Goal: Transaction & Acquisition: Purchase product/service

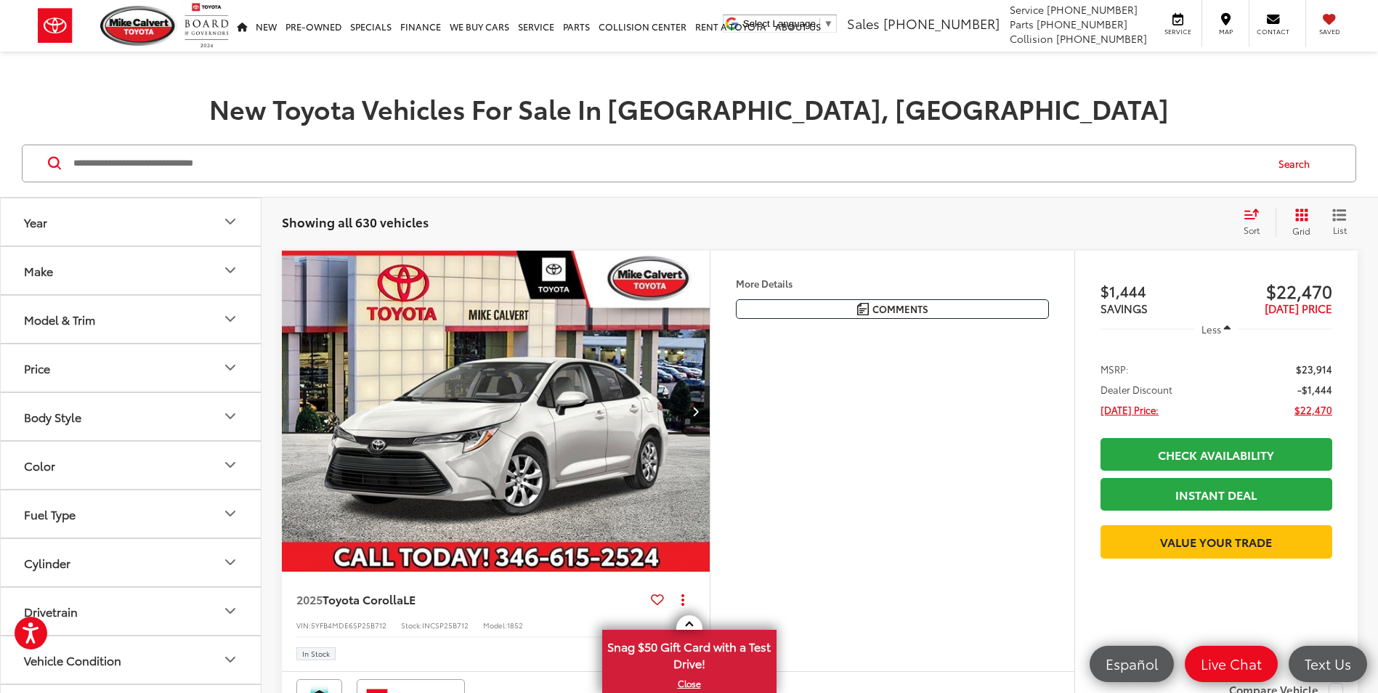
scroll to position [145, 0]
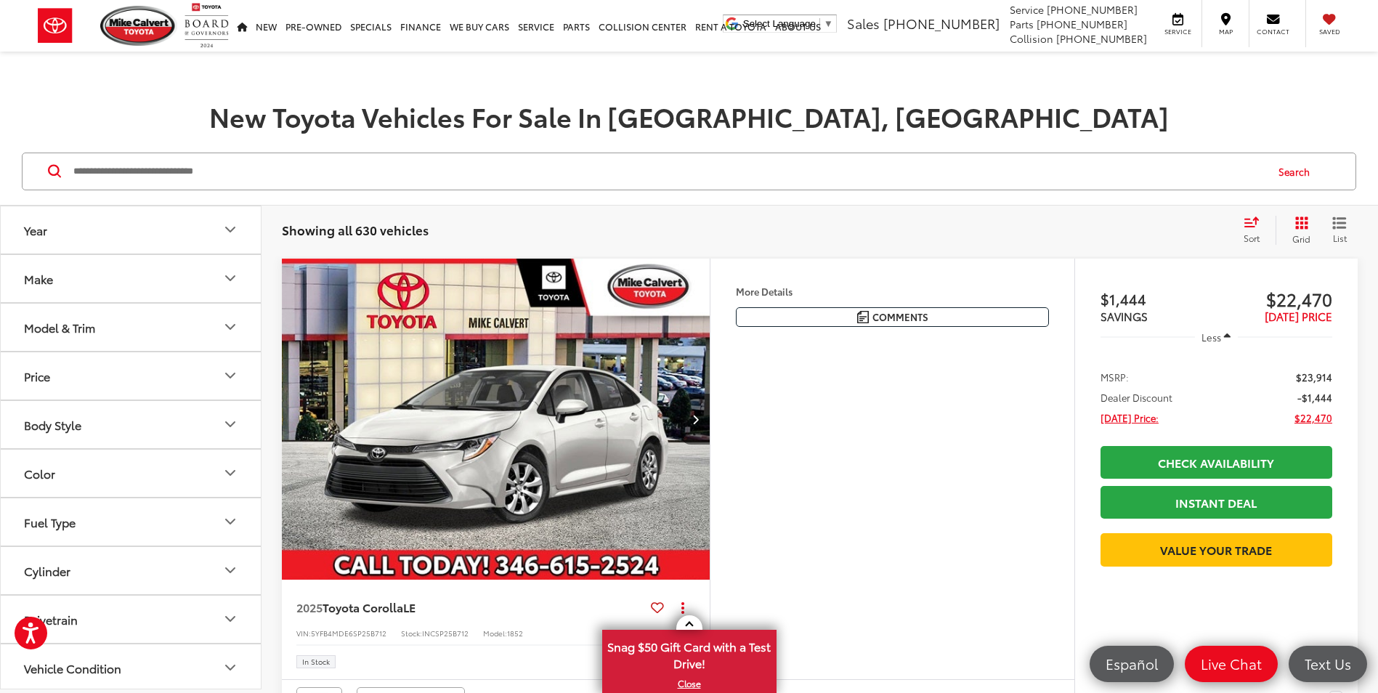
click at [234, 241] on button "Year" at bounding box center [131, 229] width 261 height 47
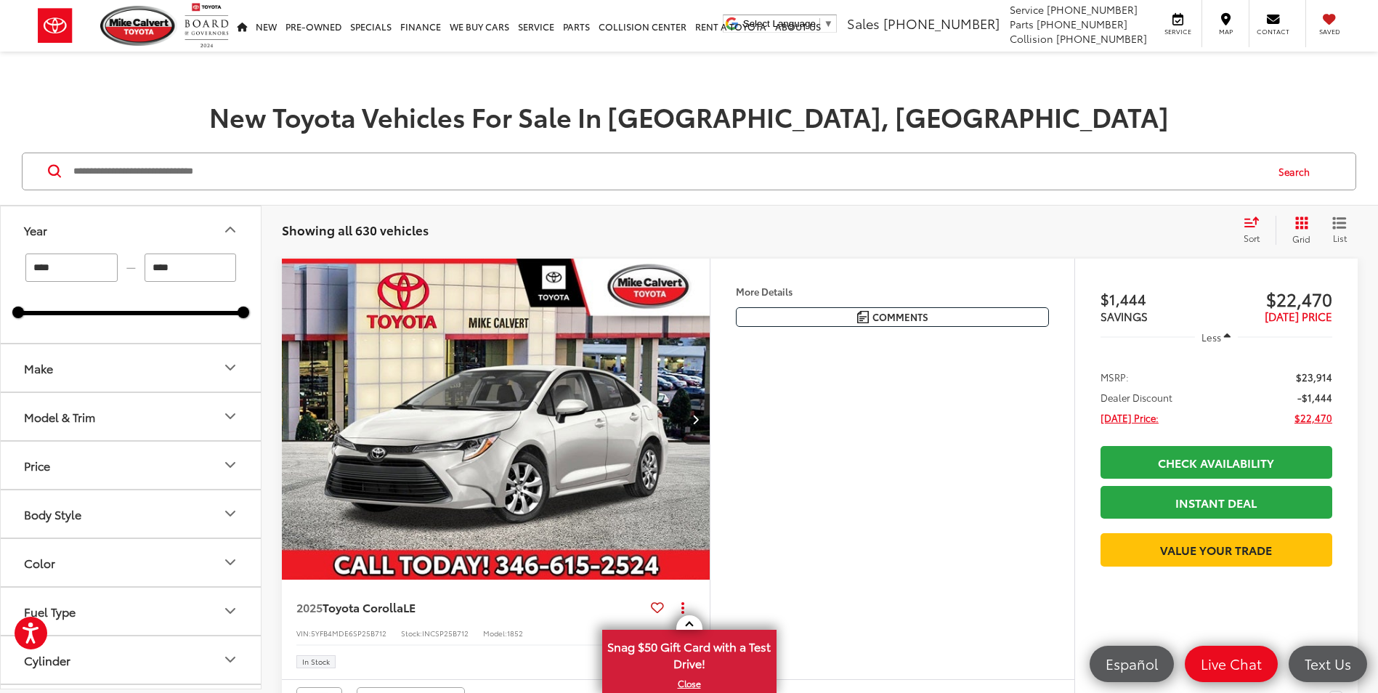
click at [227, 385] on button "Make" at bounding box center [131, 367] width 261 height 47
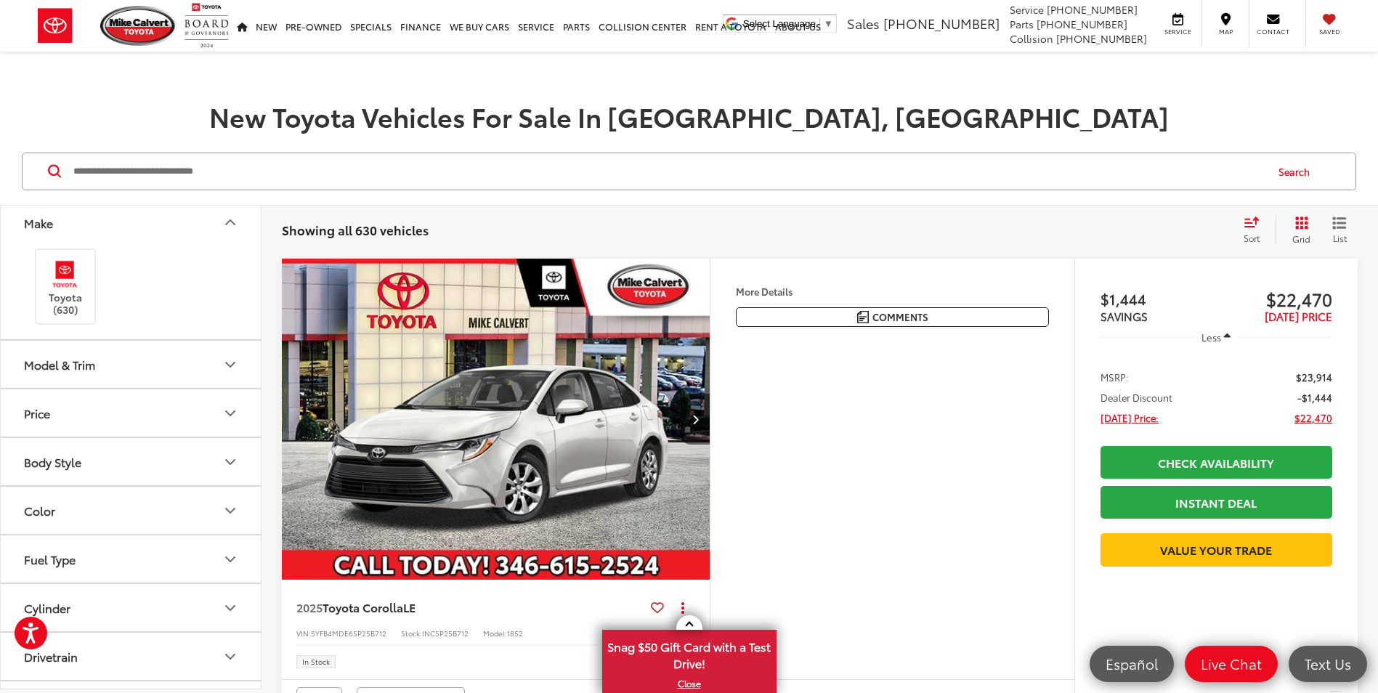
click at [230, 366] on icon "Model & Trim" at bounding box center [230, 364] width 9 height 4
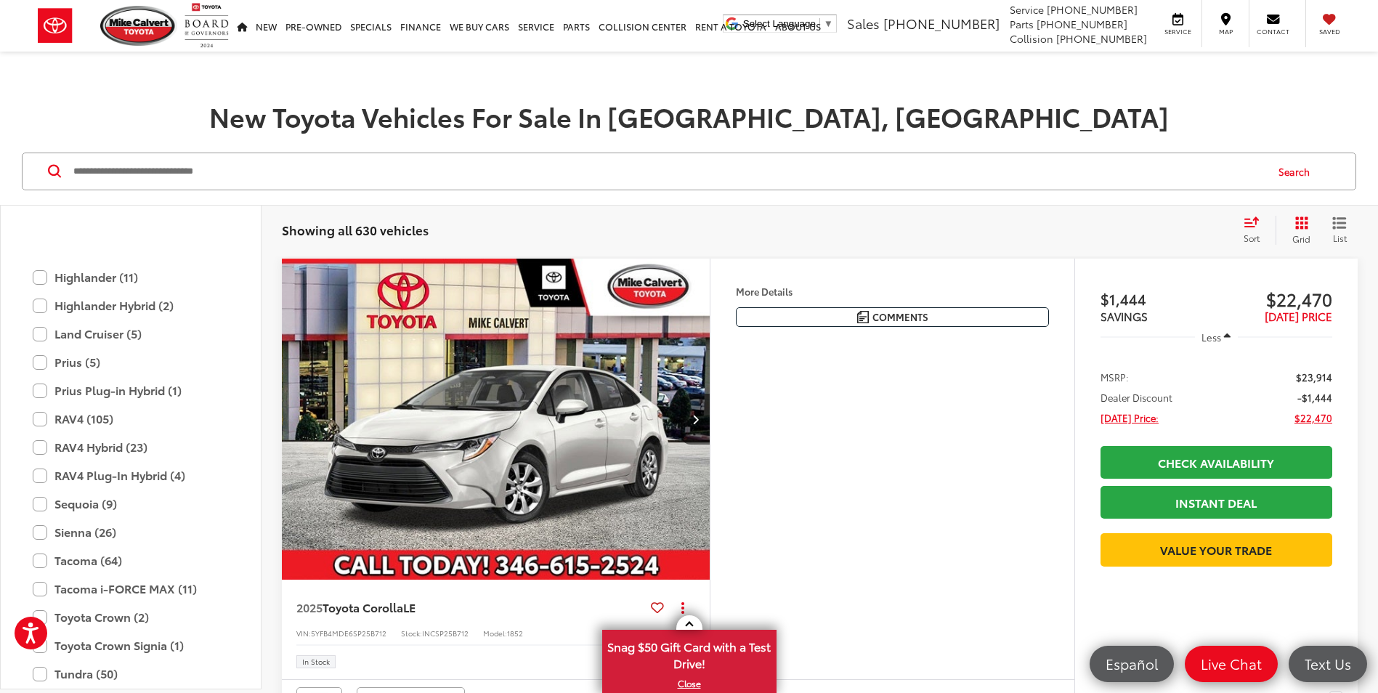
scroll to position [718, 0]
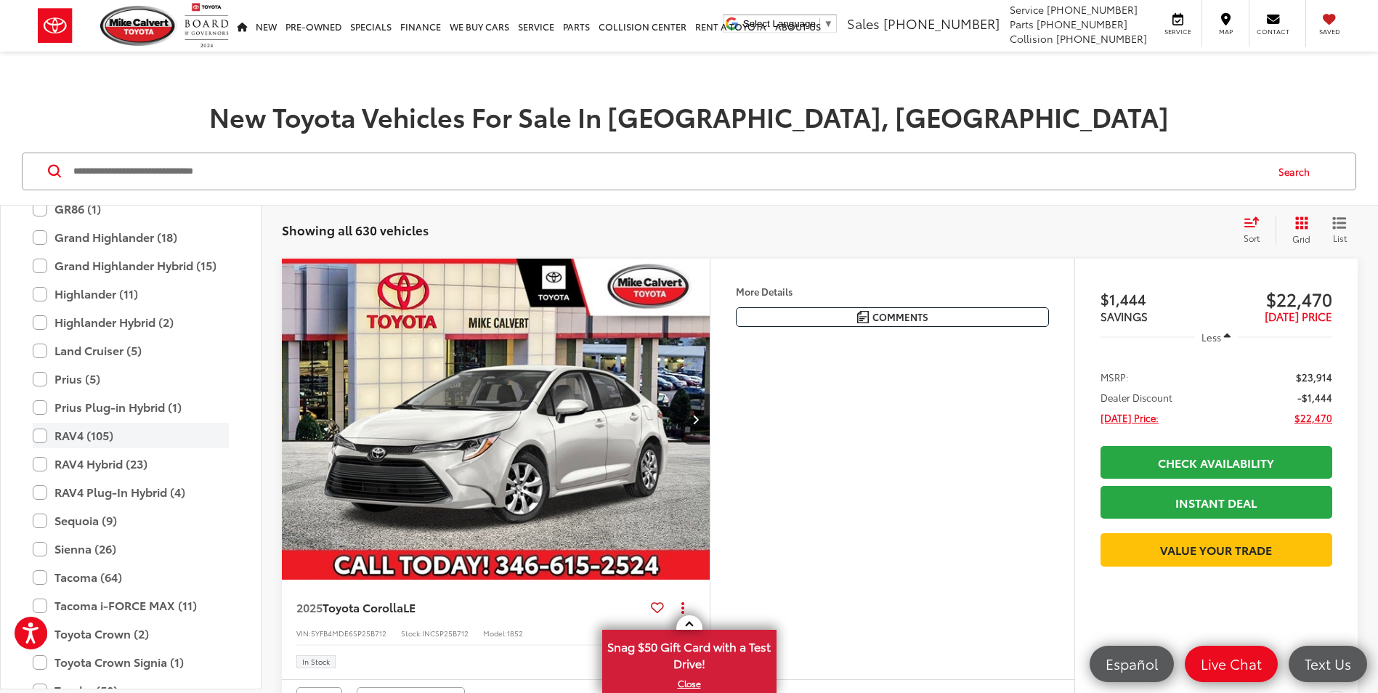
click at [35, 436] on label "RAV4 (105)" at bounding box center [131, 435] width 196 height 25
type input "****"
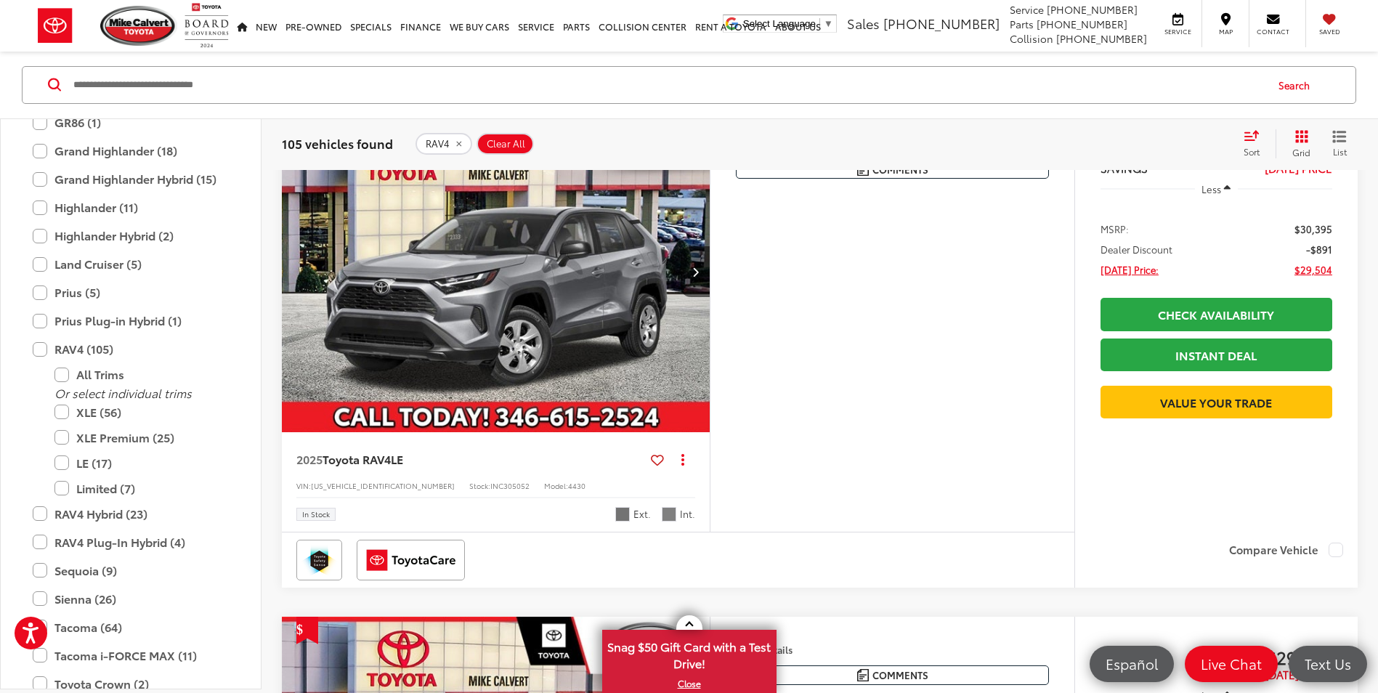
scroll to position [726, 0]
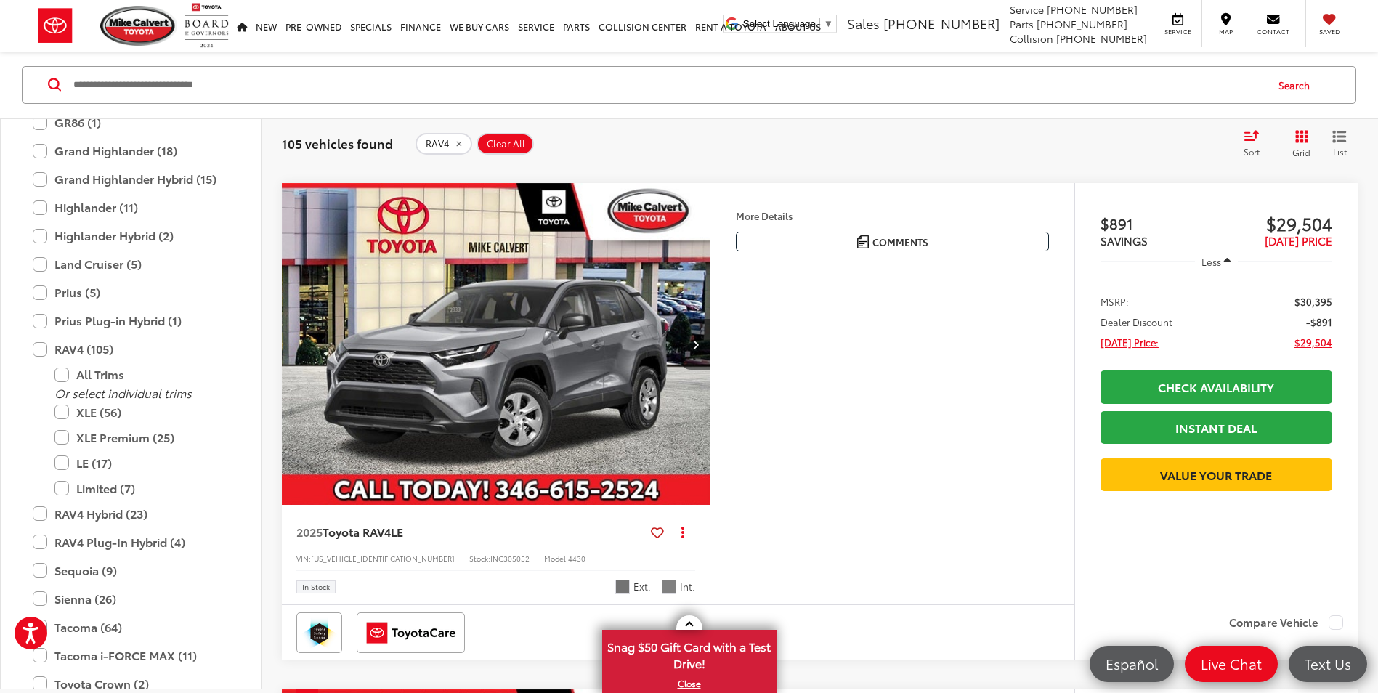
click at [696, 344] on icon "Next image" at bounding box center [695, 344] width 7 height 10
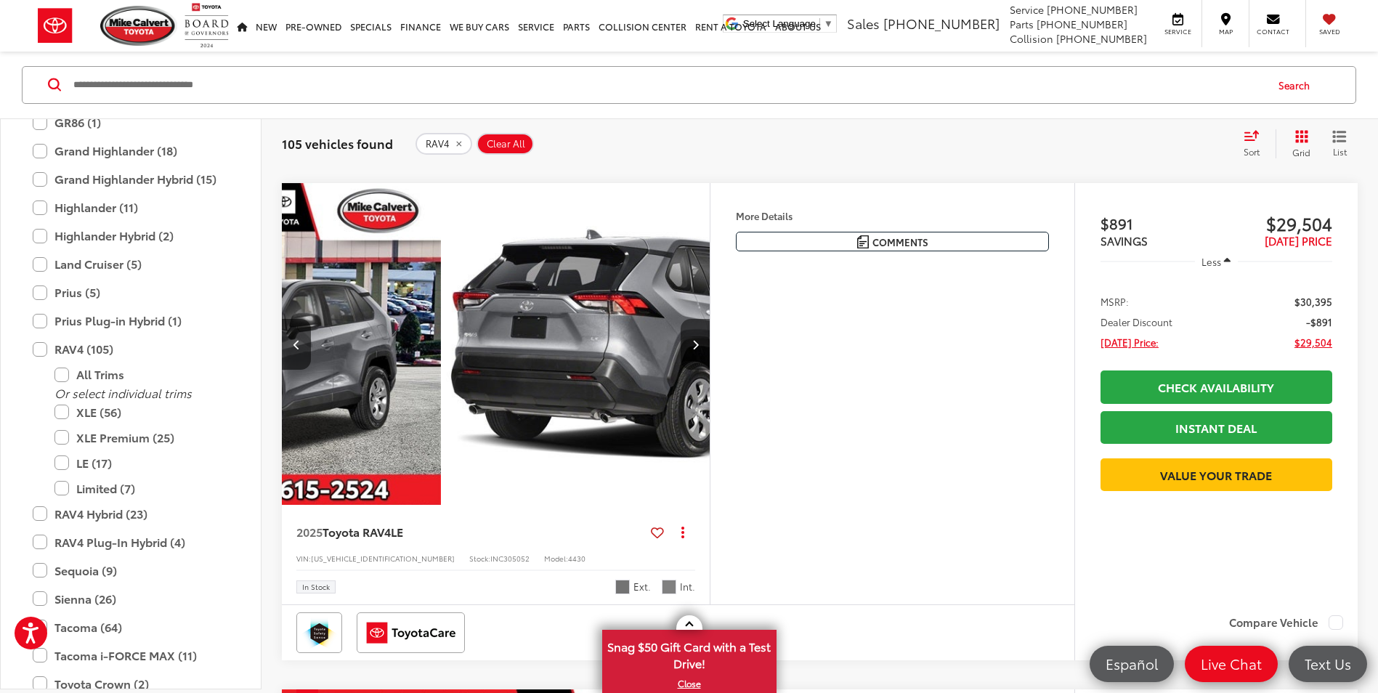
scroll to position [0, 430]
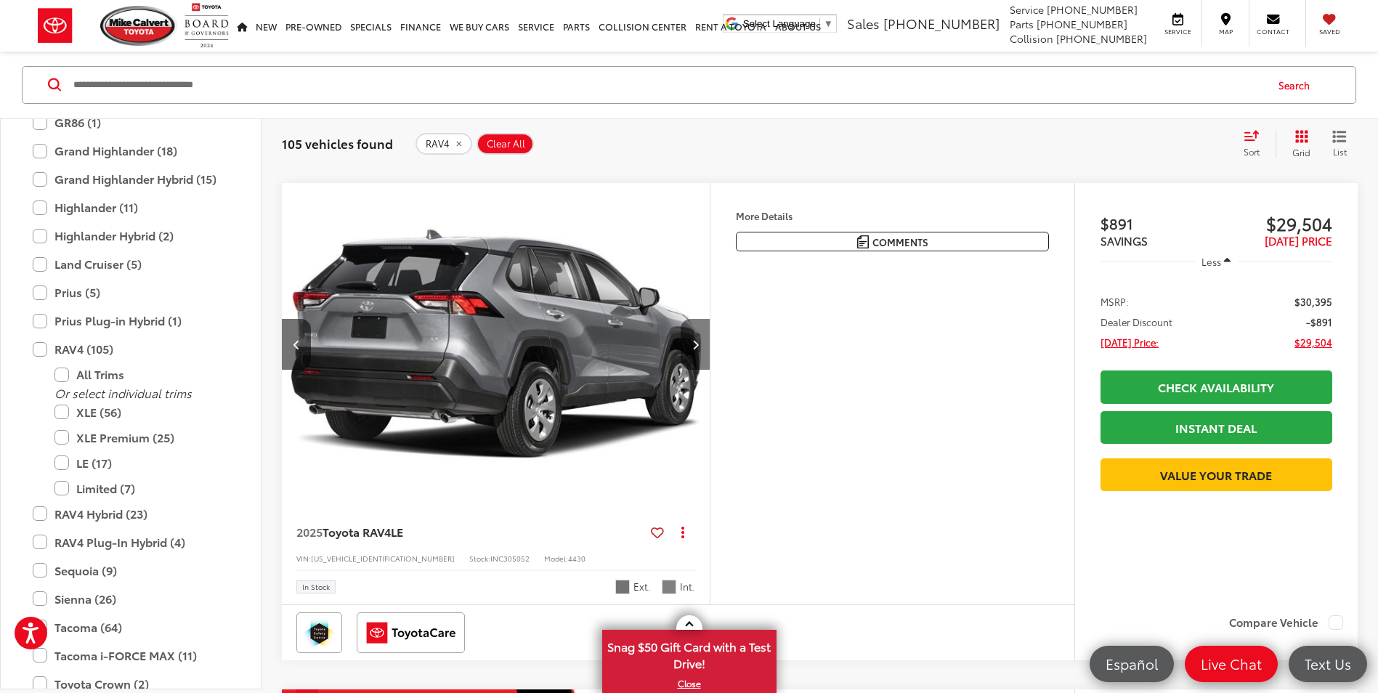
click at [696, 344] on icon "Next image" at bounding box center [695, 344] width 7 height 10
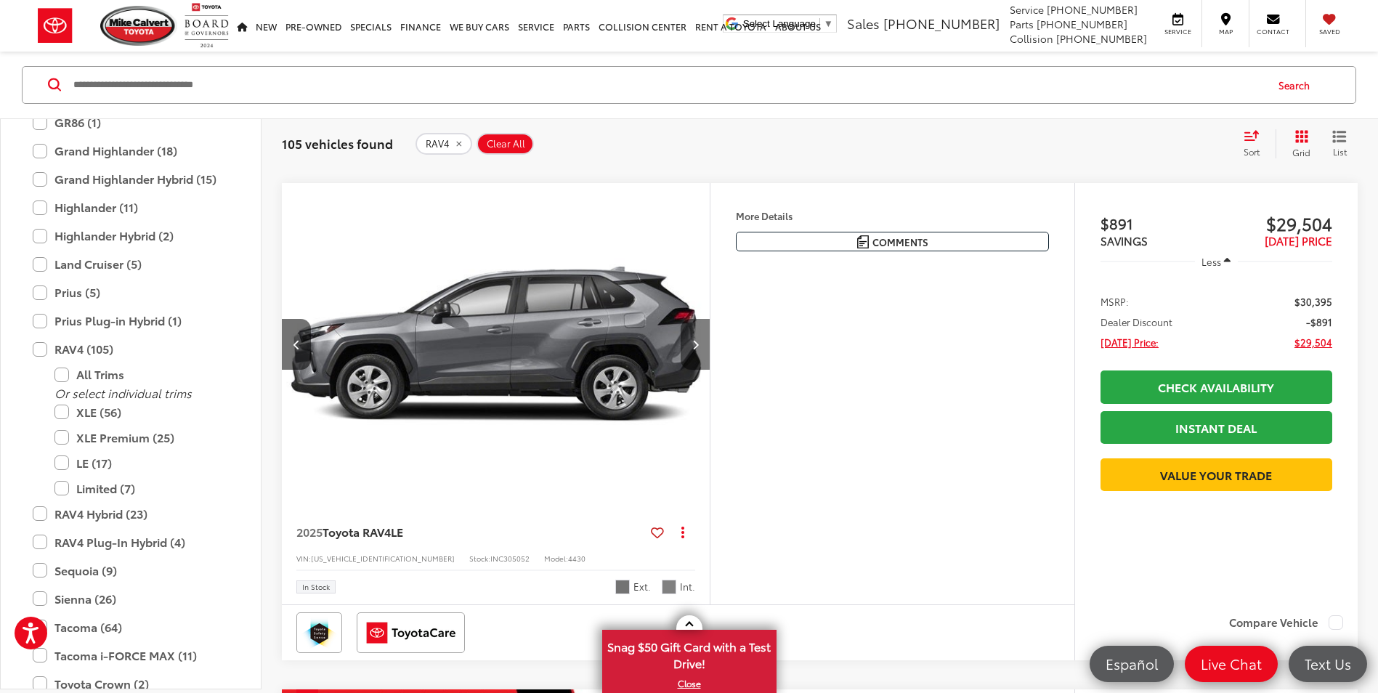
click at [696, 344] on icon "Next image" at bounding box center [695, 344] width 7 height 10
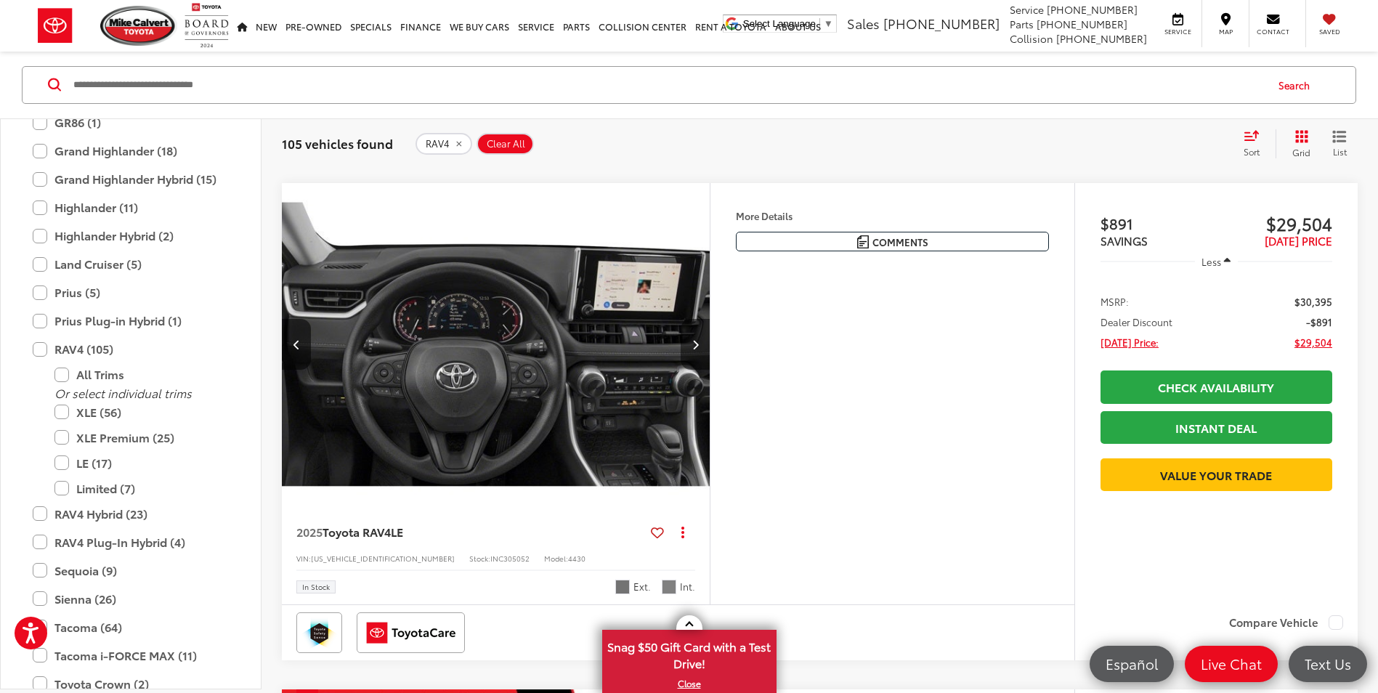
click at [696, 343] on icon "Next image" at bounding box center [695, 344] width 7 height 10
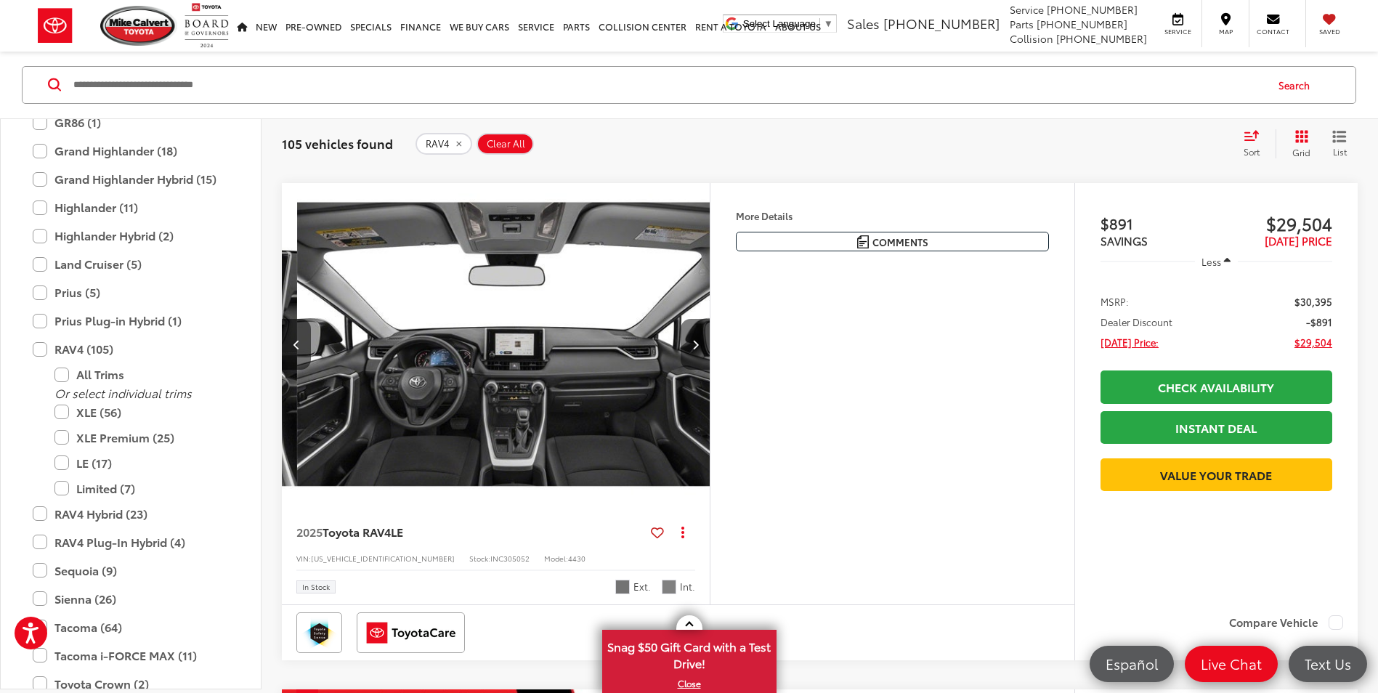
scroll to position [0, 1720]
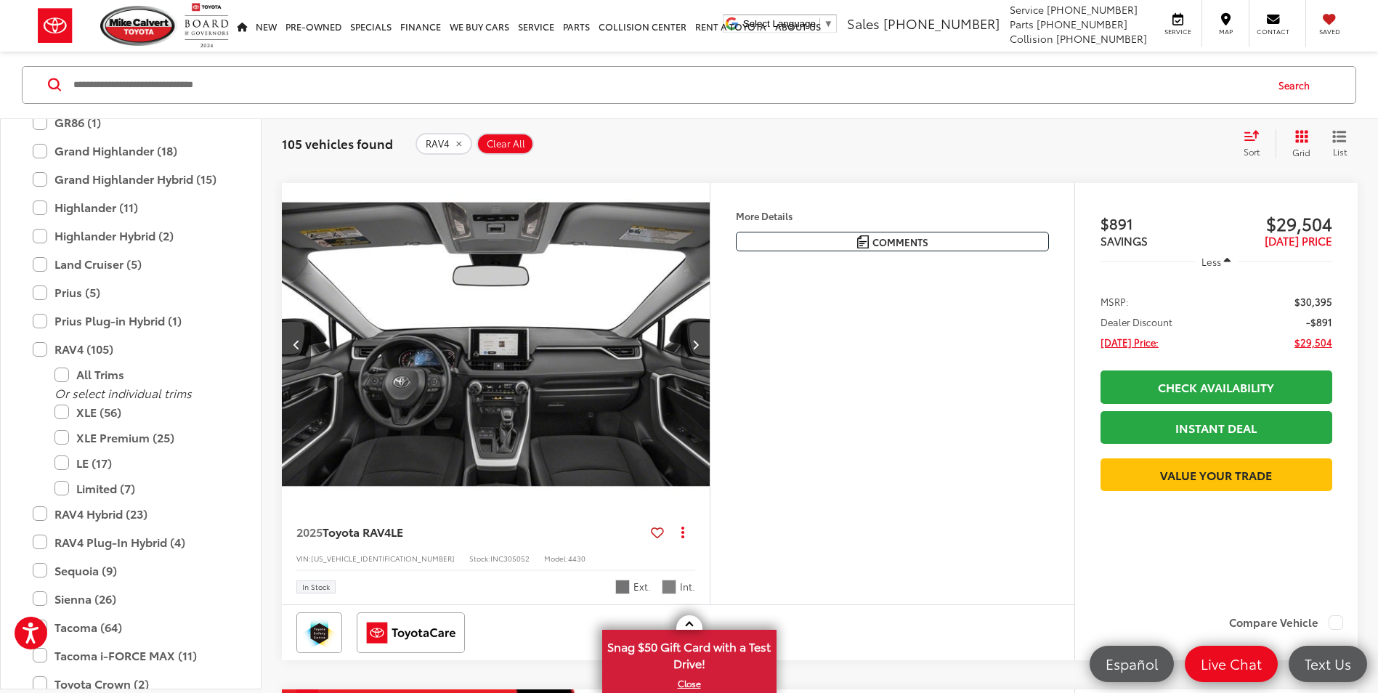
click at [696, 343] on icon "Next image" at bounding box center [695, 344] width 7 height 10
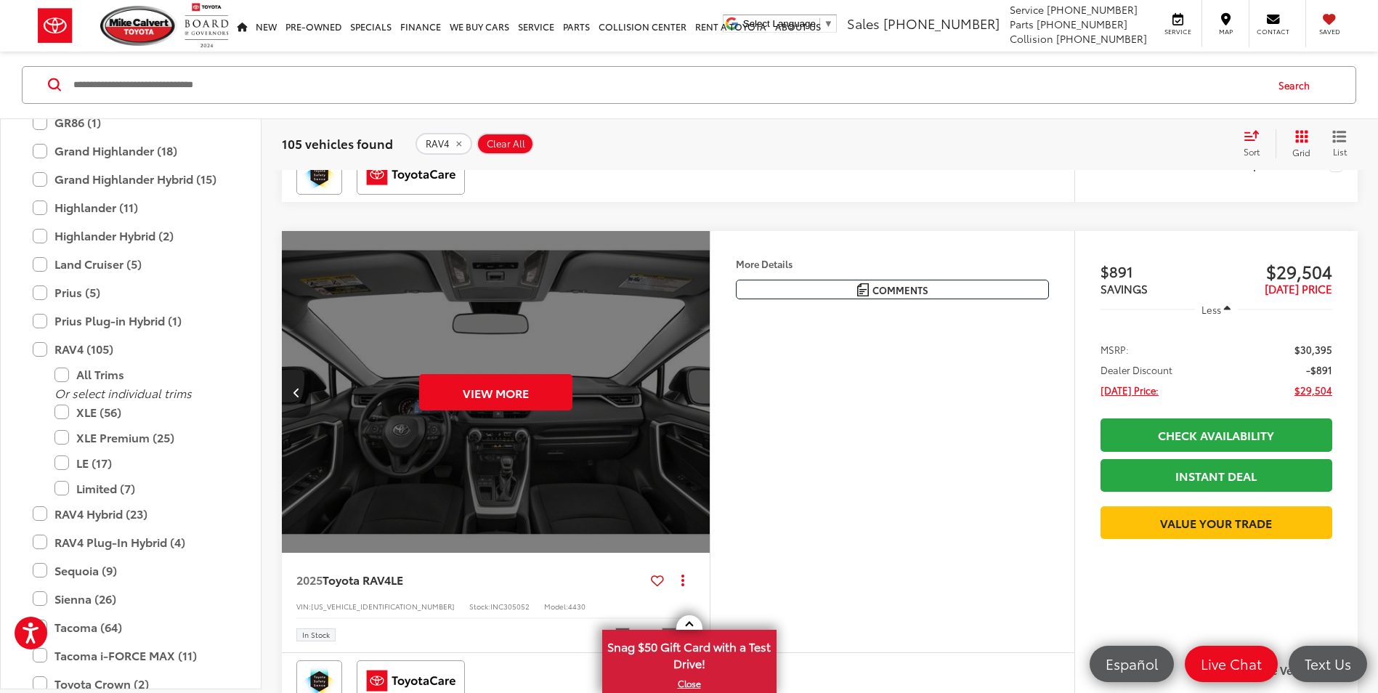
scroll to position [654, 0]
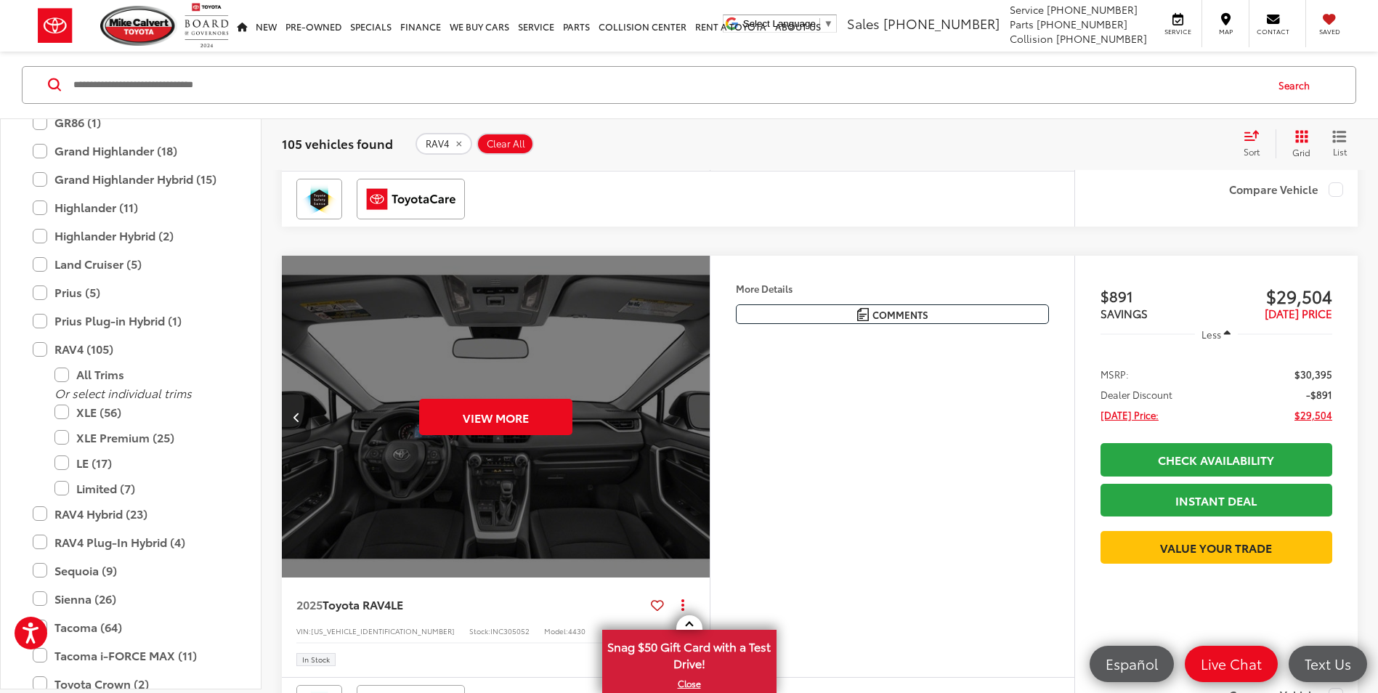
click at [301, 415] on button "Previous image" at bounding box center [296, 416] width 29 height 51
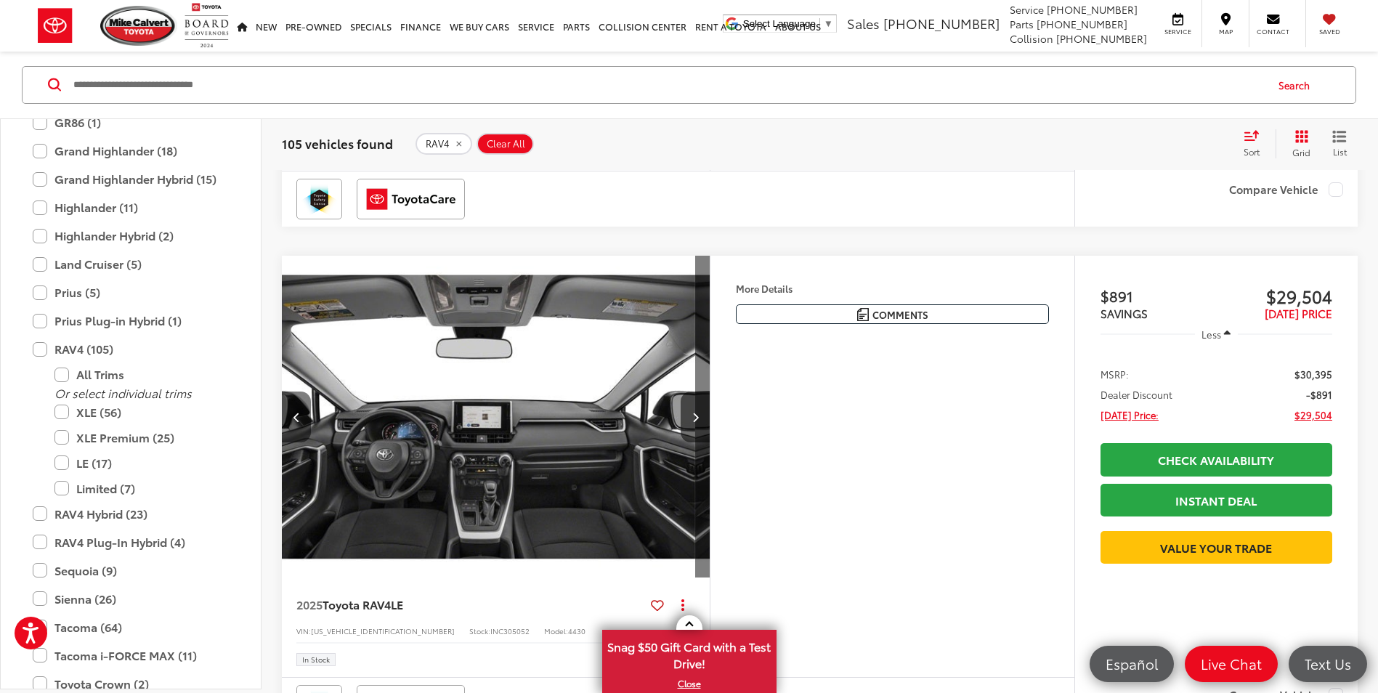
scroll to position [0, 1720]
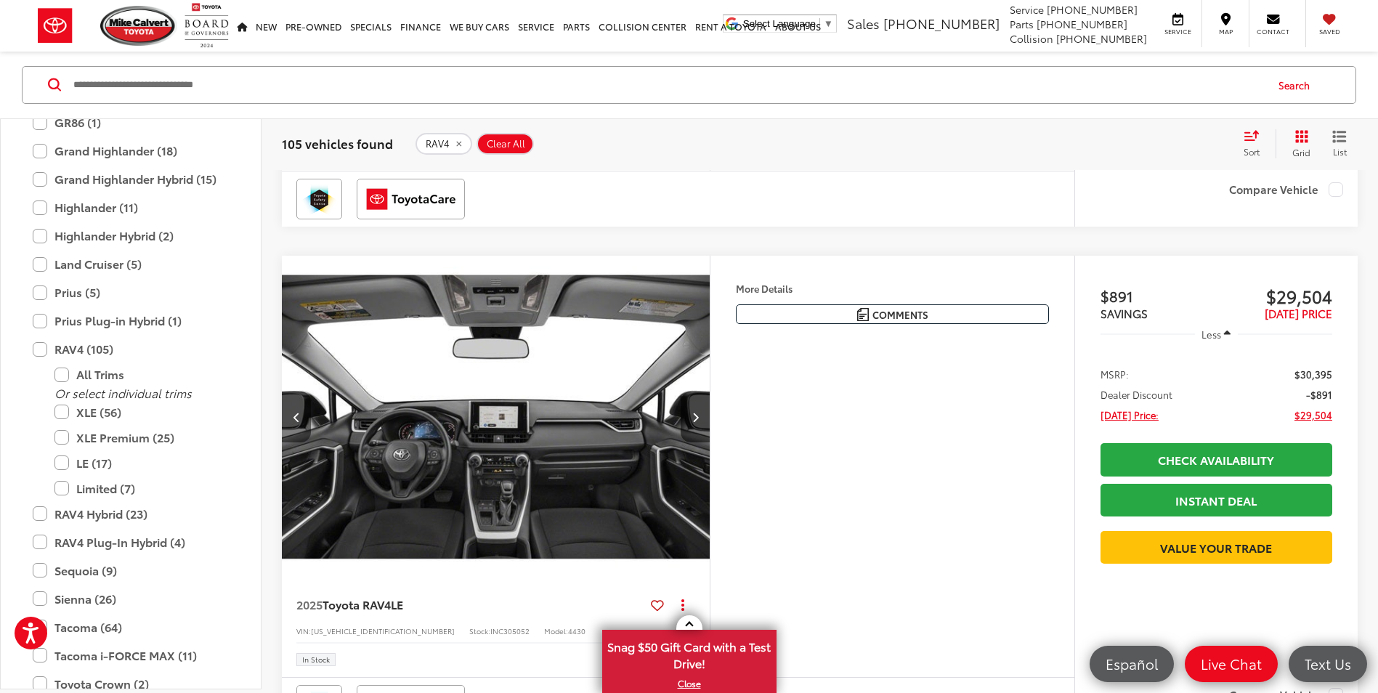
click at [301, 415] on button "Previous image" at bounding box center [296, 416] width 29 height 51
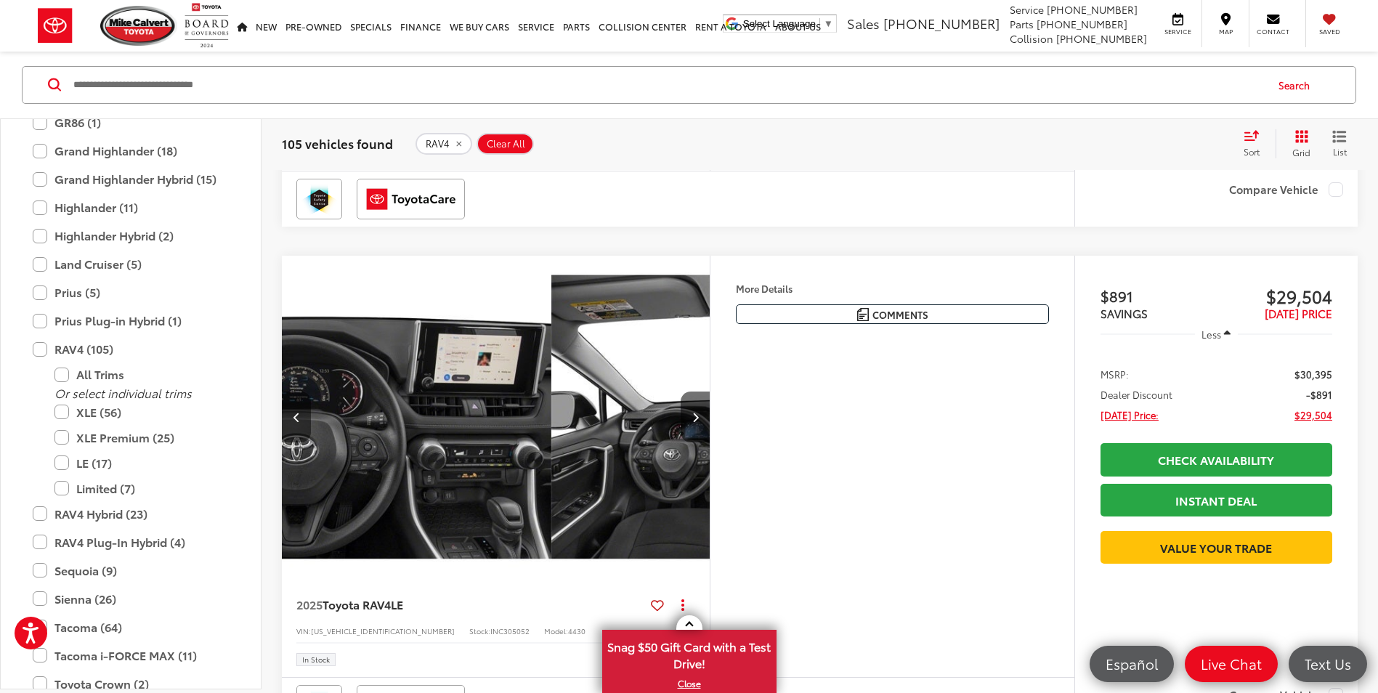
scroll to position [0, 1290]
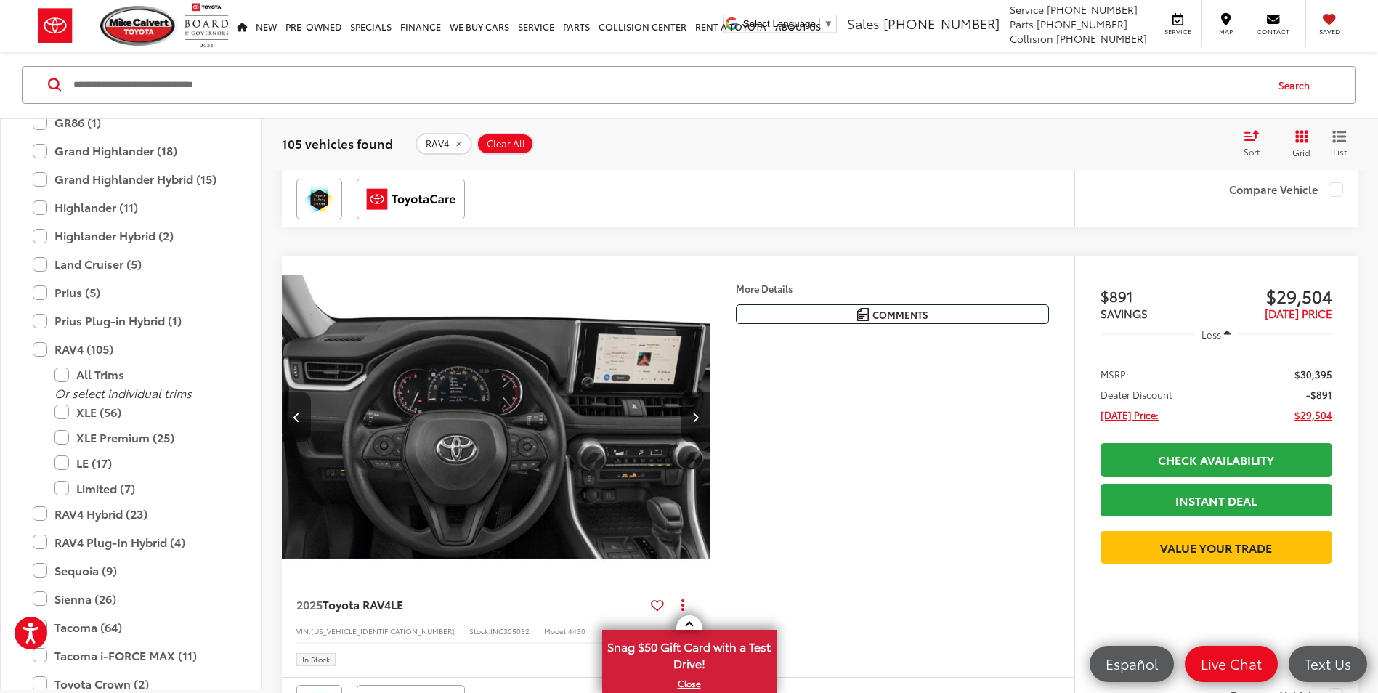
click at [301, 416] on button "Previous image" at bounding box center [296, 416] width 29 height 51
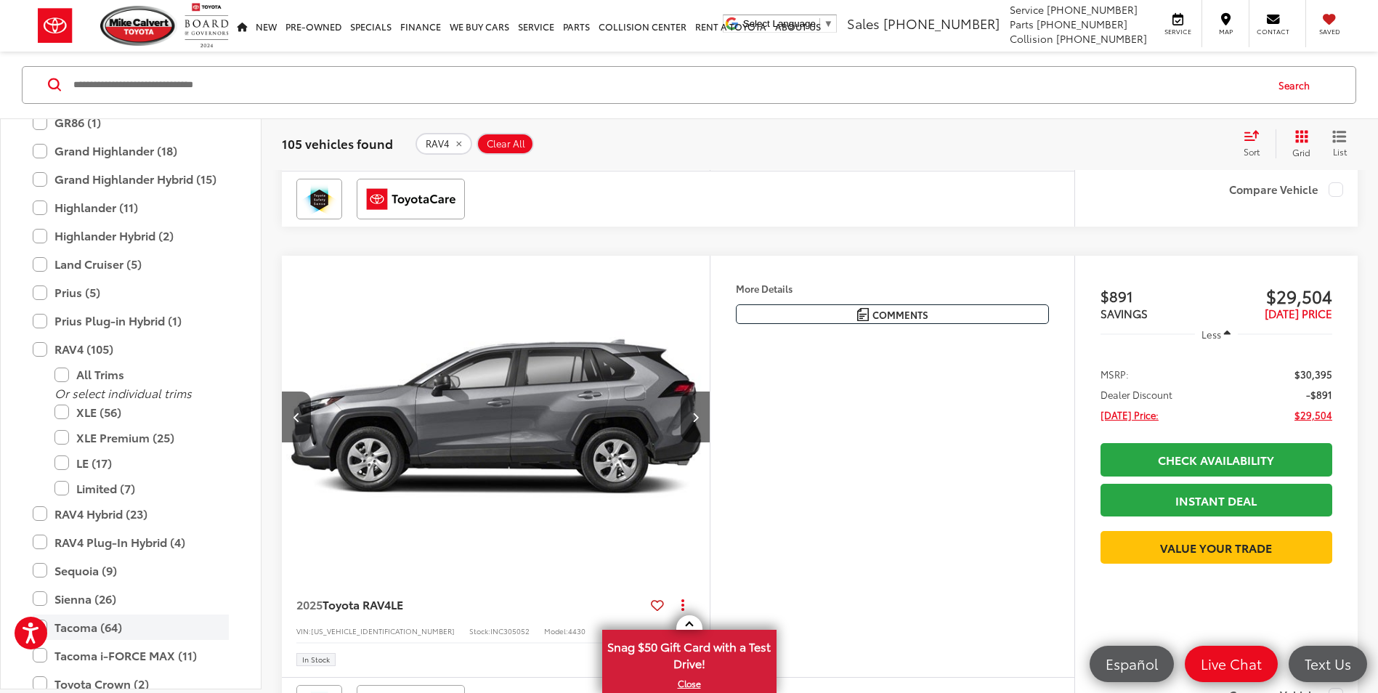
scroll to position [790, 0]
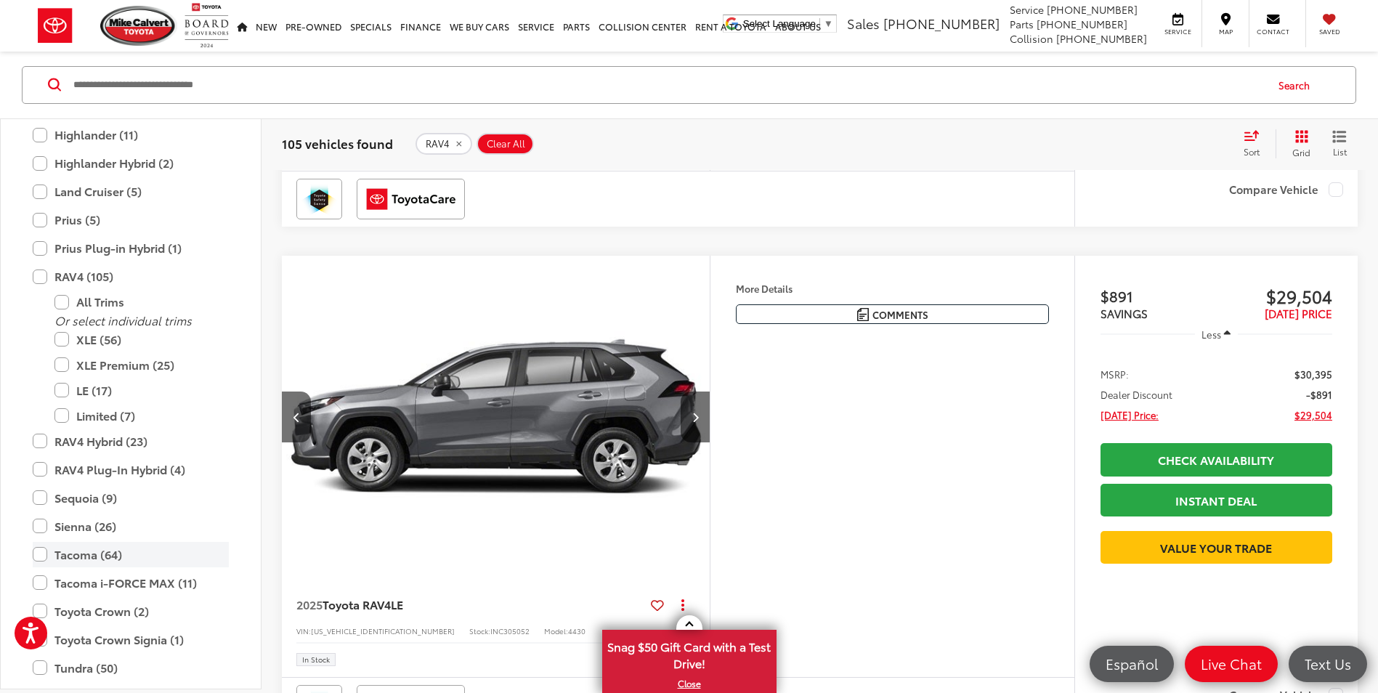
click at [37, 553] on label "Tacoma (64)" at bounding box center [131, 554] width 196 height 25
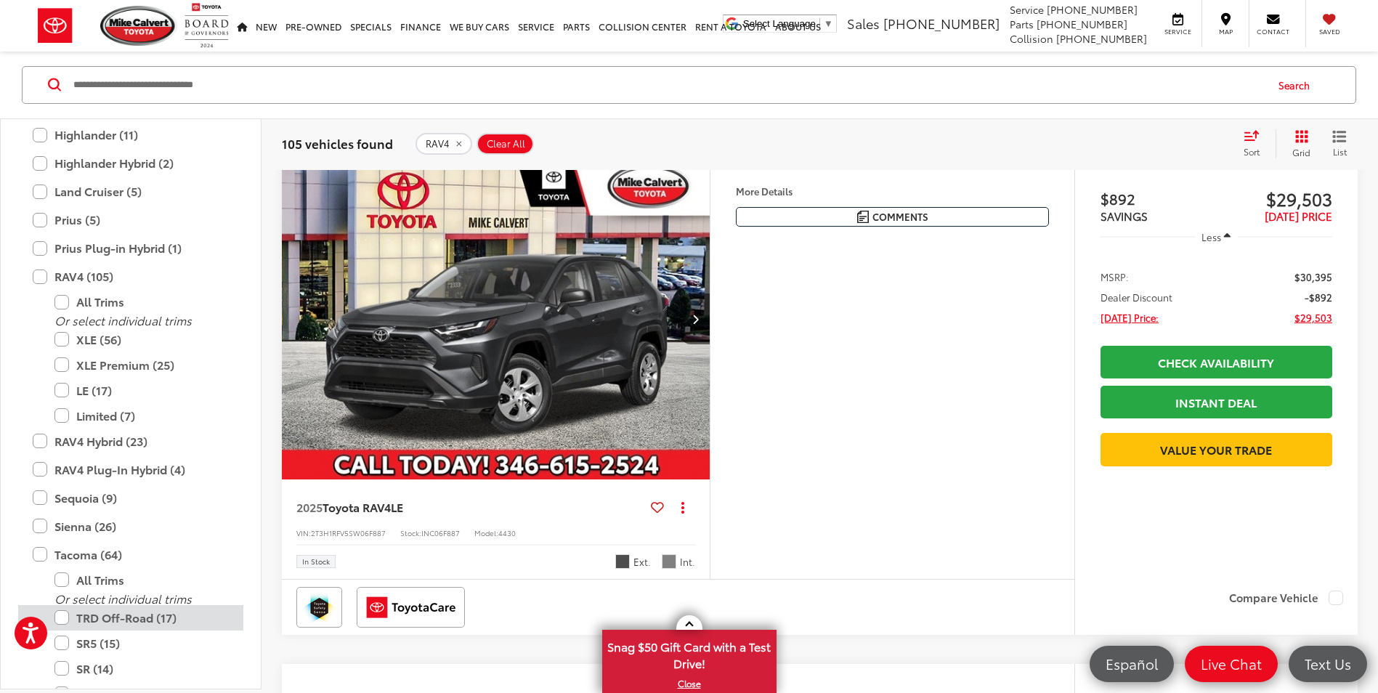
scroll to position [232, 0]
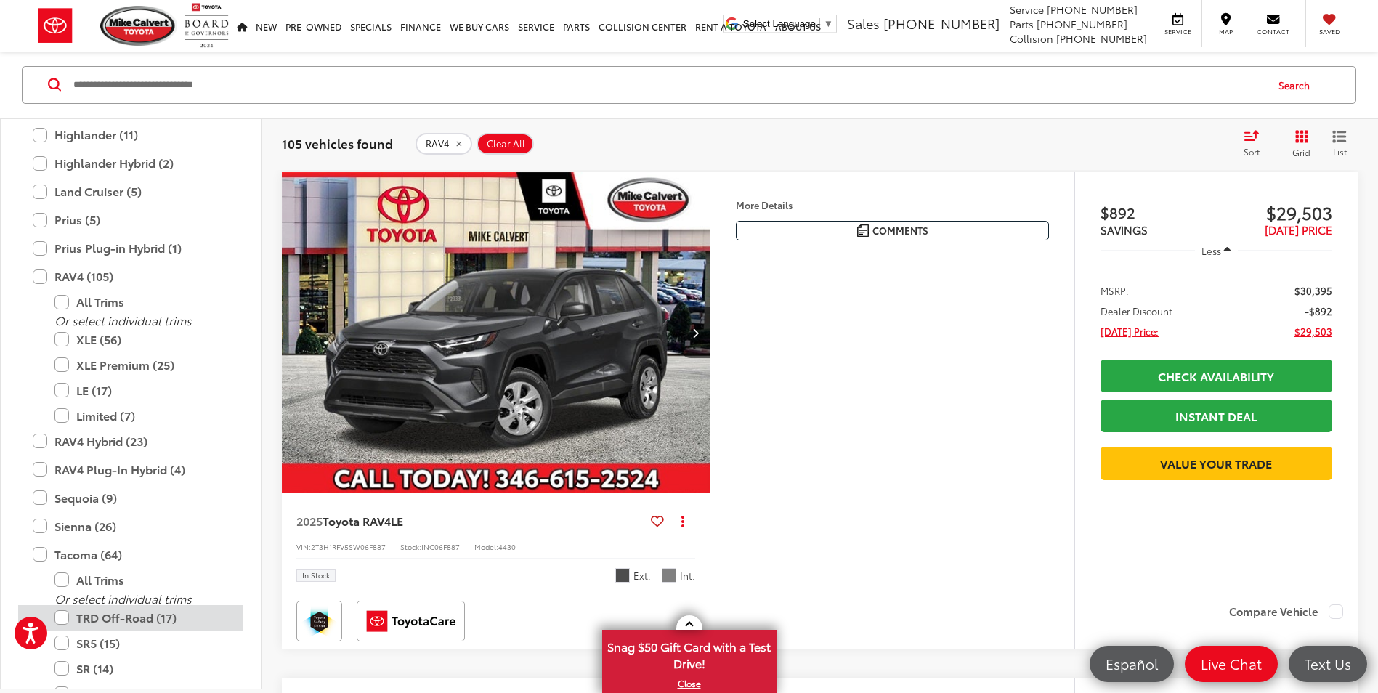
type input "****"
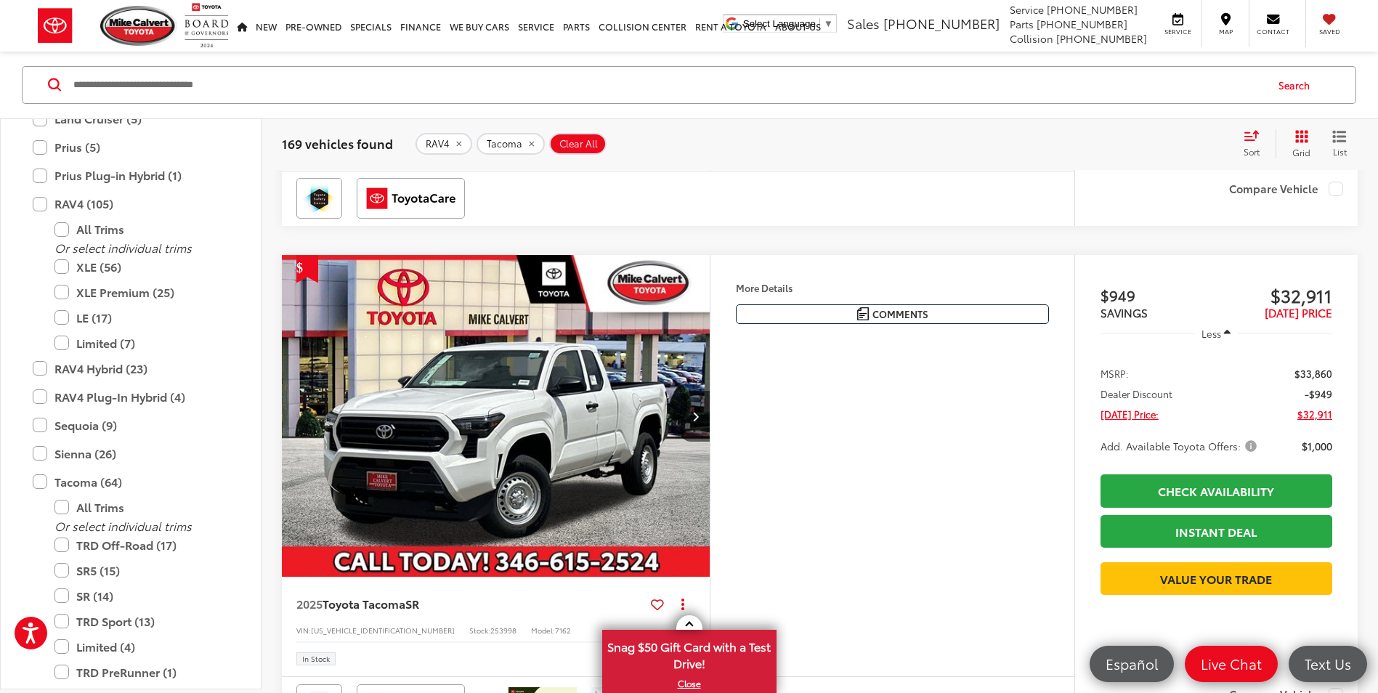
scroll to position [4734, 0]
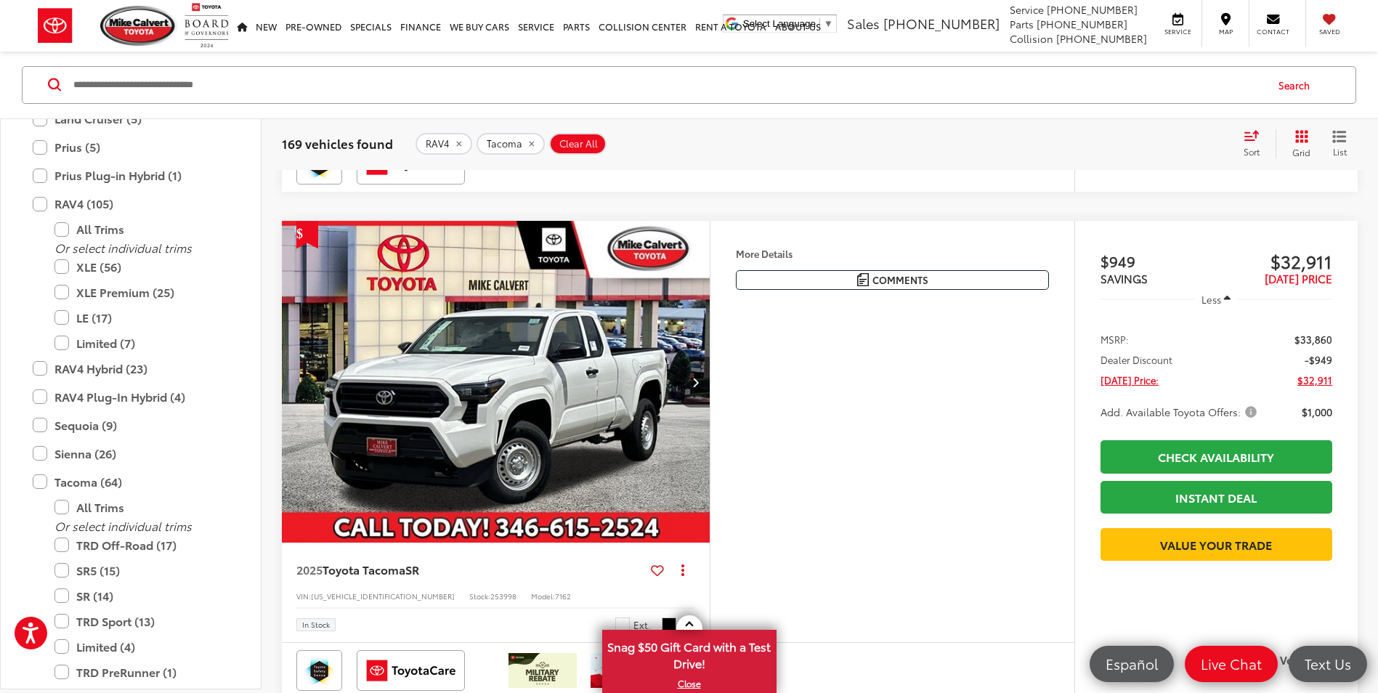
click at [699, 386] on button "Next image" at bounding box center [694, 382] width 29 height 51
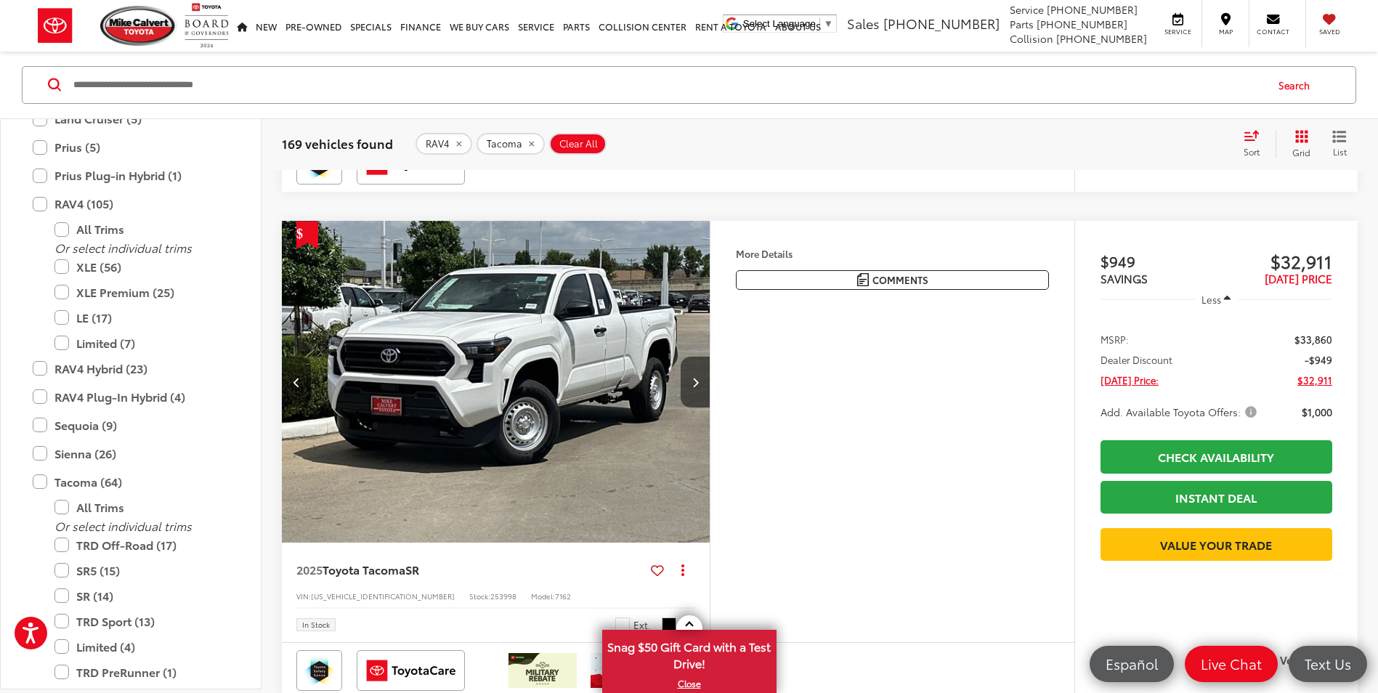
click at [699, 386] on button "Next image" at bounding box center [694, 382] width 29 height 51
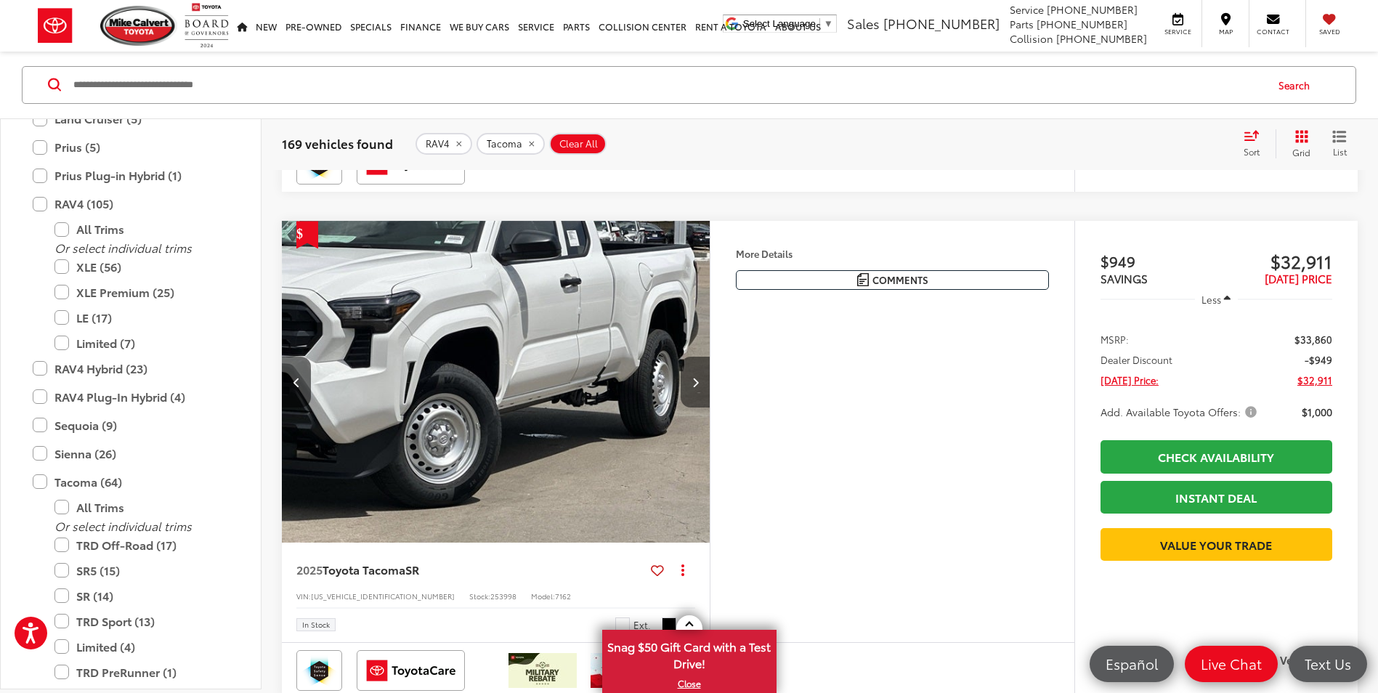
click at [699, 386] on button "Next image" at bounding box center [694, 382] width 29 height 51
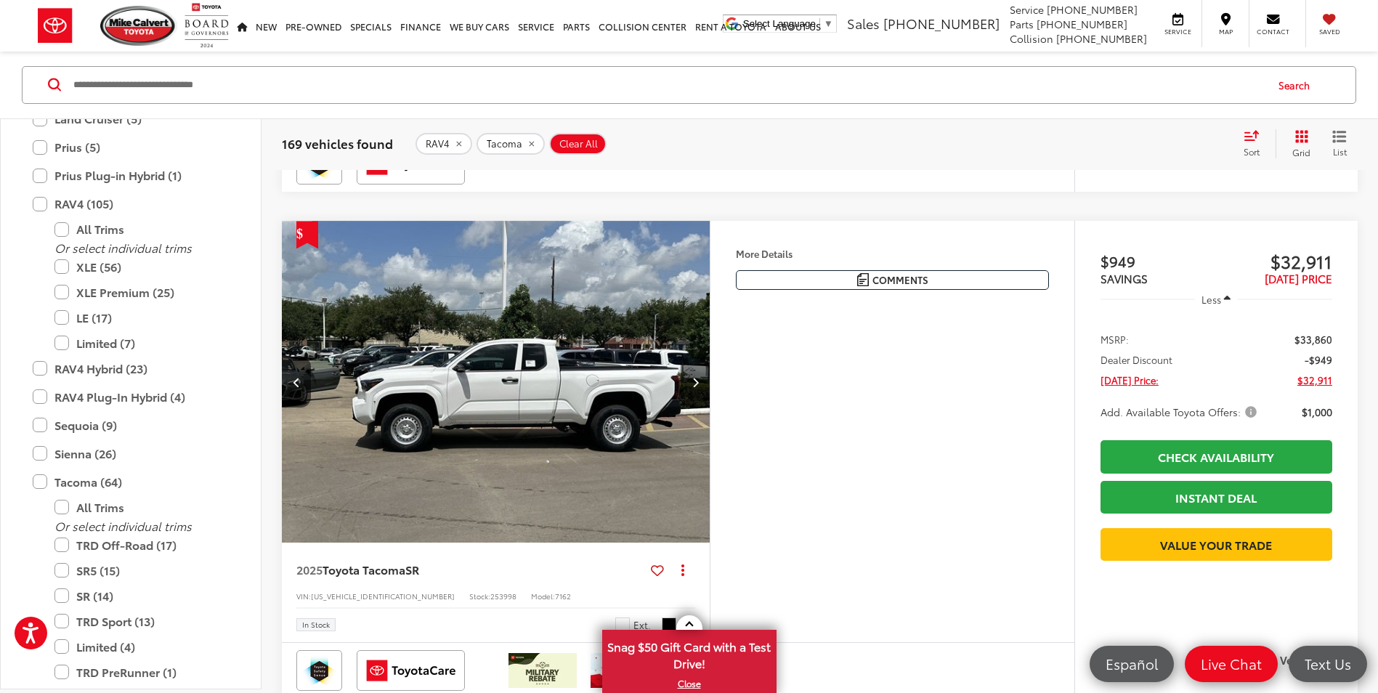
click at [699, 386] on button "Next image" at bounding box center [694, 382] width 29 height 51
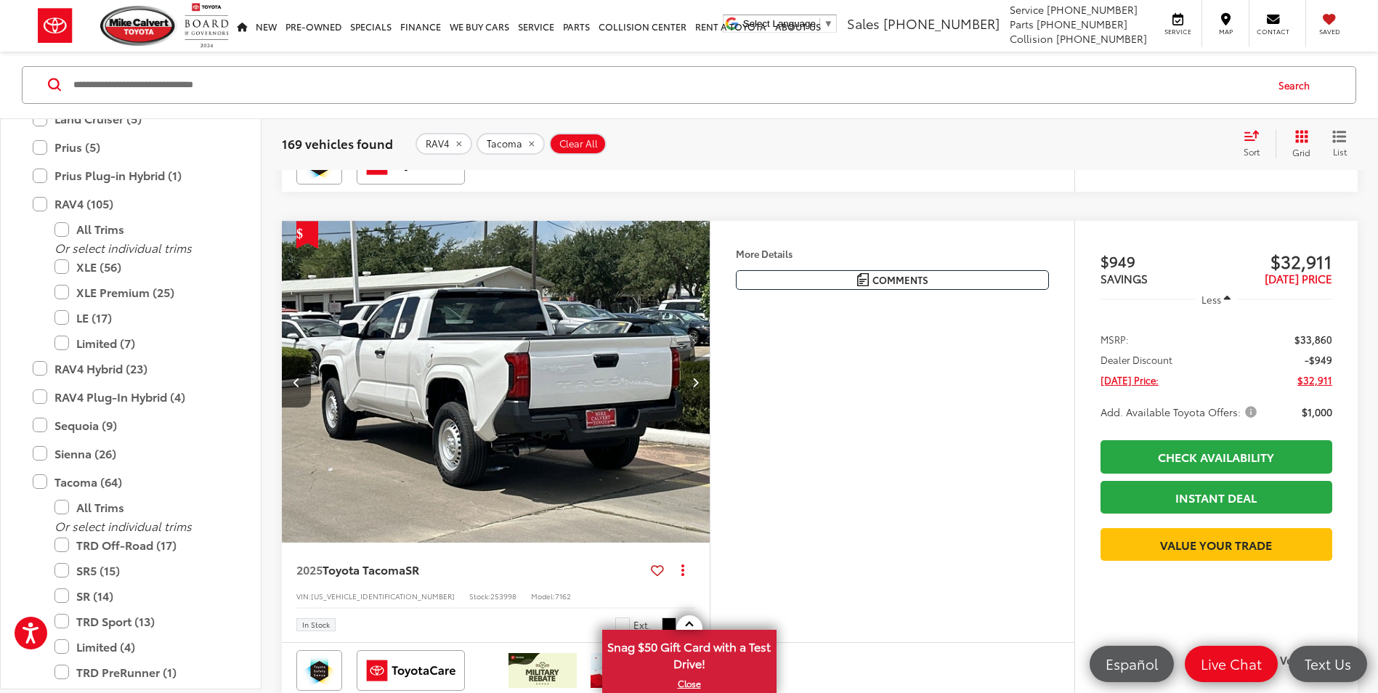
click at [699, 386] on button "Next image" at bounding box center [694, 382] width 29 height 51
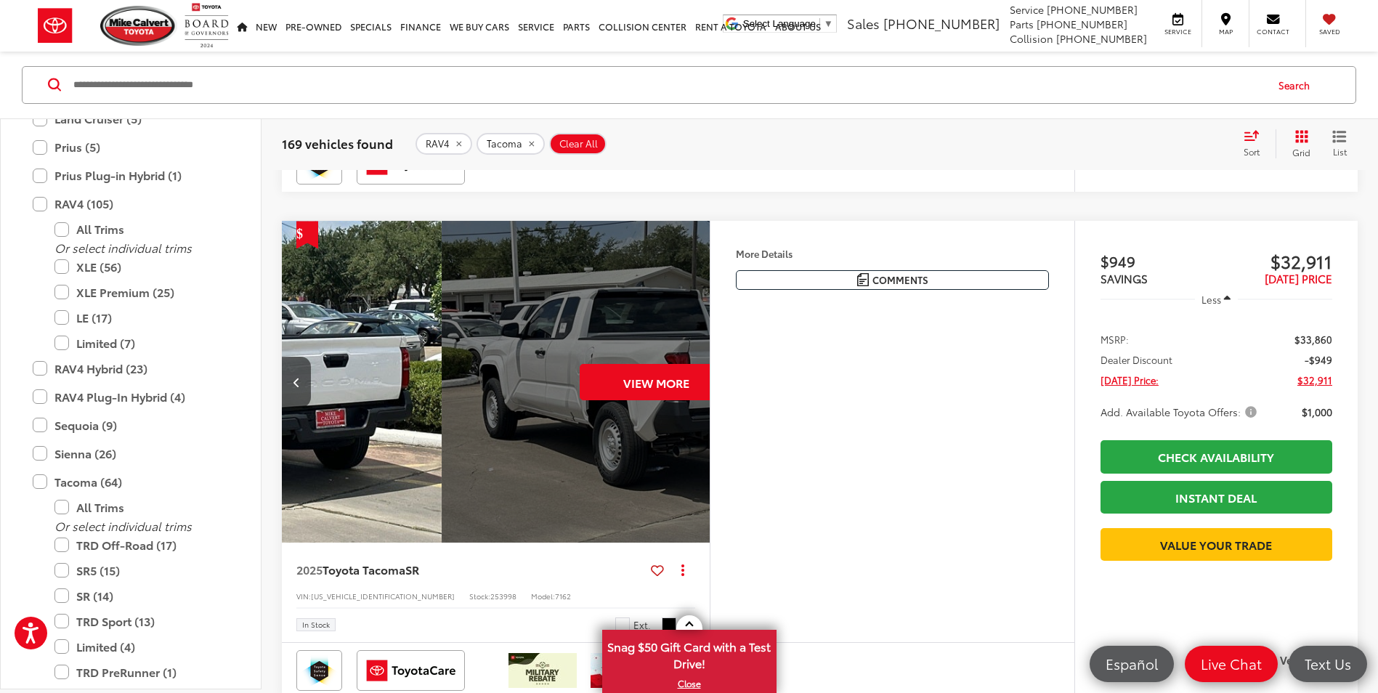
scroll to position [0, 2150]
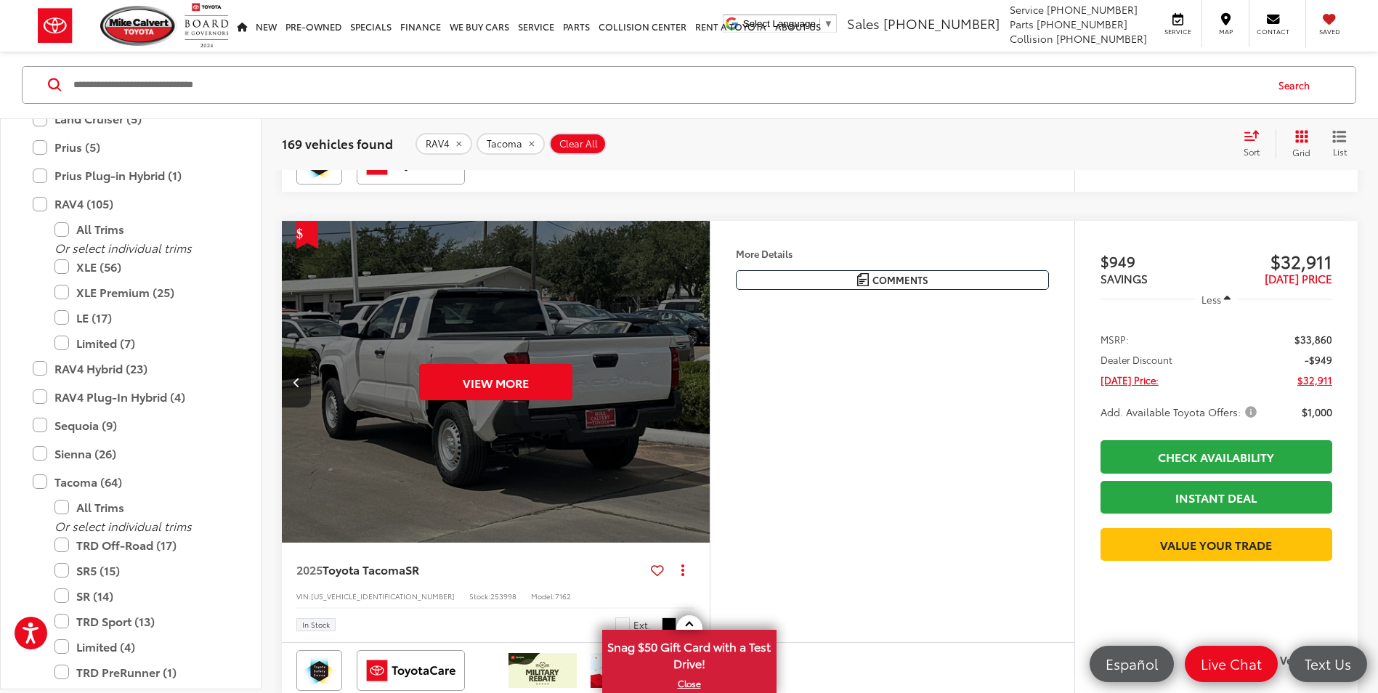
click at [699, 386] on div "View More" at bounding box center [496, 382] width 430 height 322
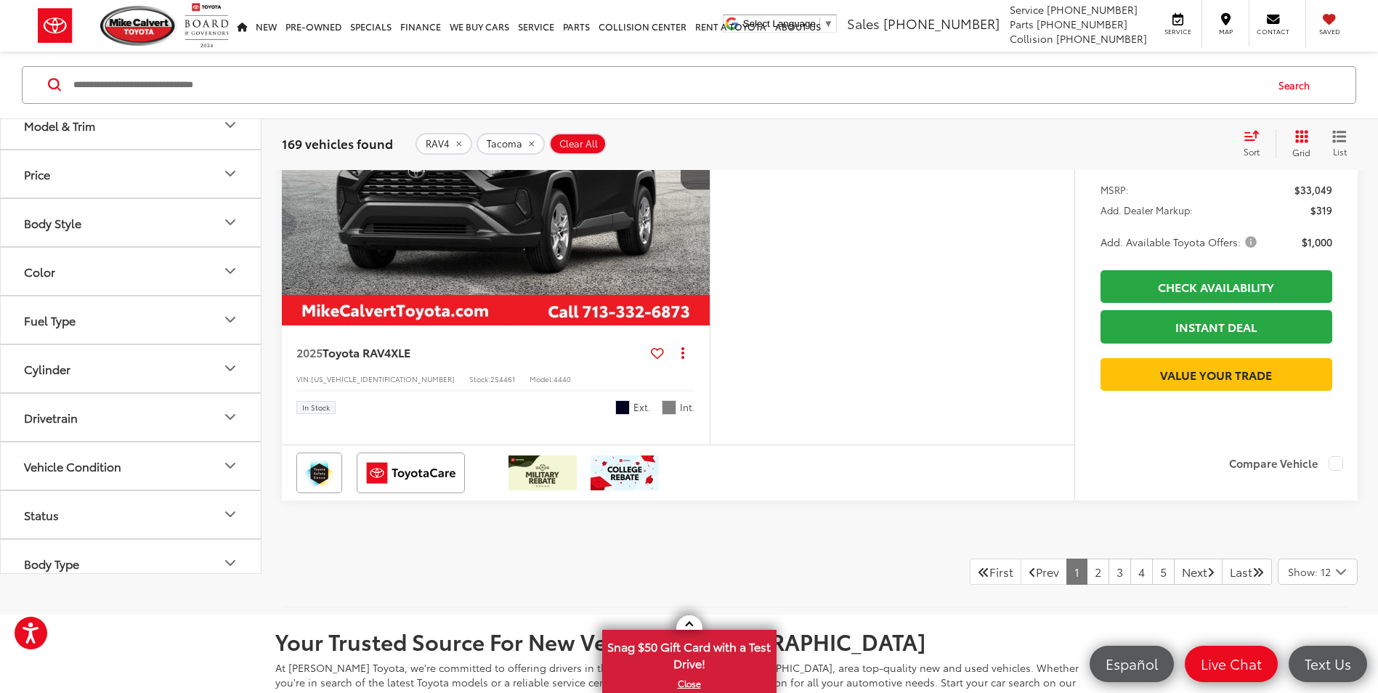
scroll to position [6036, 0]
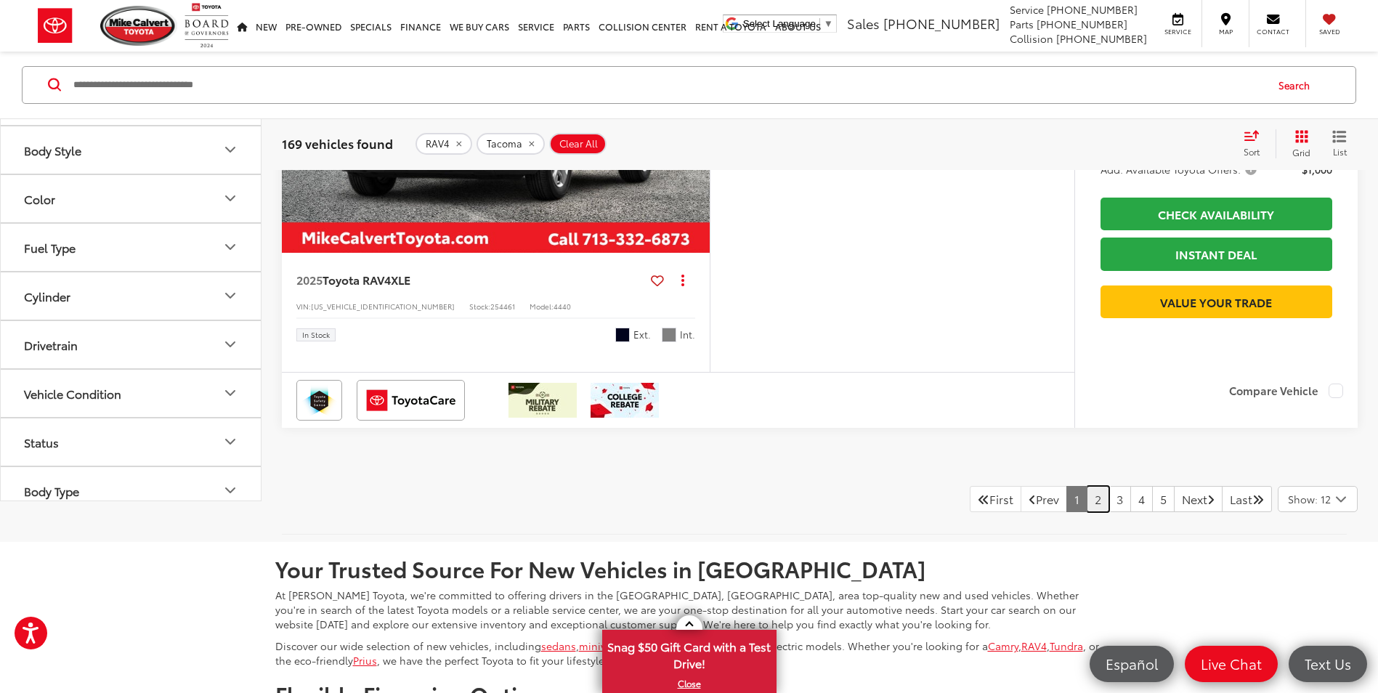
click at [1086, 512] on link "2" at bounding box center [1097, 499] width 23 height 26
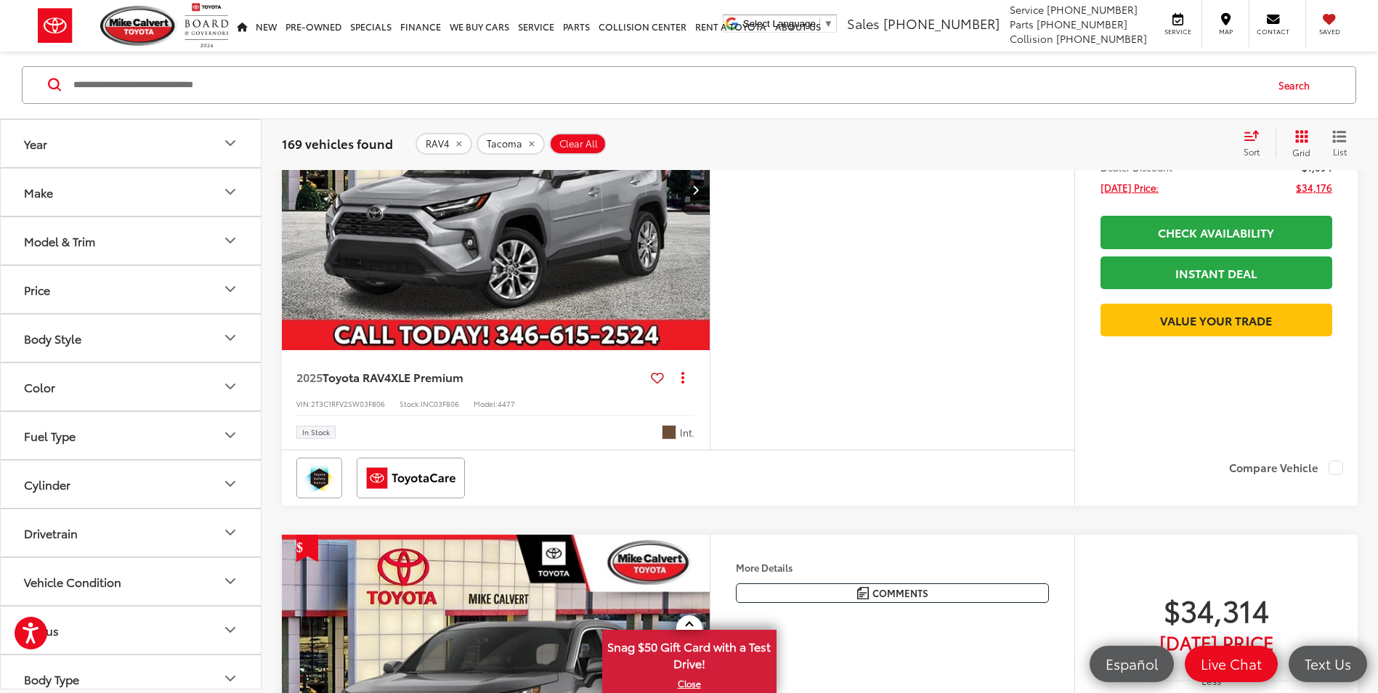
scroll to position [2919, 0]
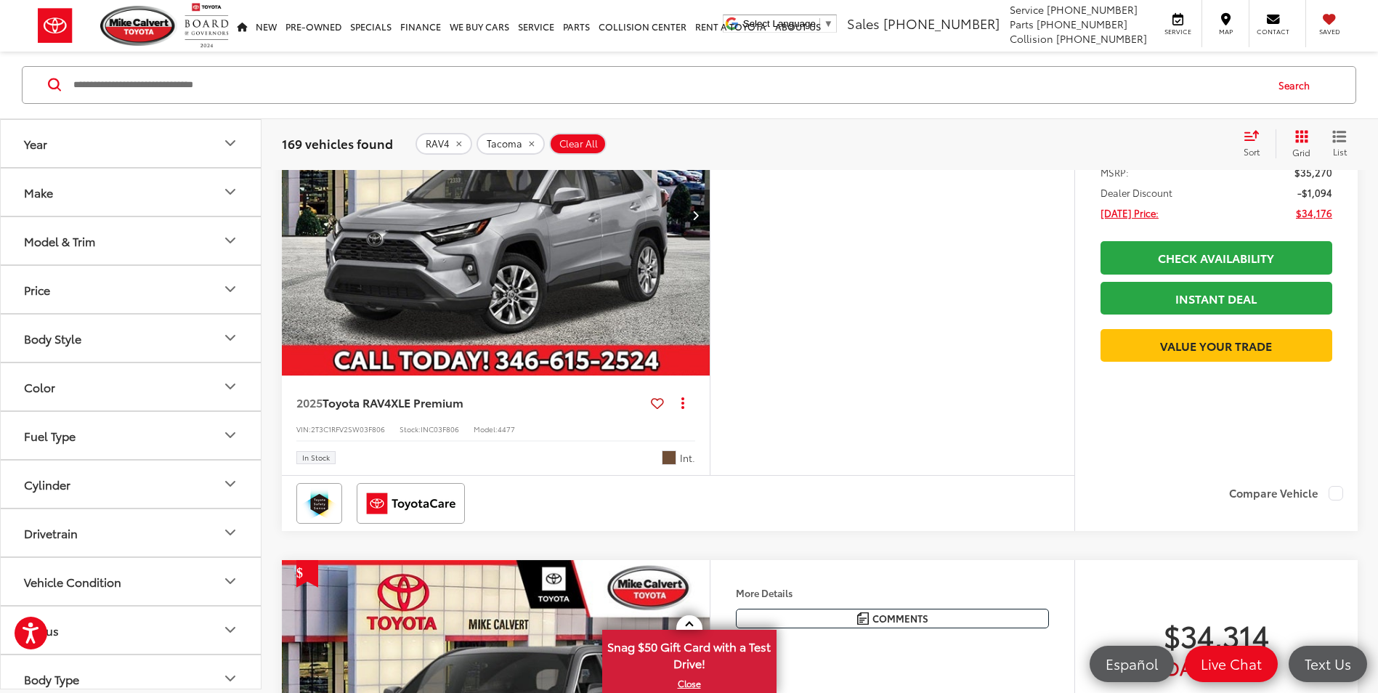
click at [696, 220] on icon "Next image" at bounding box center [695, 215] width 7 height 10
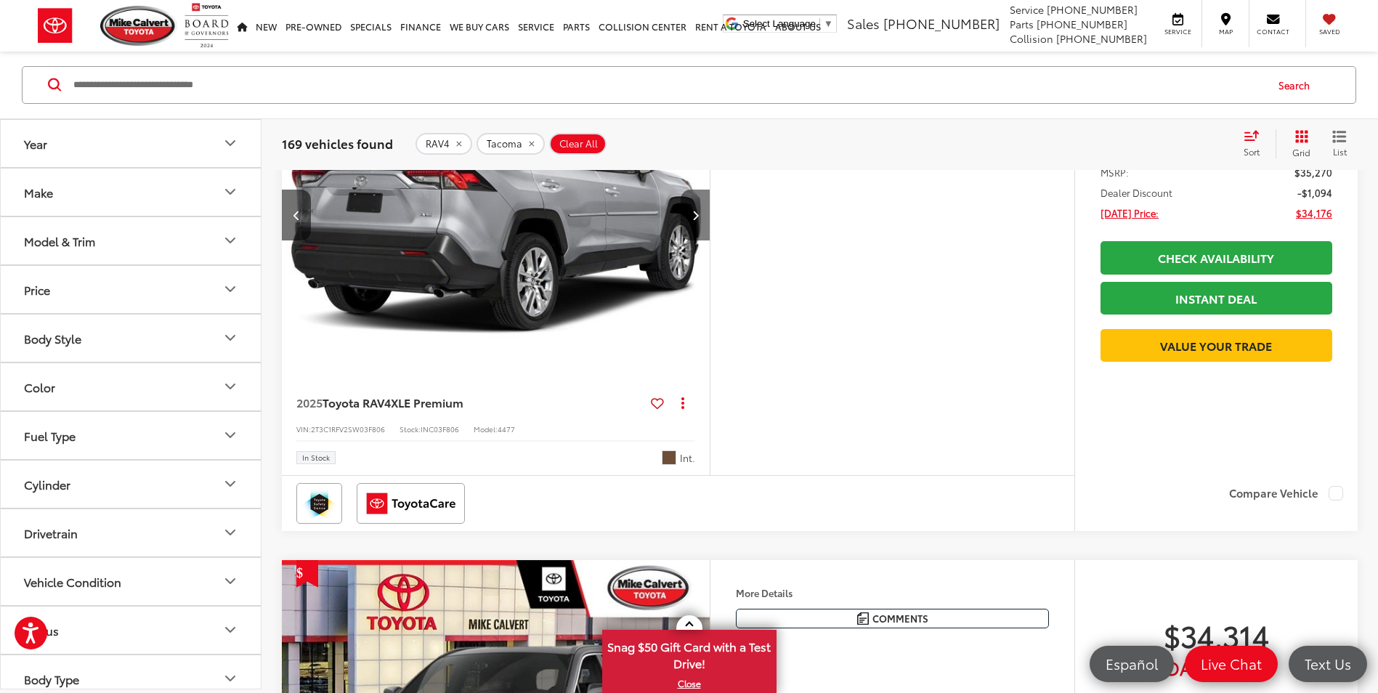
click at [696, 220] on icon "Next image" at bounding box center [695, 215] width 7 height 10
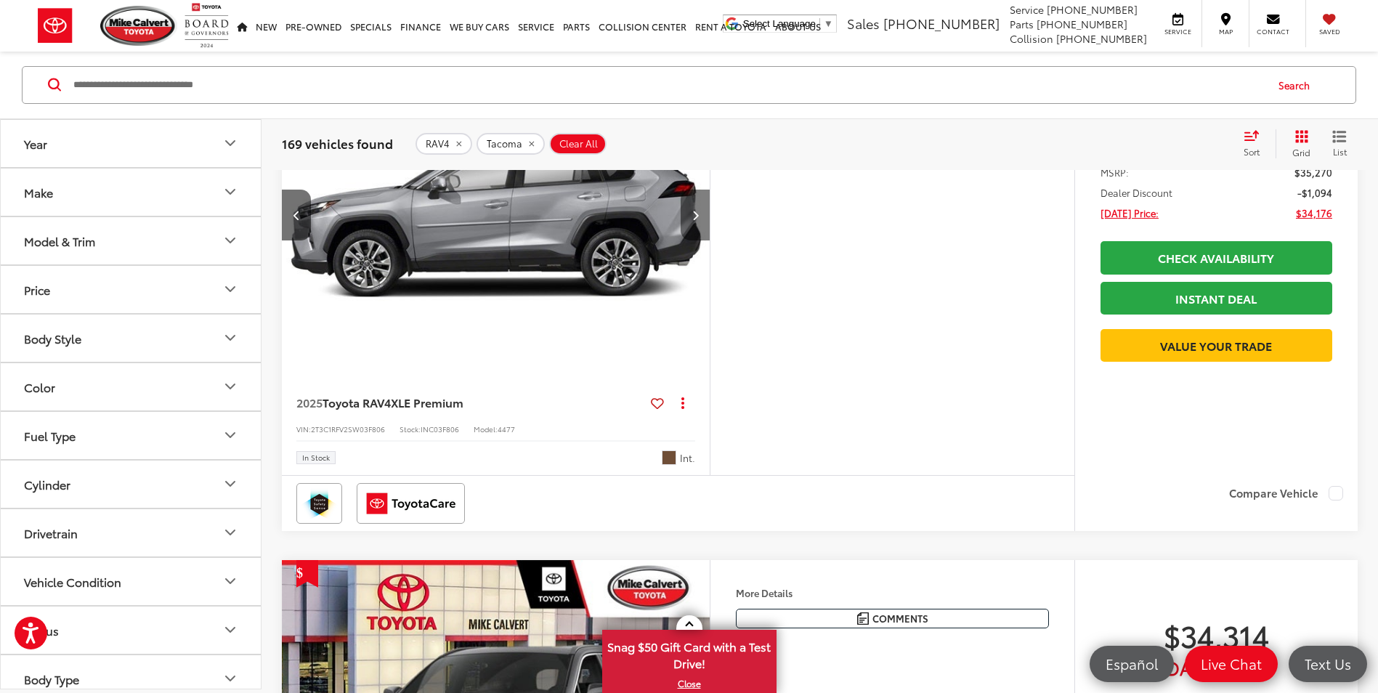
click at [696, 220] on icon "Next image" at bounding box center [695, 215] width 7 height 10
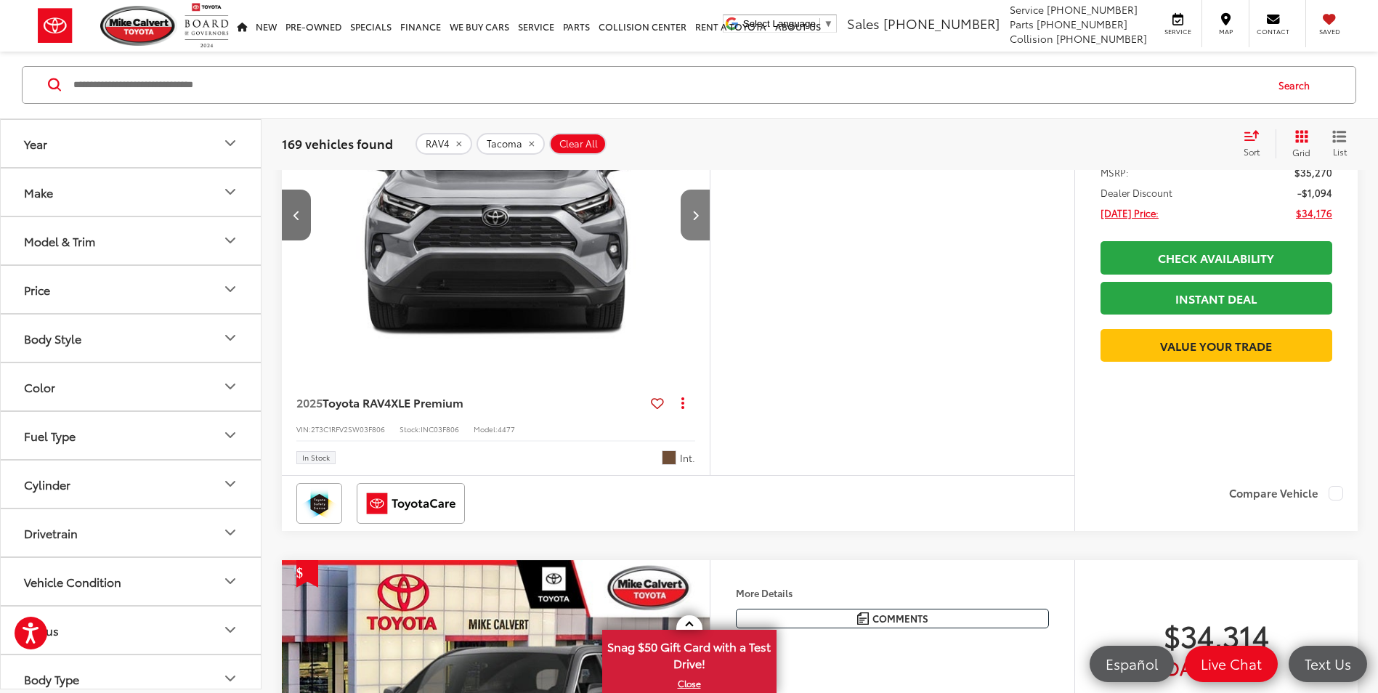
click at [696, 220] on icon "Next image" at bounding box center [695, 215] width 7 height 10
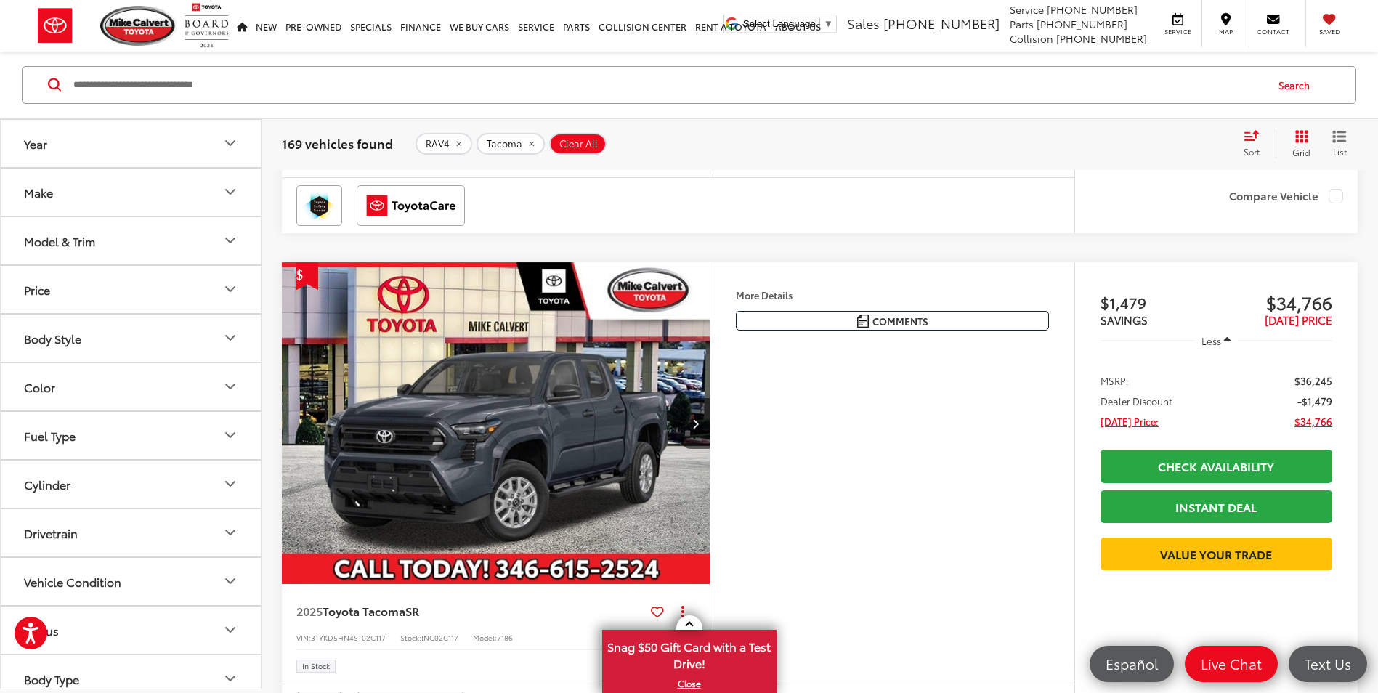
scroll to position [4153, 0]
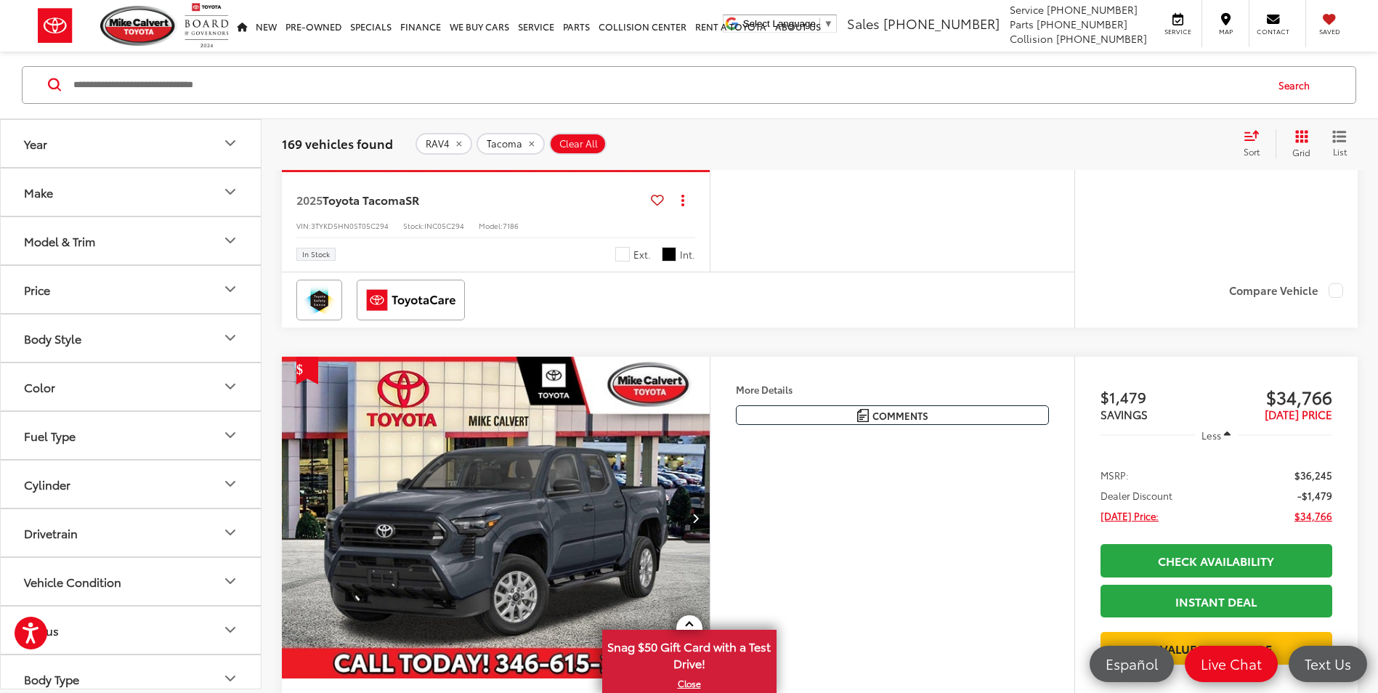
click at [690, 37] on button "Next image" at bounding box center [694, 11] width 29 height 51
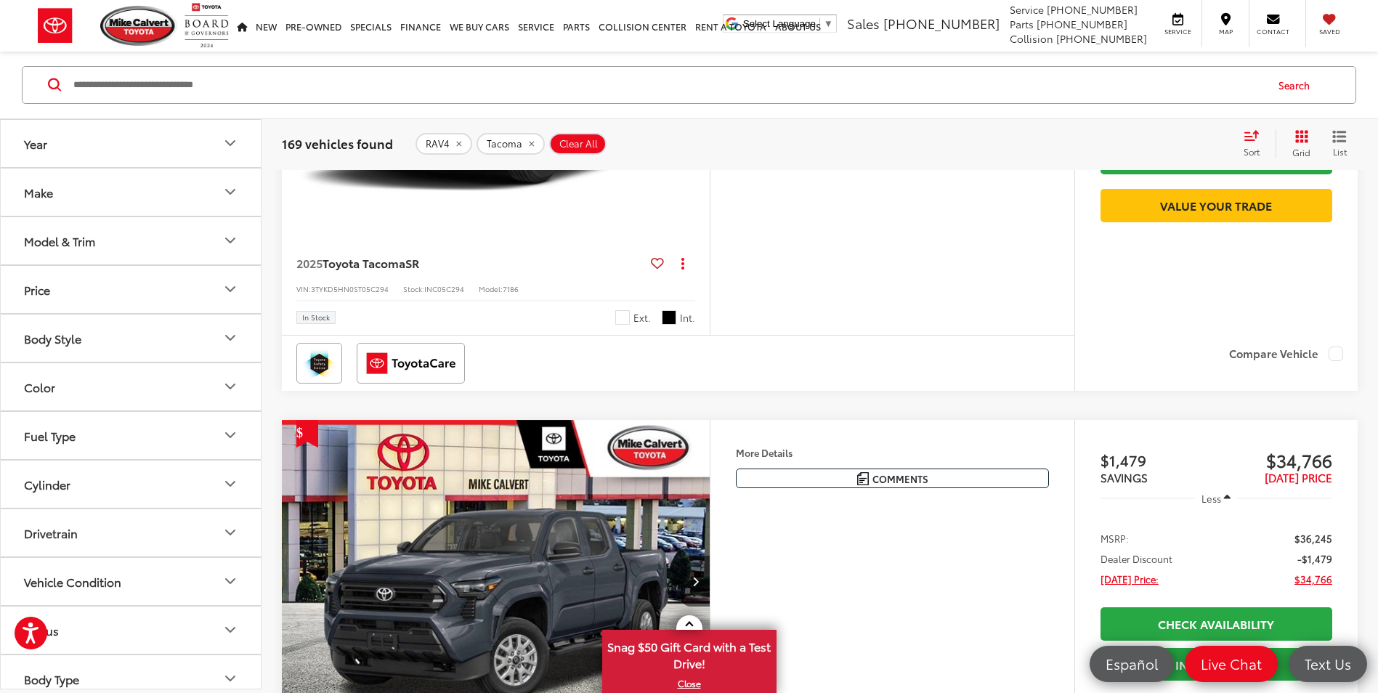
scroll to position [4008, 0]
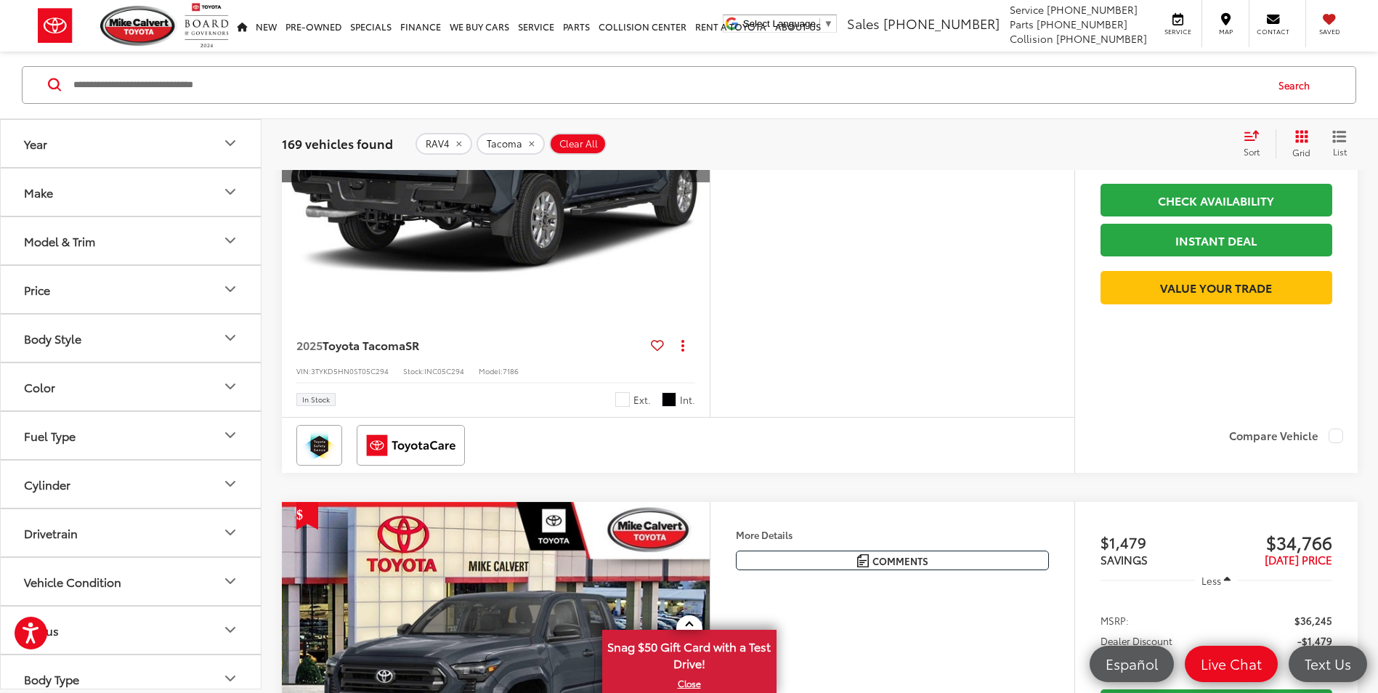
click at [688, 182] on button "Next image" at bounding box center [694, 156] width 29 height 51
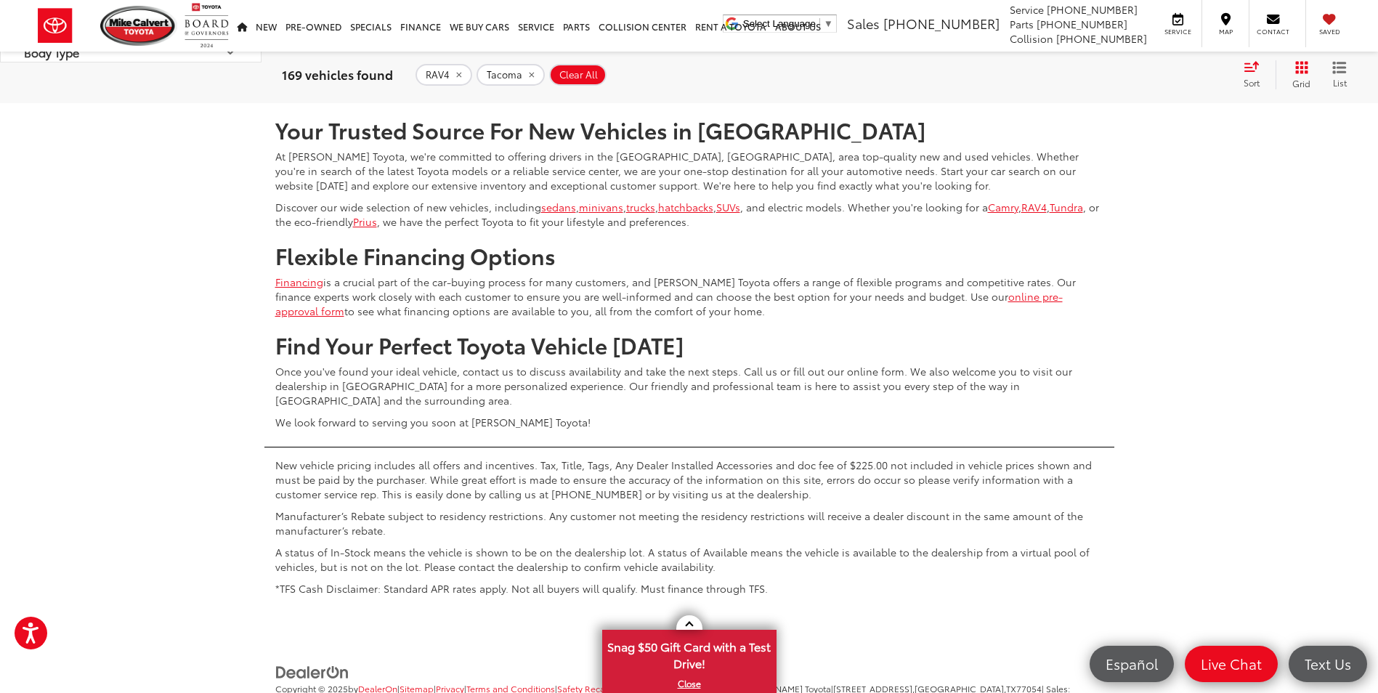
scroll to position [6405, 0]
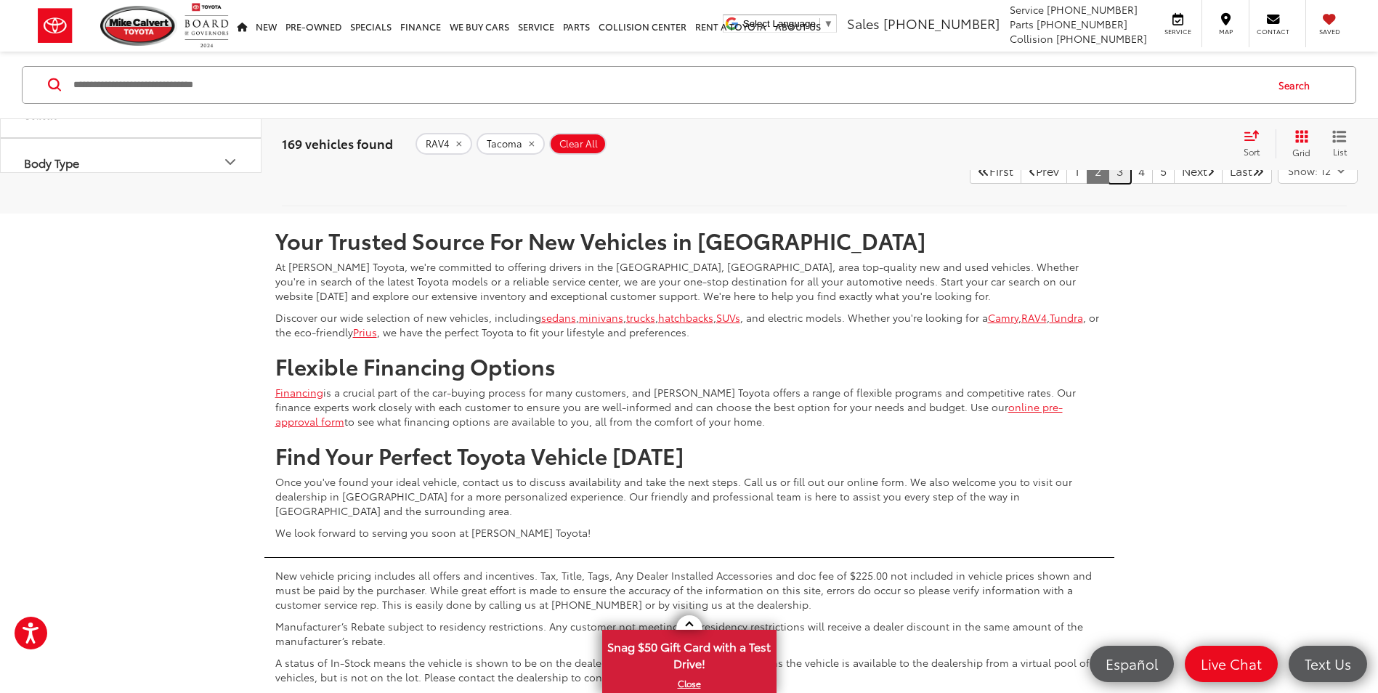
click at [1108, 184] on link "3" at bounding box center [1119, 171] width 23 height 26
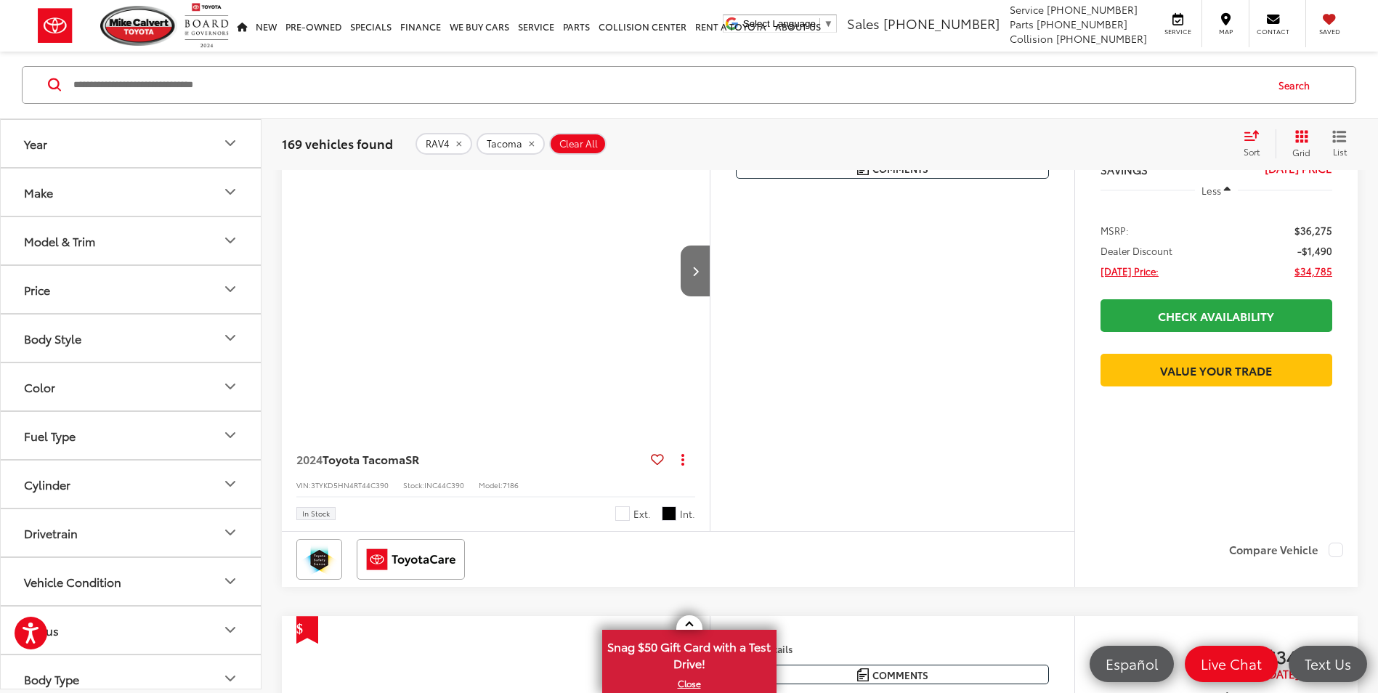
scroll to position [232, 0]
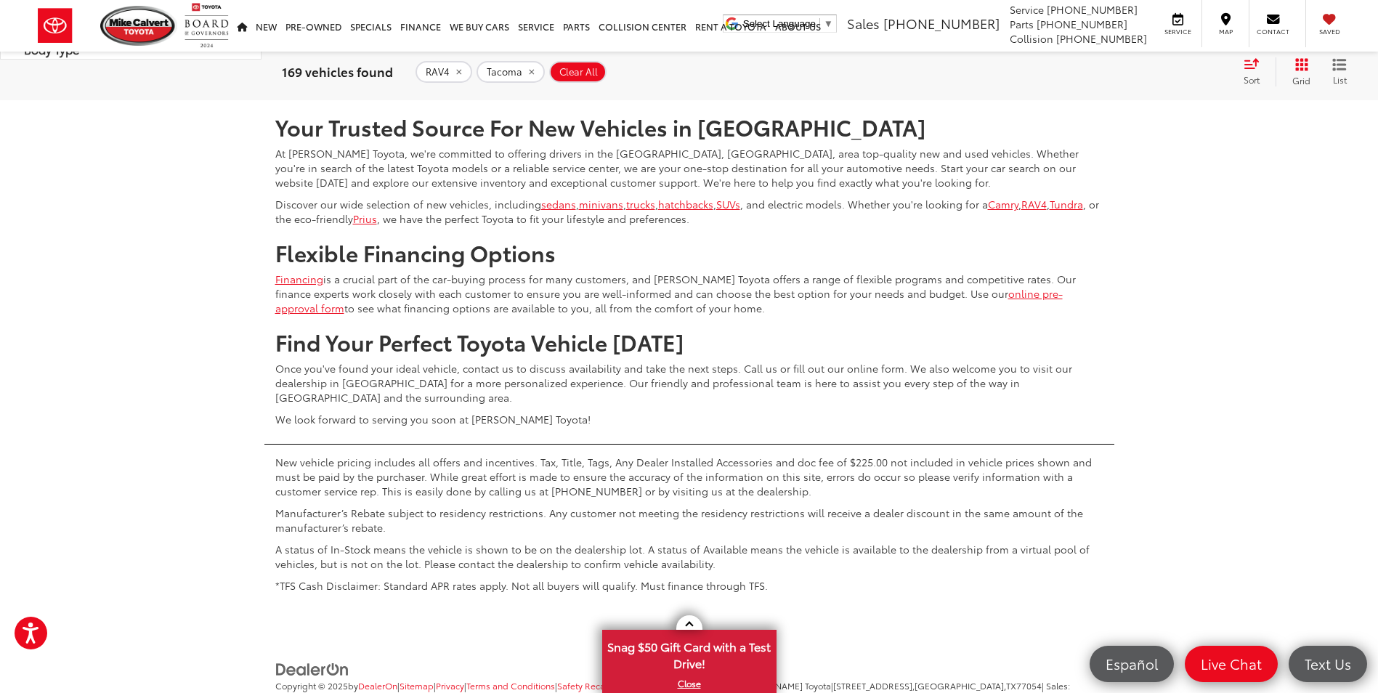
click at [1130, 70] on link "4" at bounding box center [1141, 57] width 23 height 26
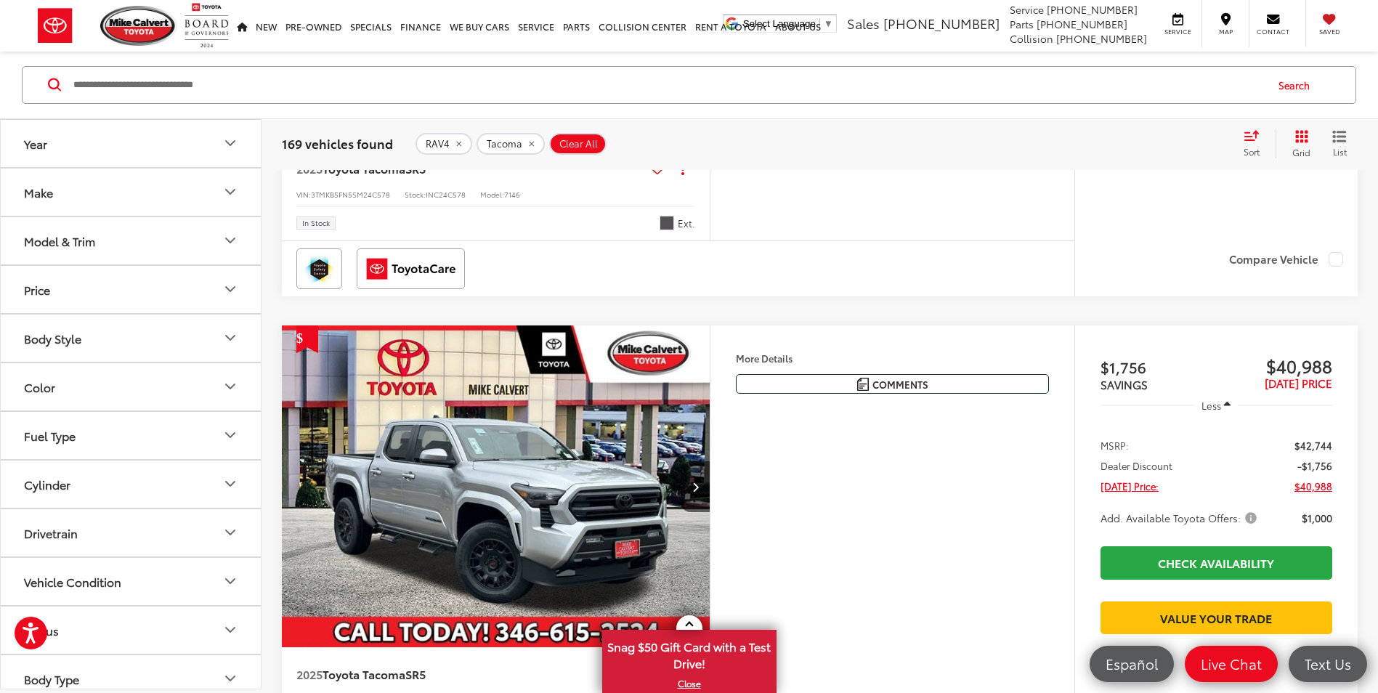
scroll to position [232, 0]
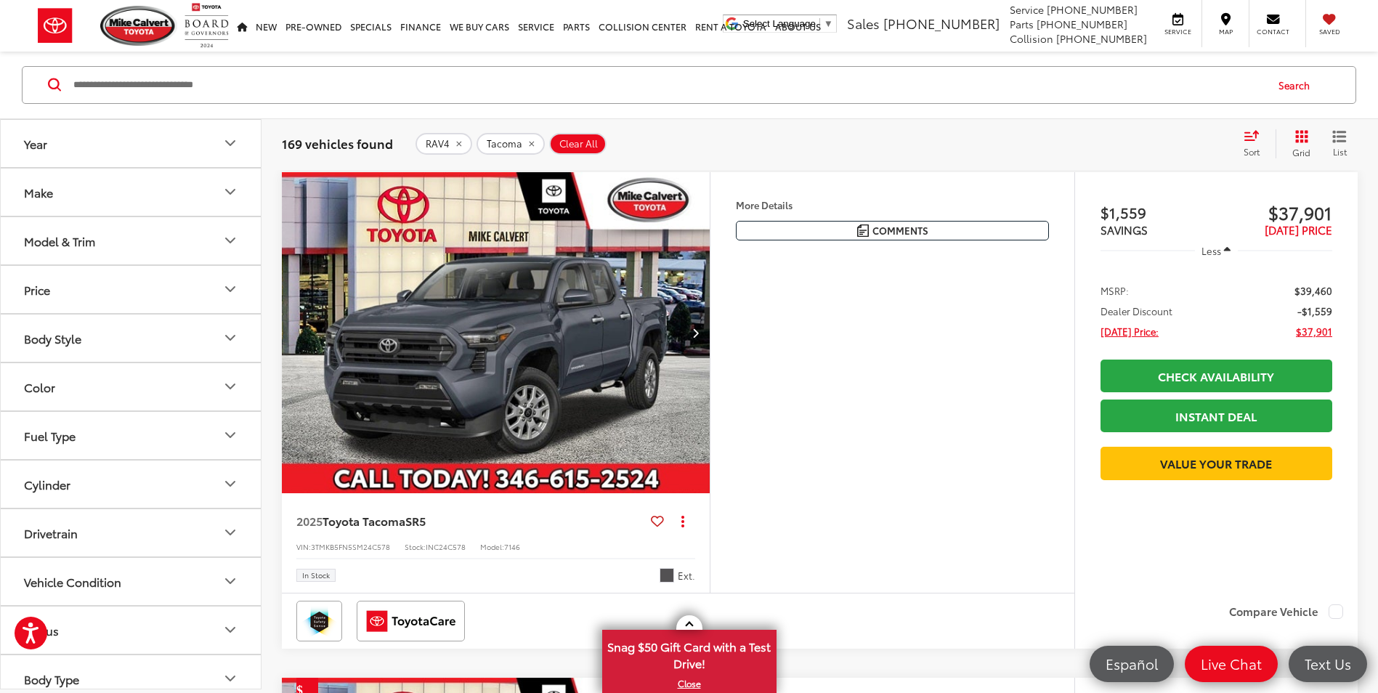
click at [529, 143] on icon "remove Tacoma" at bounding box center [531, 144] width 5 height 5
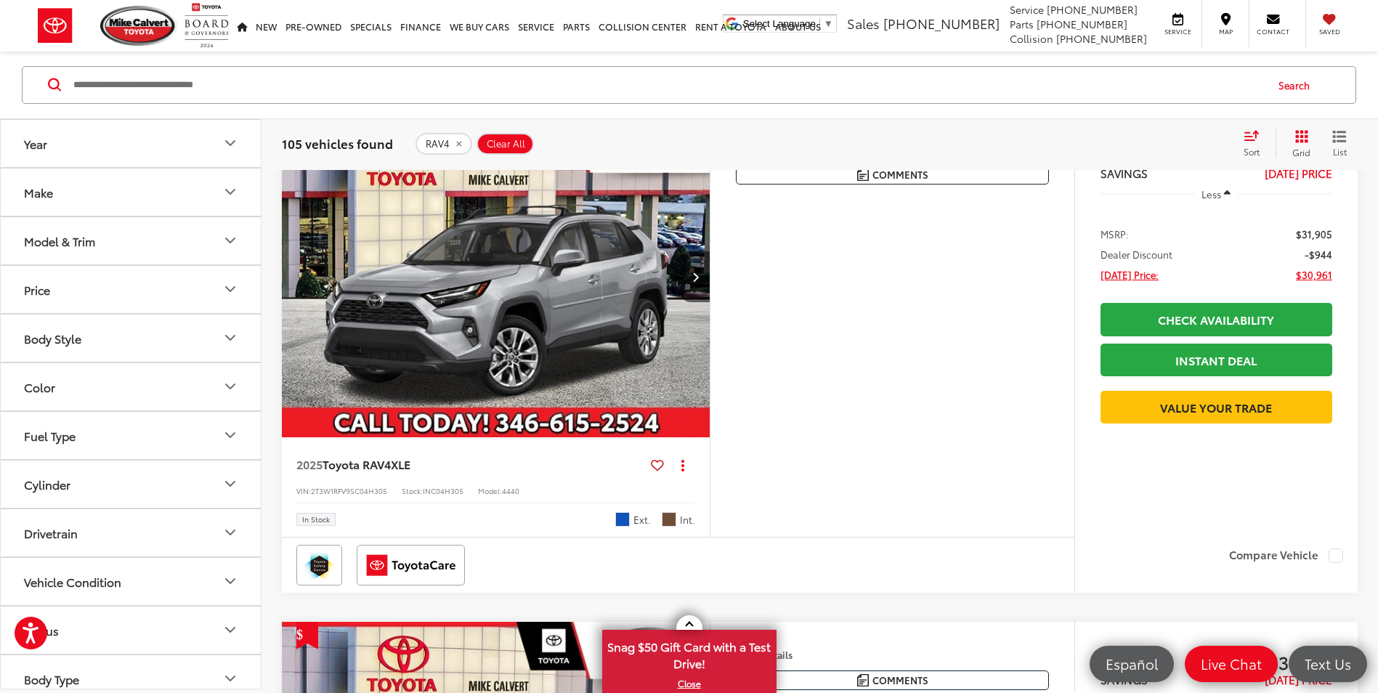
scroll to position [2179, 0]
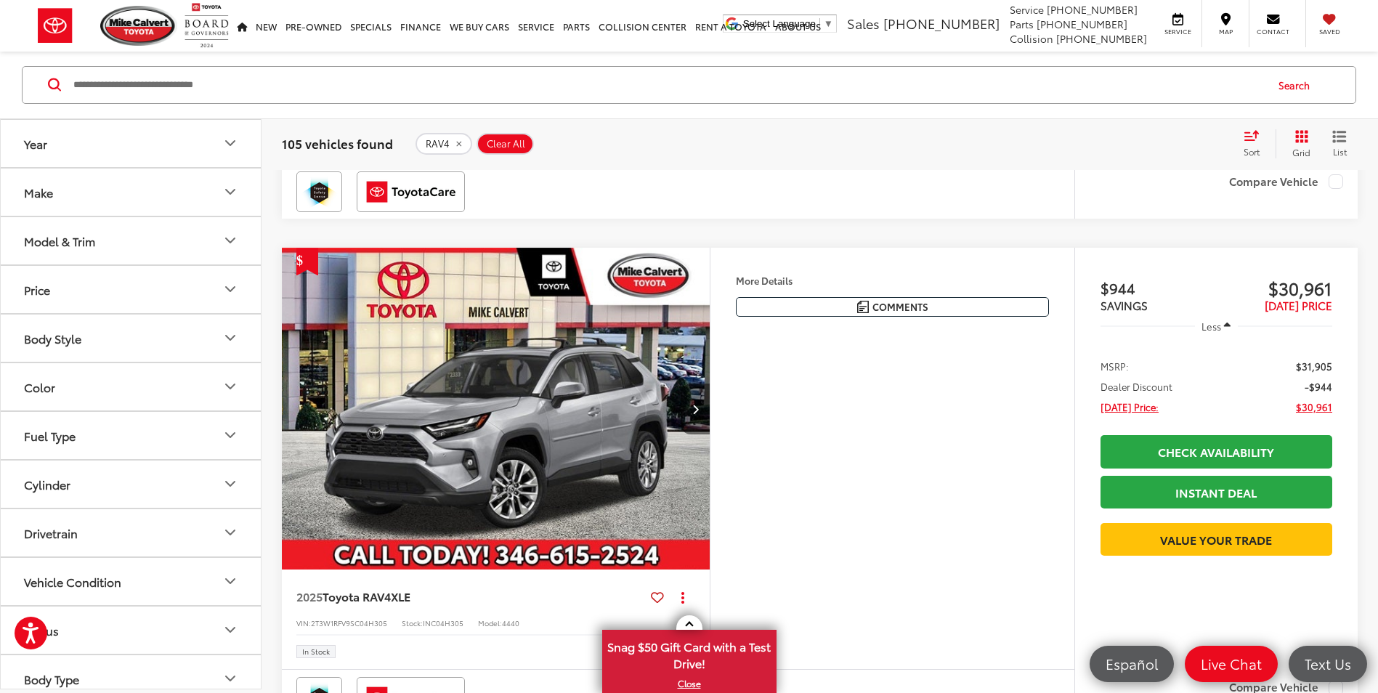
click at [698, 411] on icon "Next image" at bounding box center [695, 409] width 7 height 10
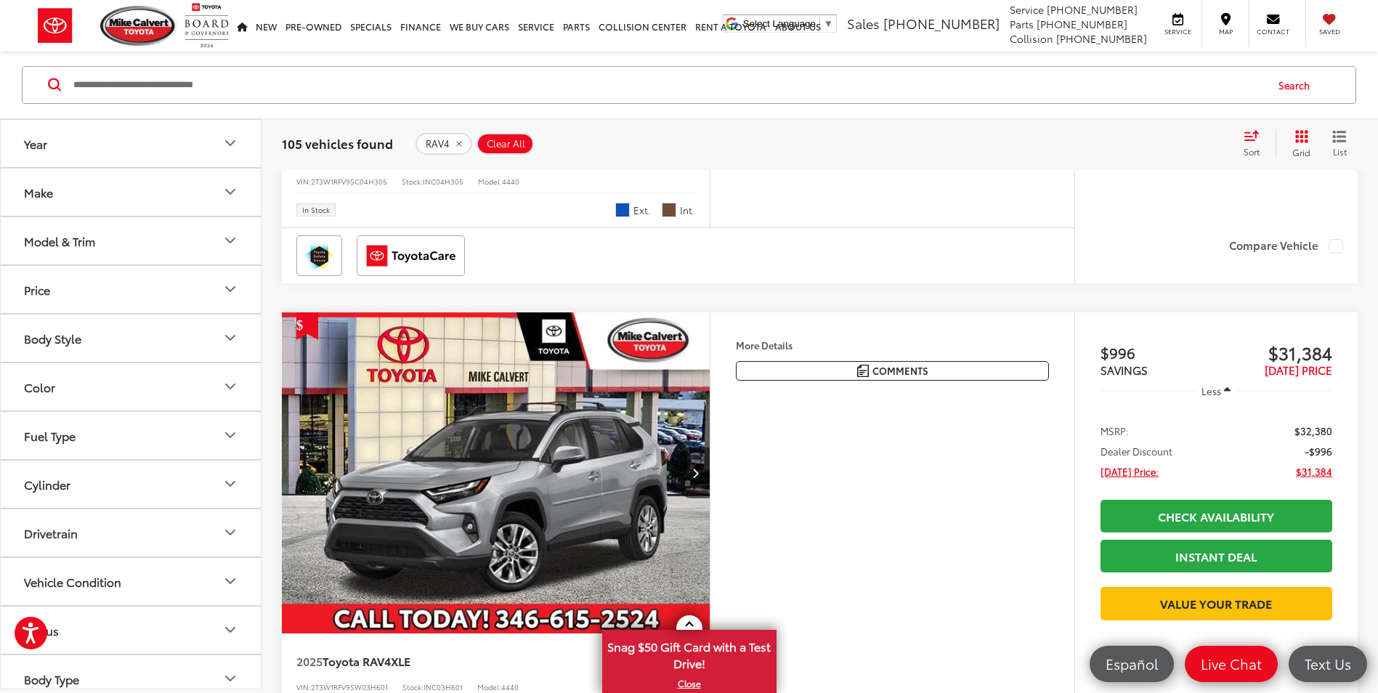
scroll to position [2760, 0]
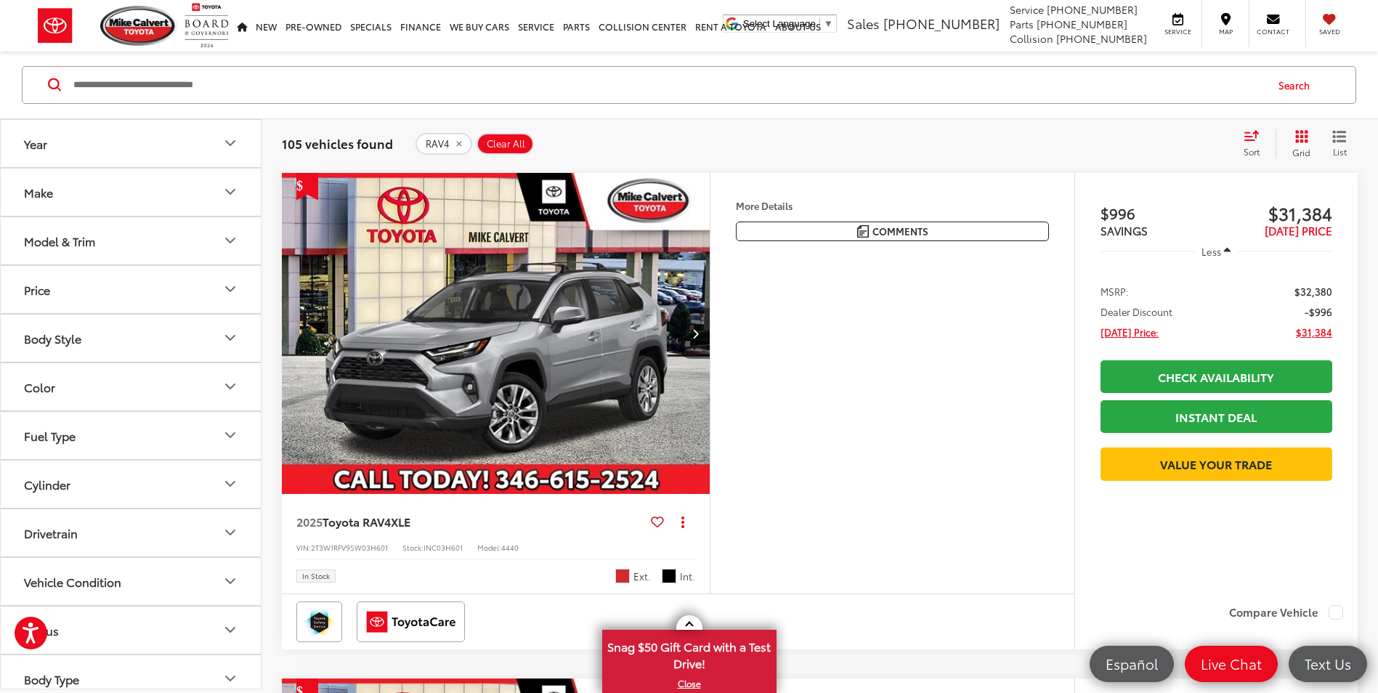
click at [693, 334] on icon "Next image" at bounding box center [695, 333] width 7 height 10
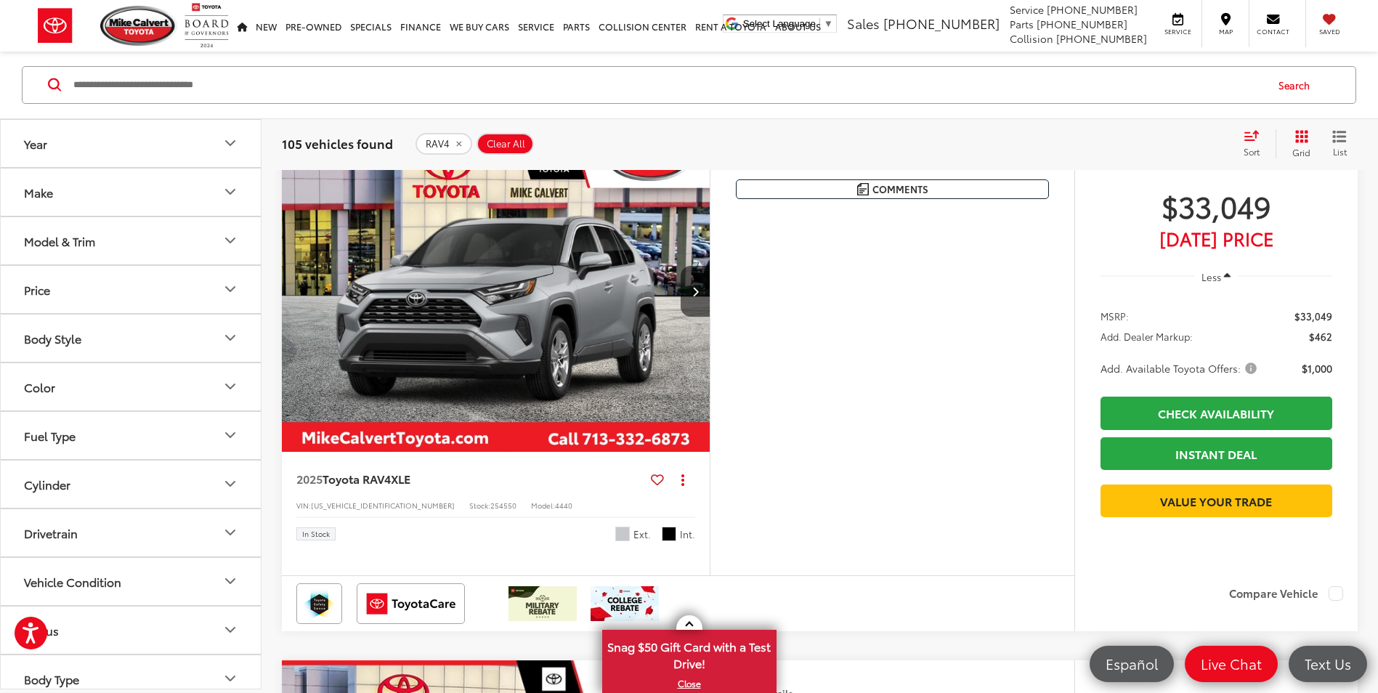
scroll to position [5447, 0]
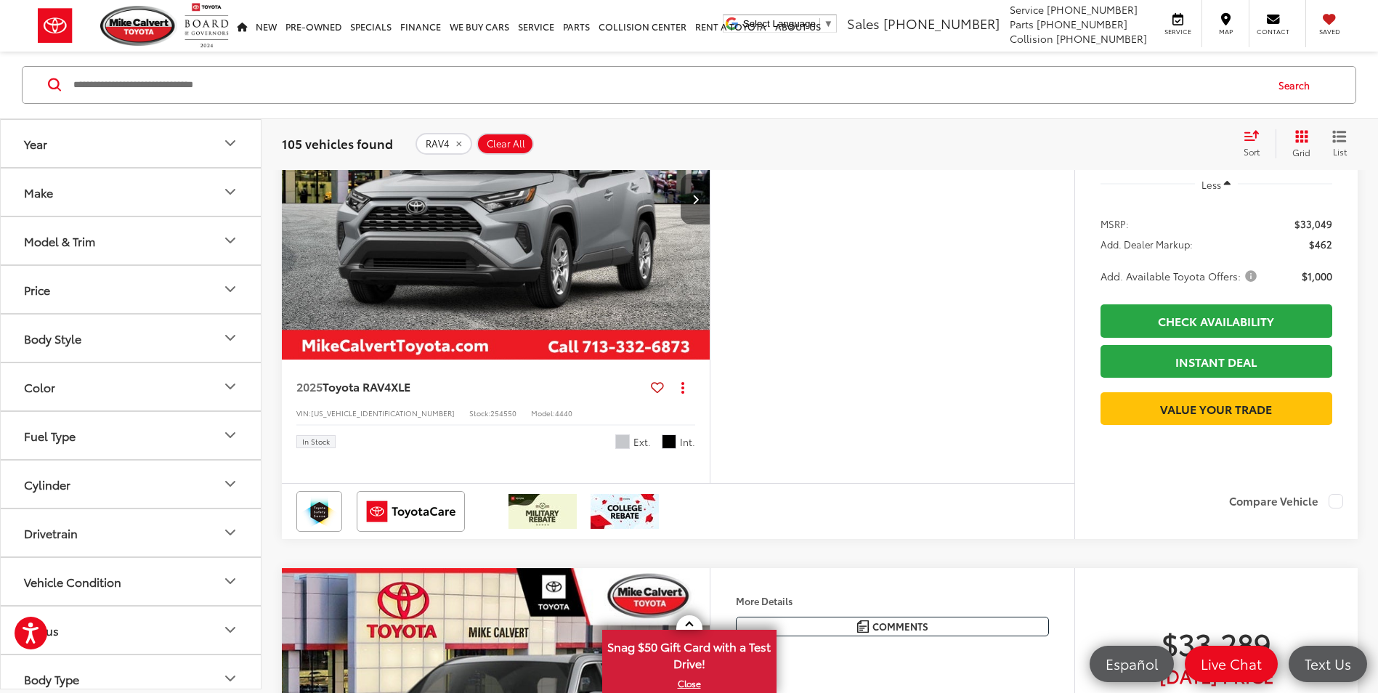
click at [700, 224] on button "Next image" at bounding box center [694, 199] width 29 height 51
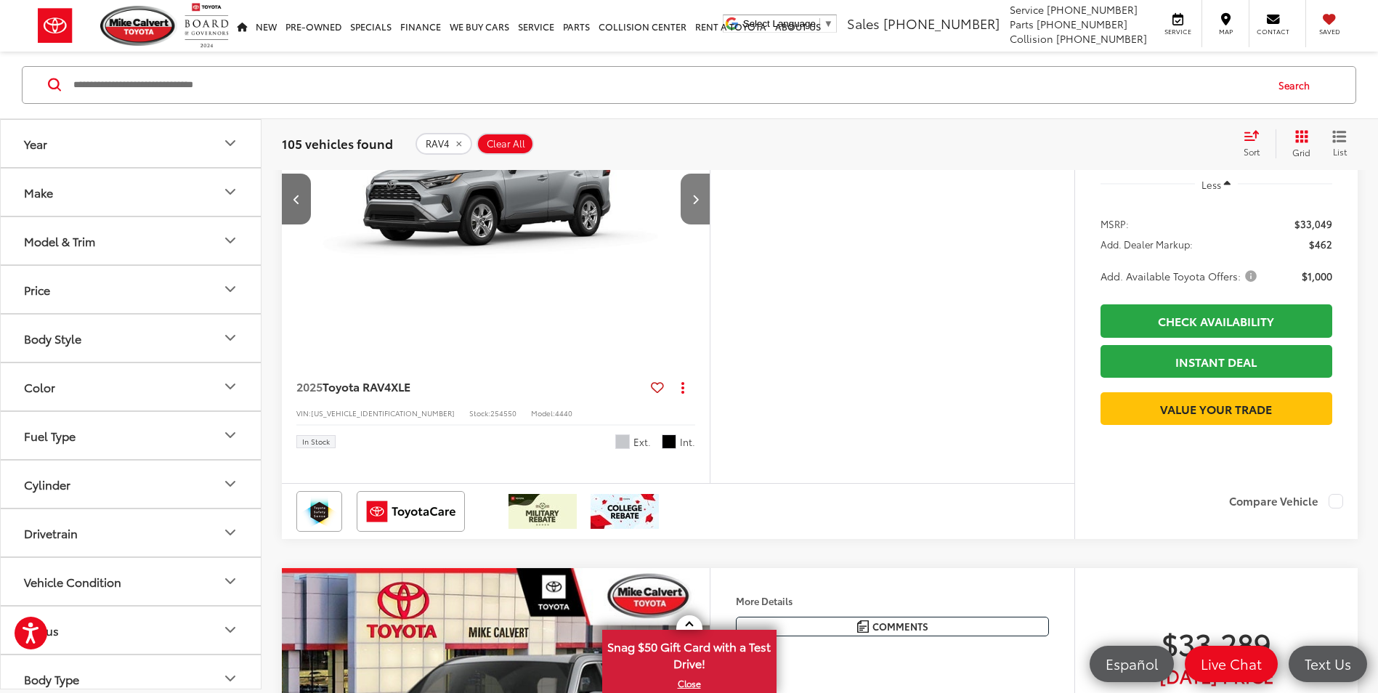
click at [700, 224] on button "Next image" at bounding box center [694, 199] width 29 height 51
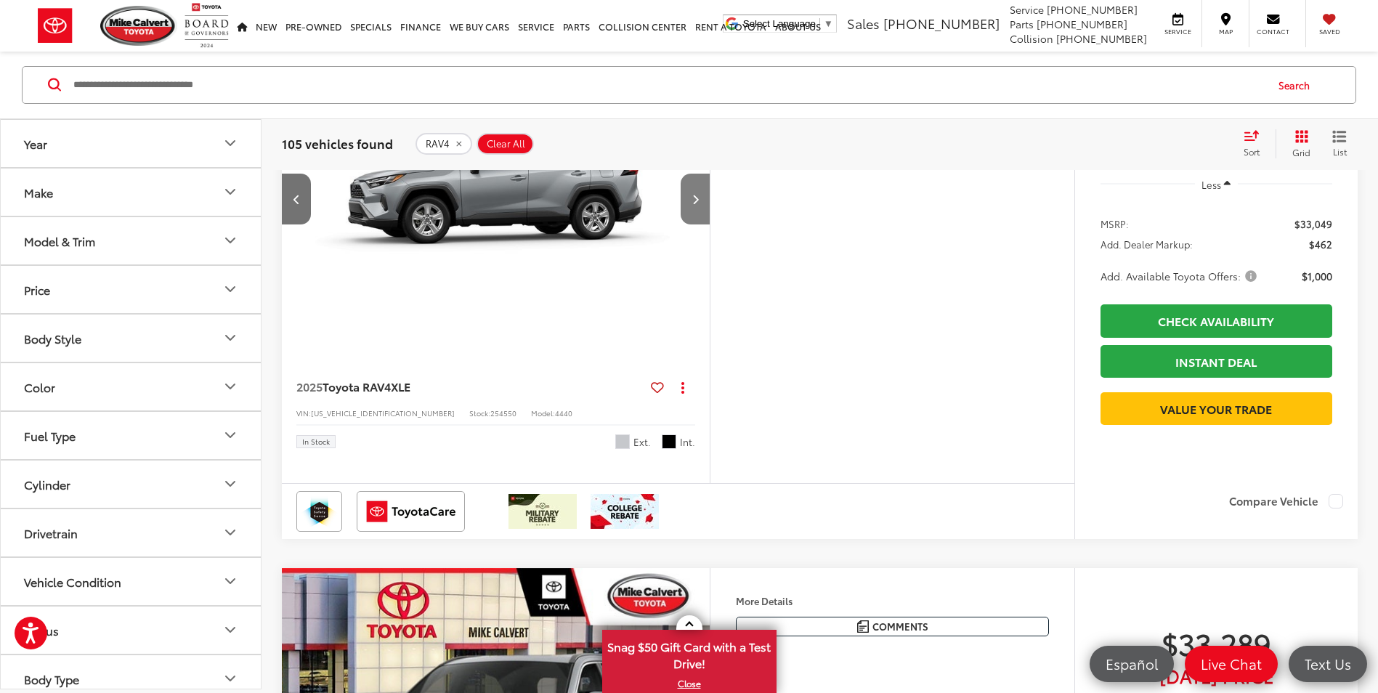
click at [700, 224] on button "Next image" at bounding box center [694, 199] width 29 height 51
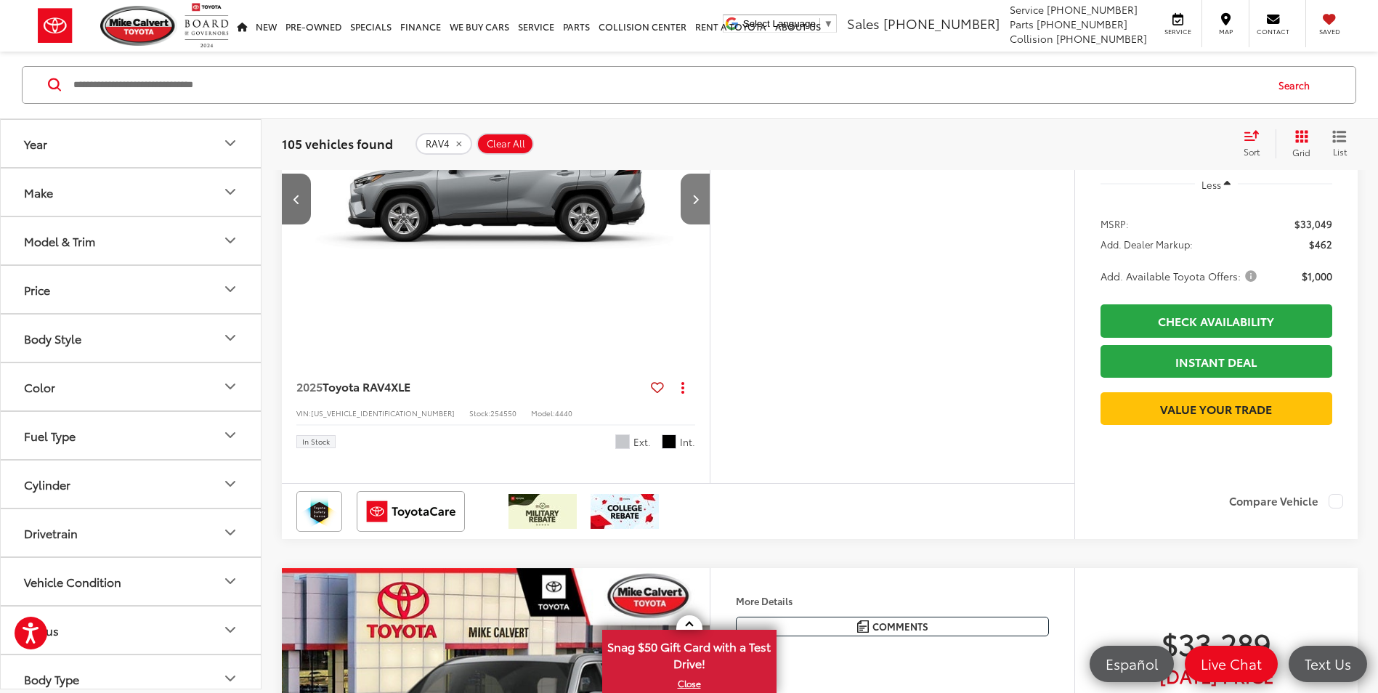
click at [700, 224] on button "Next image" at bounding box center [694, 199] width 29 height 51
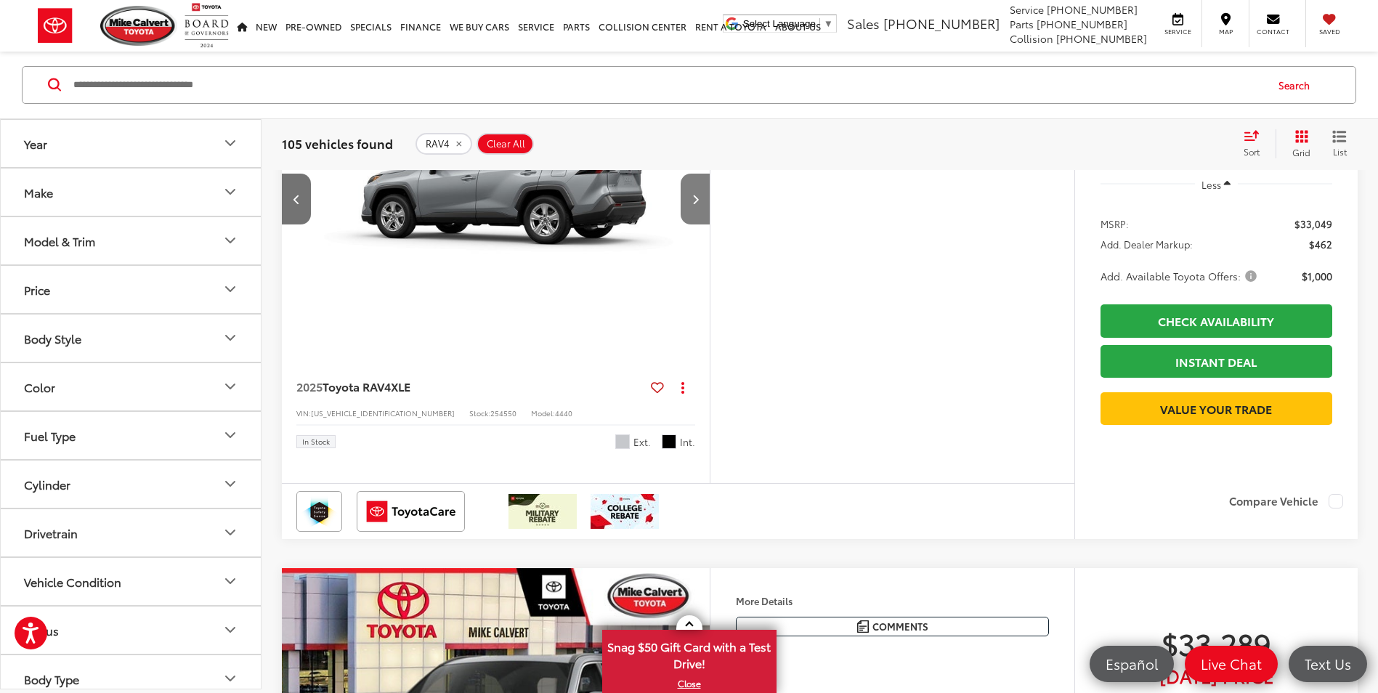
click at [700, 224] on button "Next image" at bounding box center [694, 199] width 29 height 51
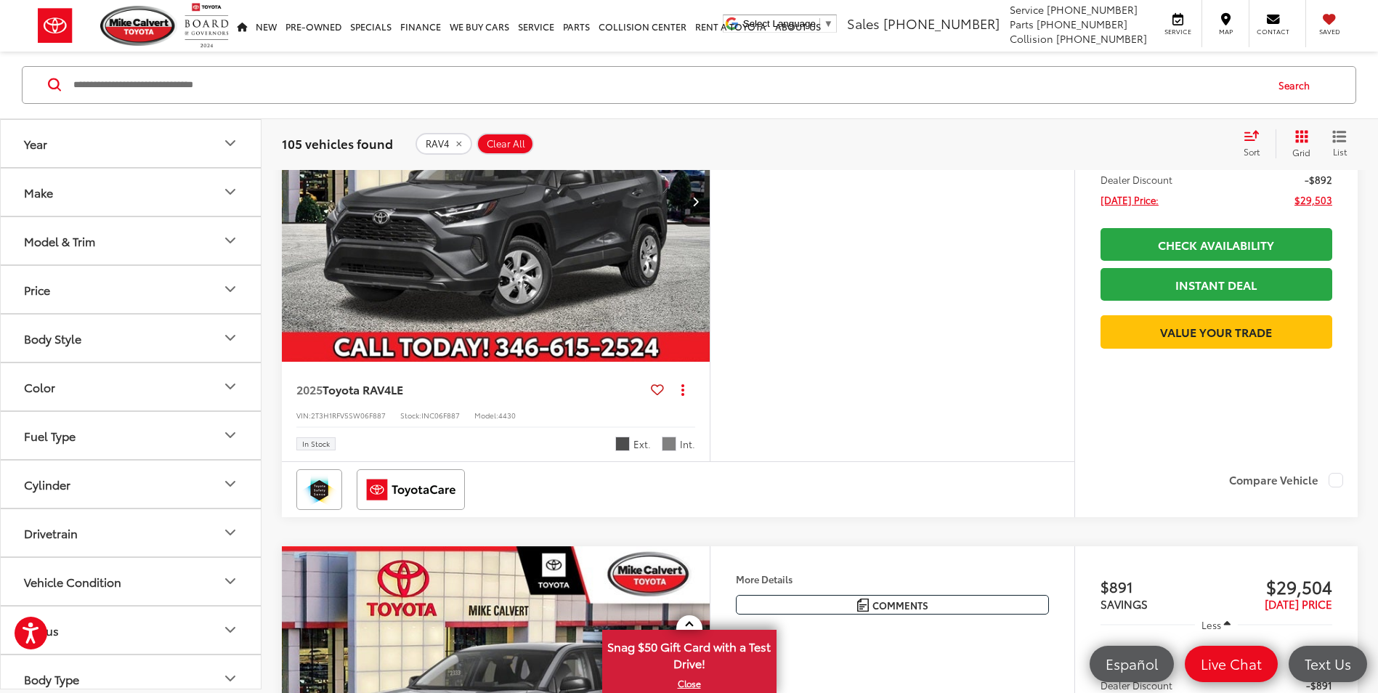
scroll to position [799, 0]
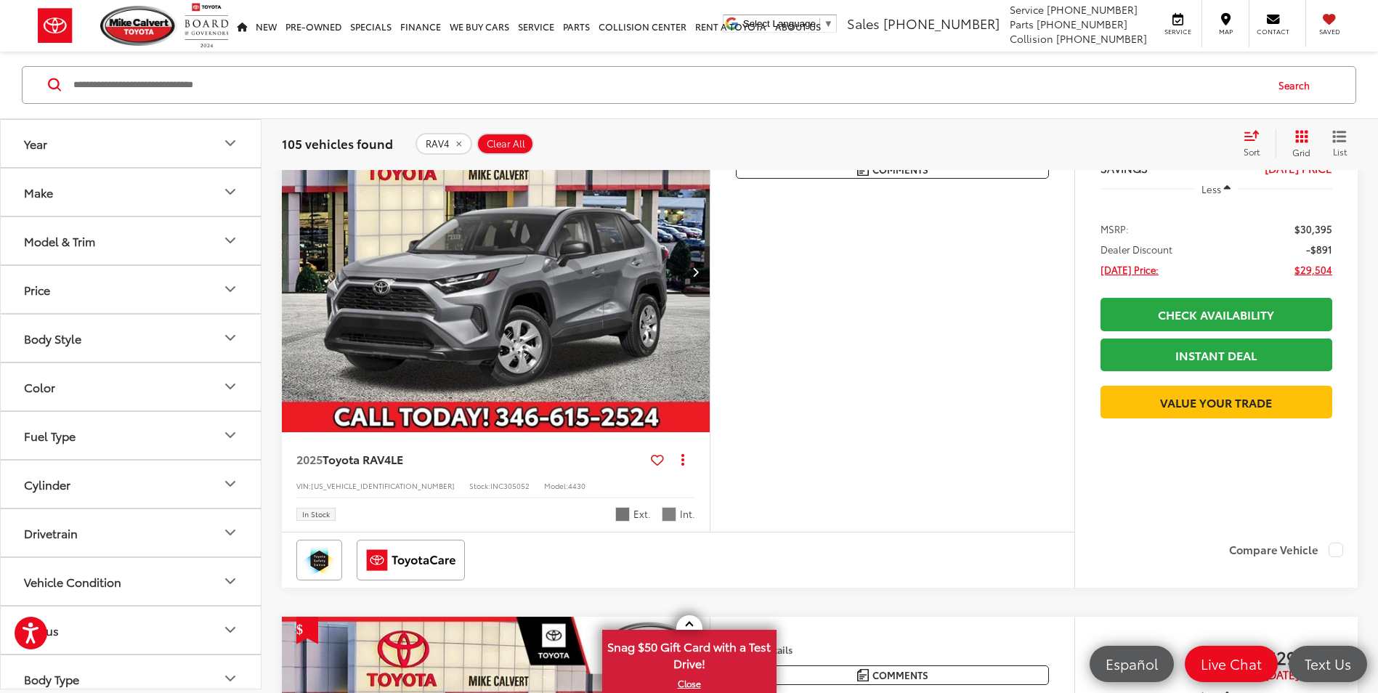
click at [695, 275] on icon "Next image" at bounding box center [695, 272] width 7 height 10
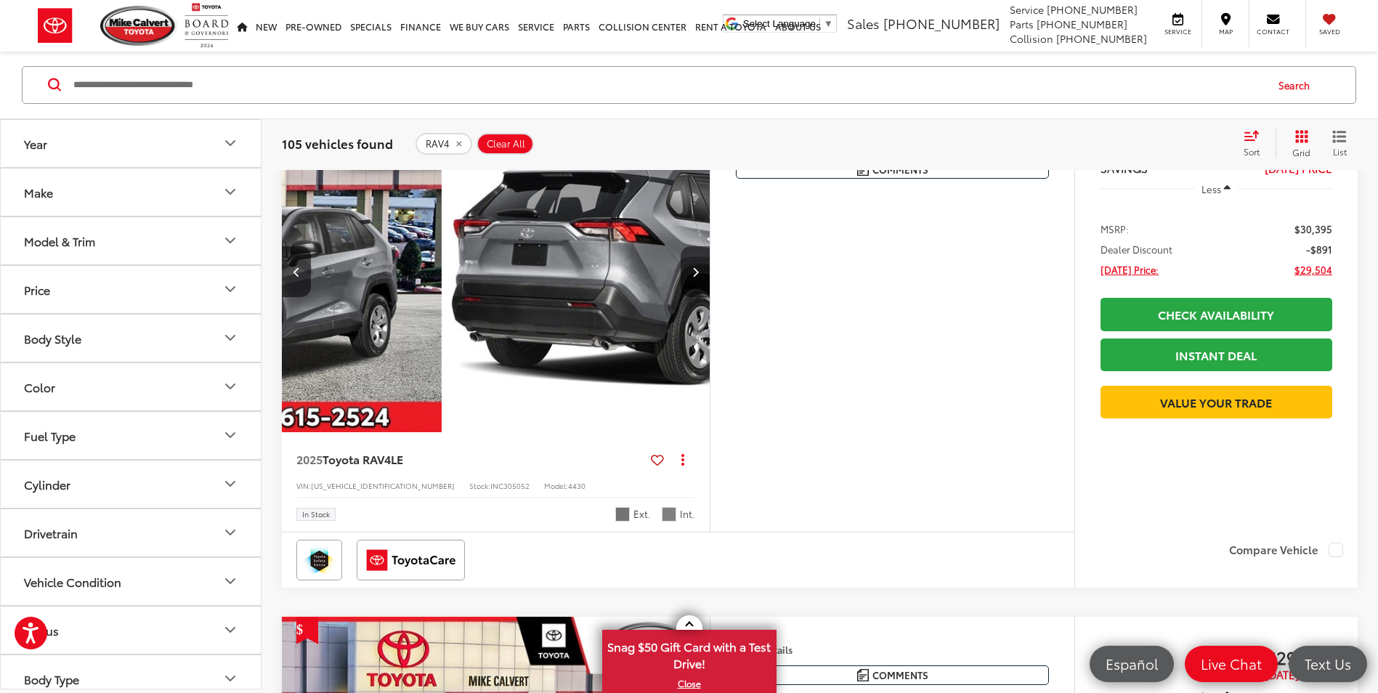
scroll to position [0, 430]
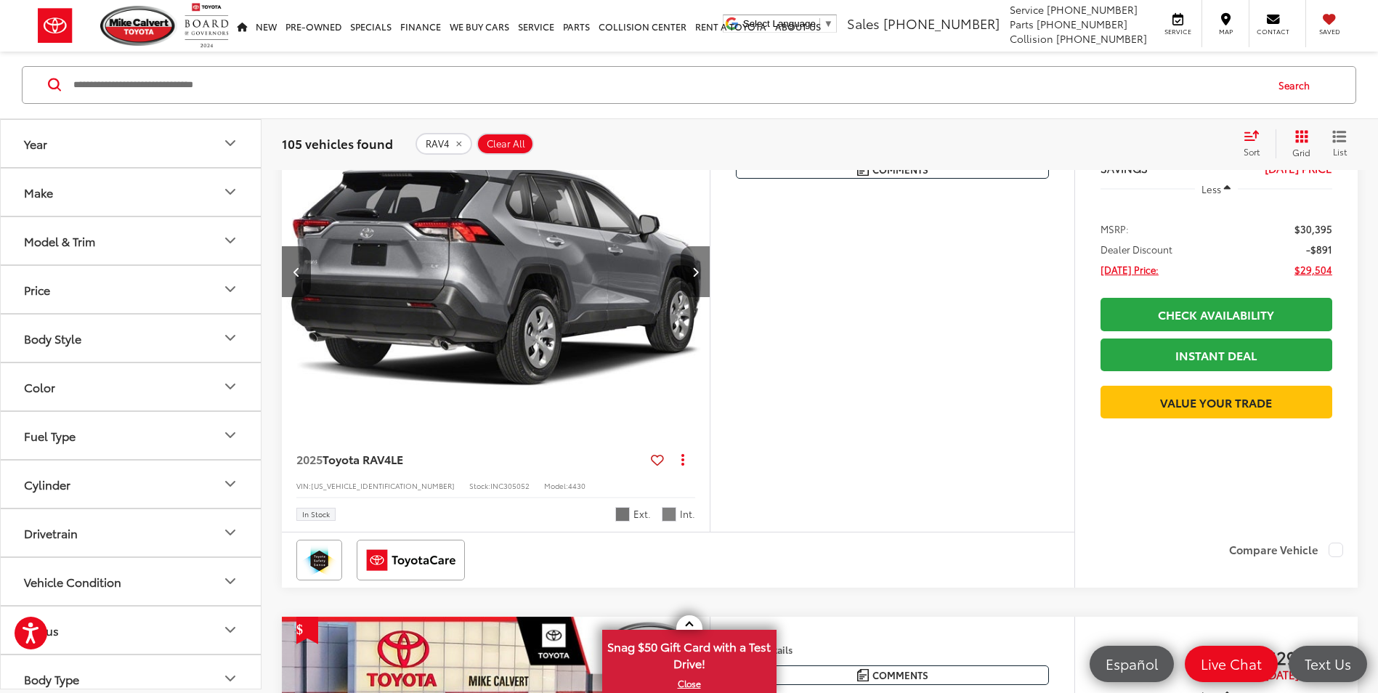
click at [698, 284] on button "Next image" at bounding box center [694, 271] width 29 height 51
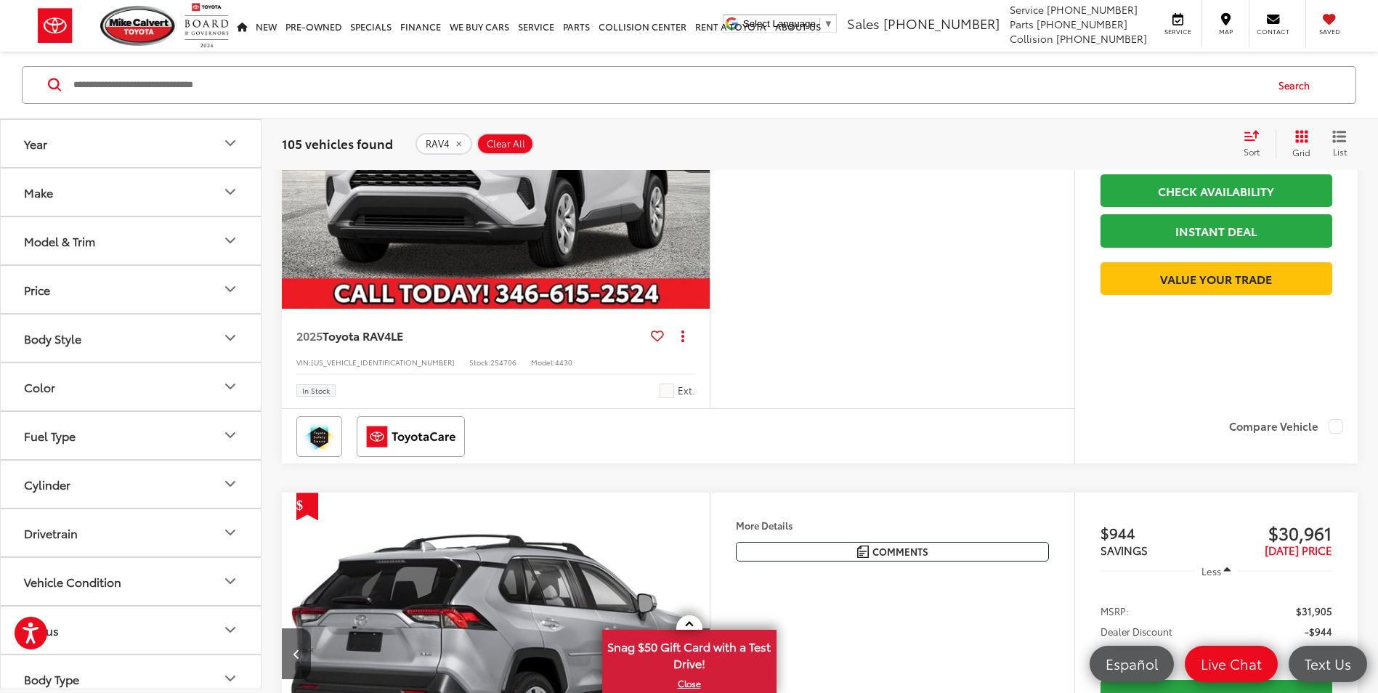
scroll to position [2179, 0]
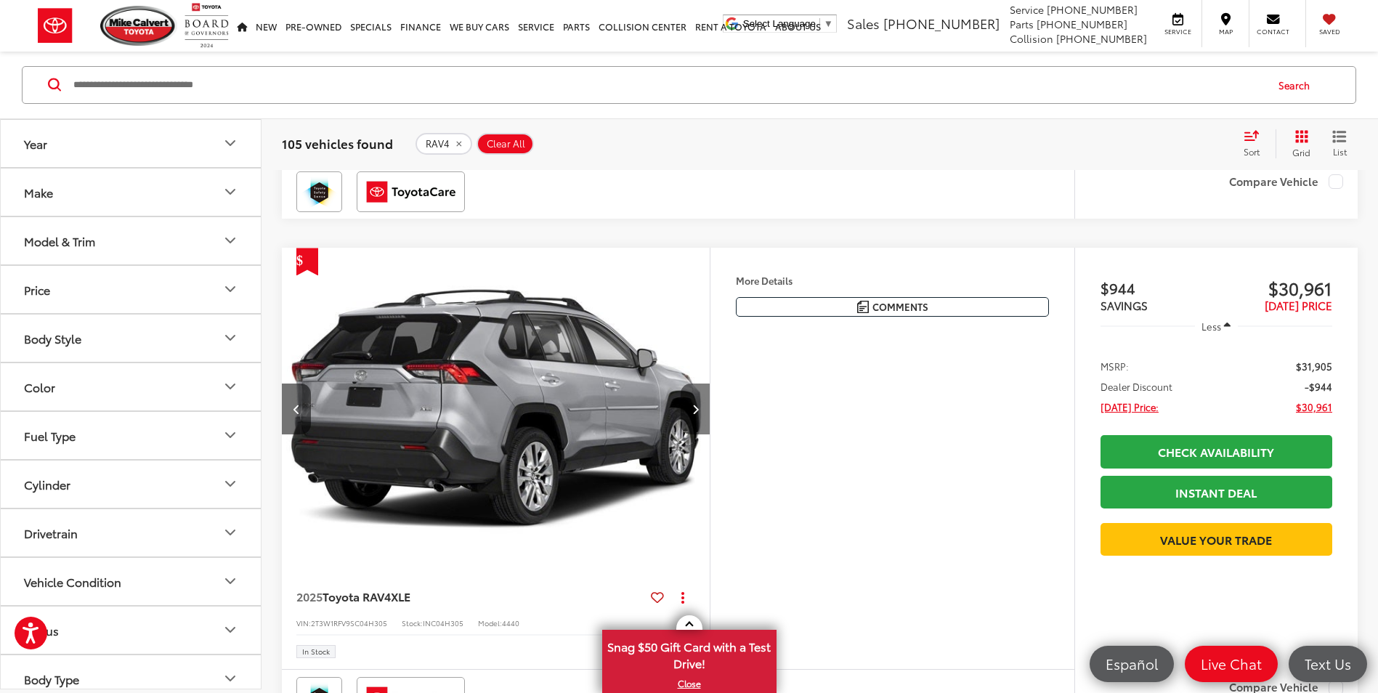
click at [699, 413] on button "Next image" at bounding box center [694, 408] width 29 height 51
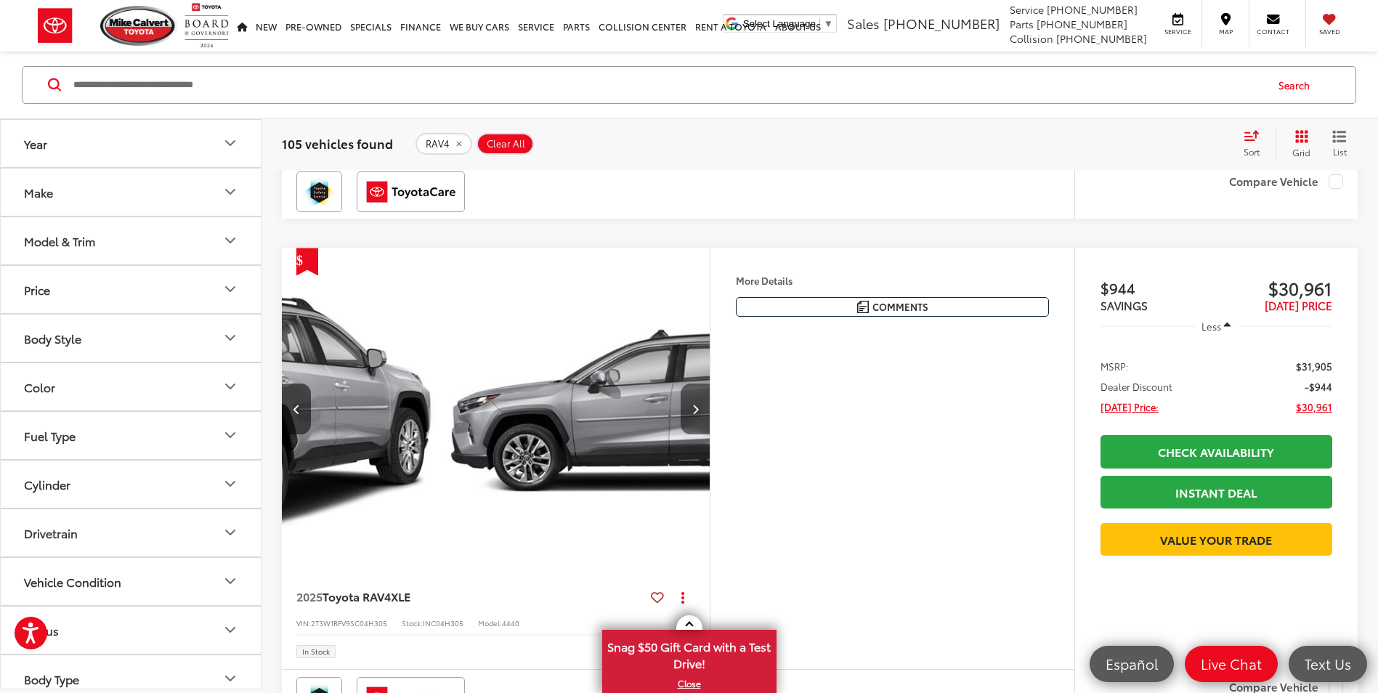
scroll to position [0, 860]
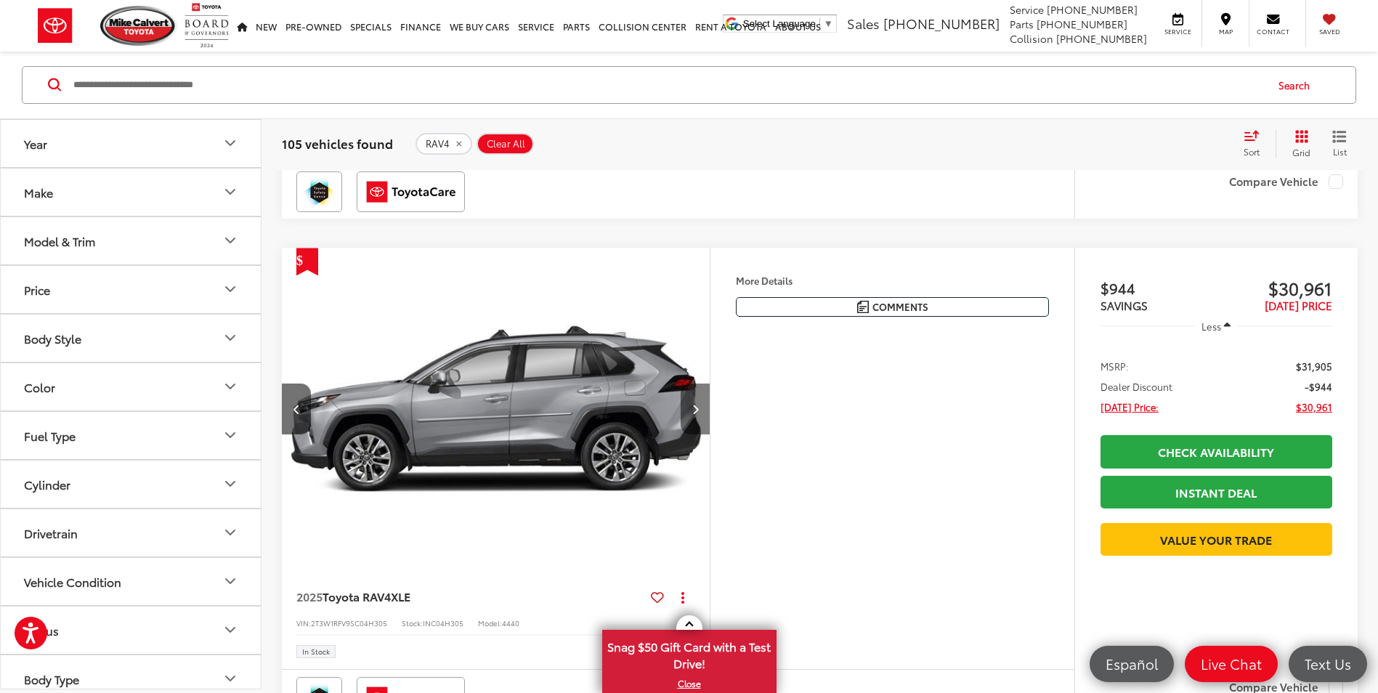
click at [699, 413] on button "Next image" at bounding box center [694, 408] width 29 height 51
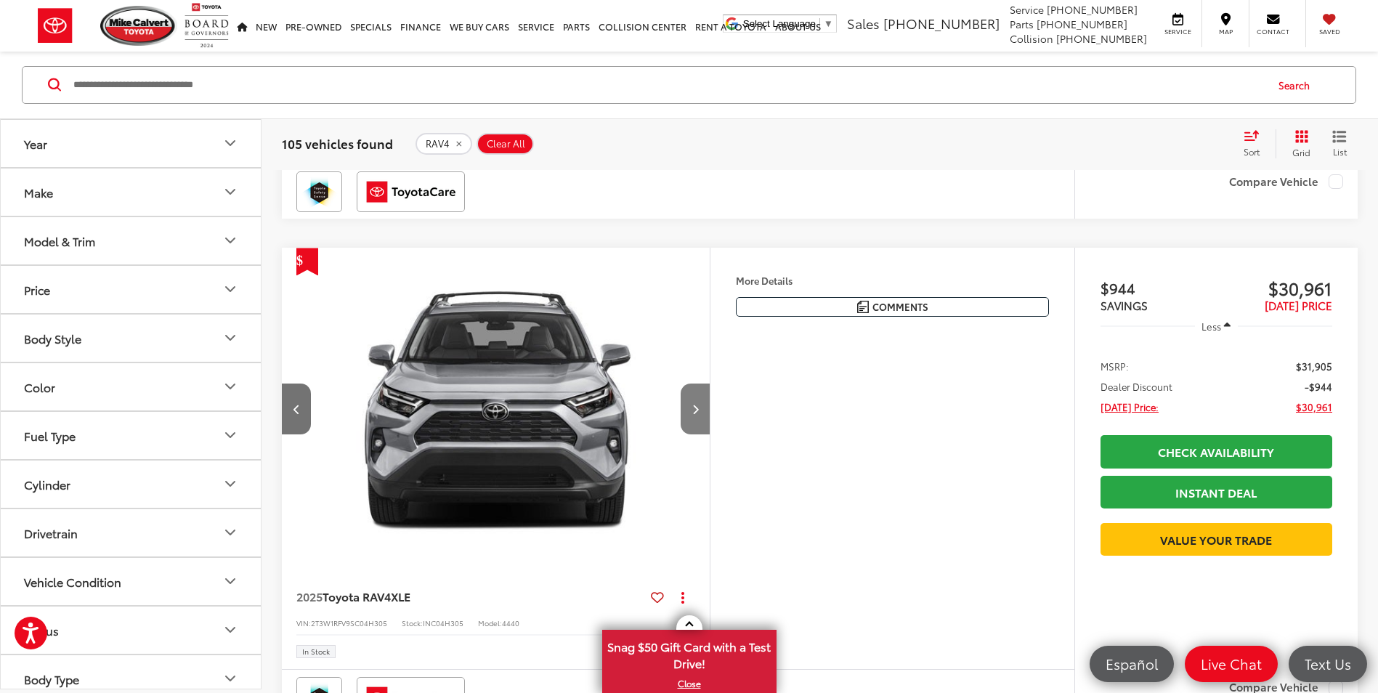
click at [699, 413] on button "Next image" at bounding box center [694, 408] width 29 height 51
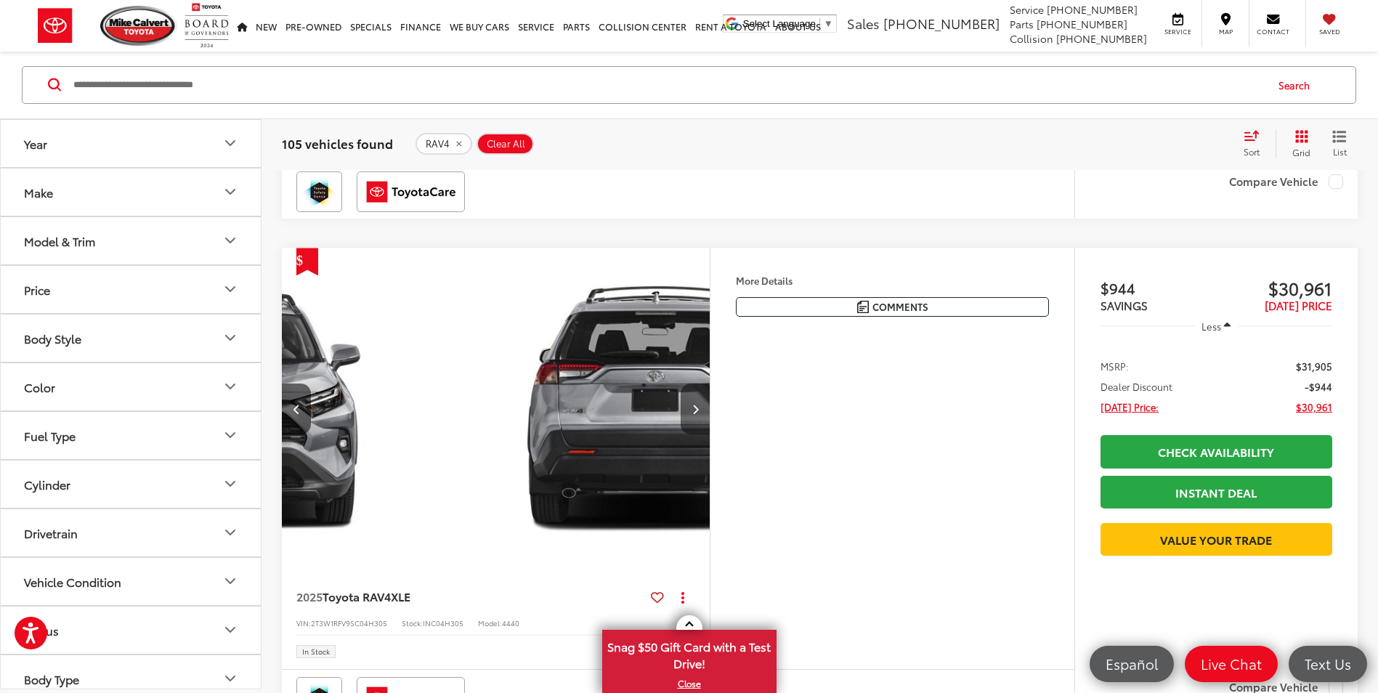
scroll to position [0, 1720]
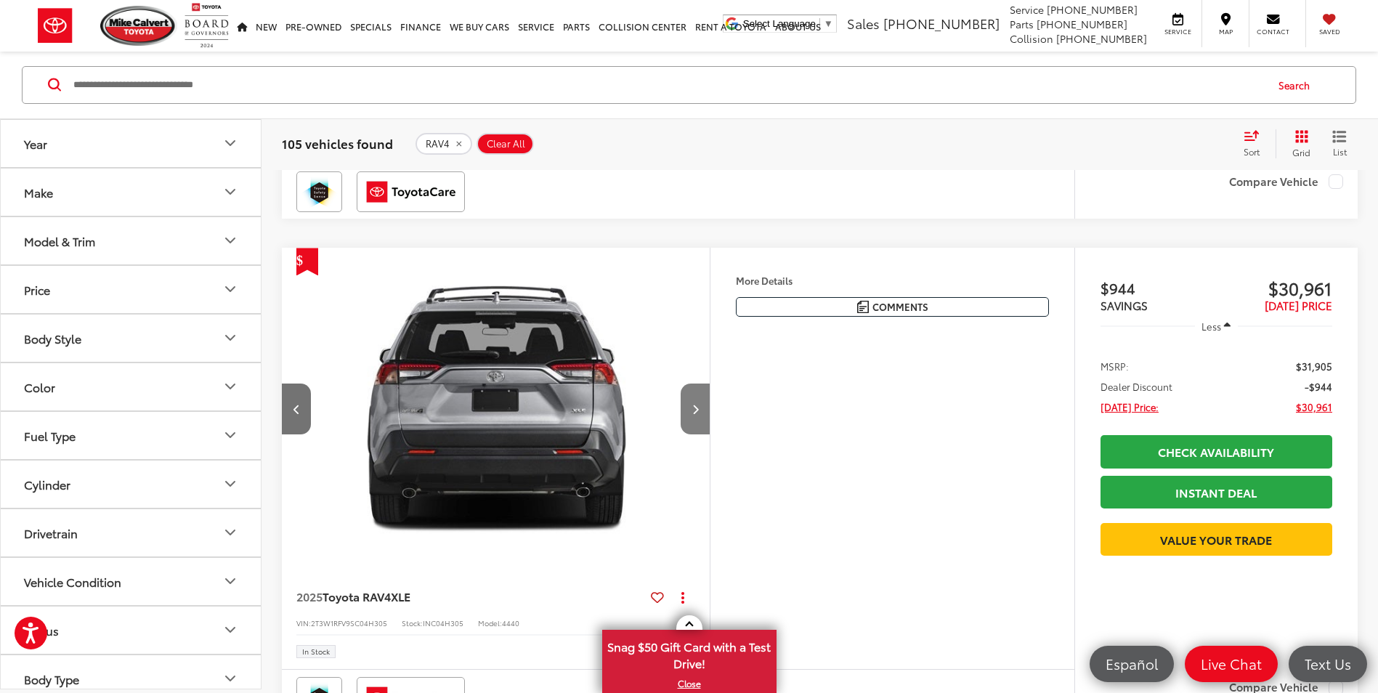
click at [699, 413] on button "Next image" at bounding box center [694, 408] width 29 height 51
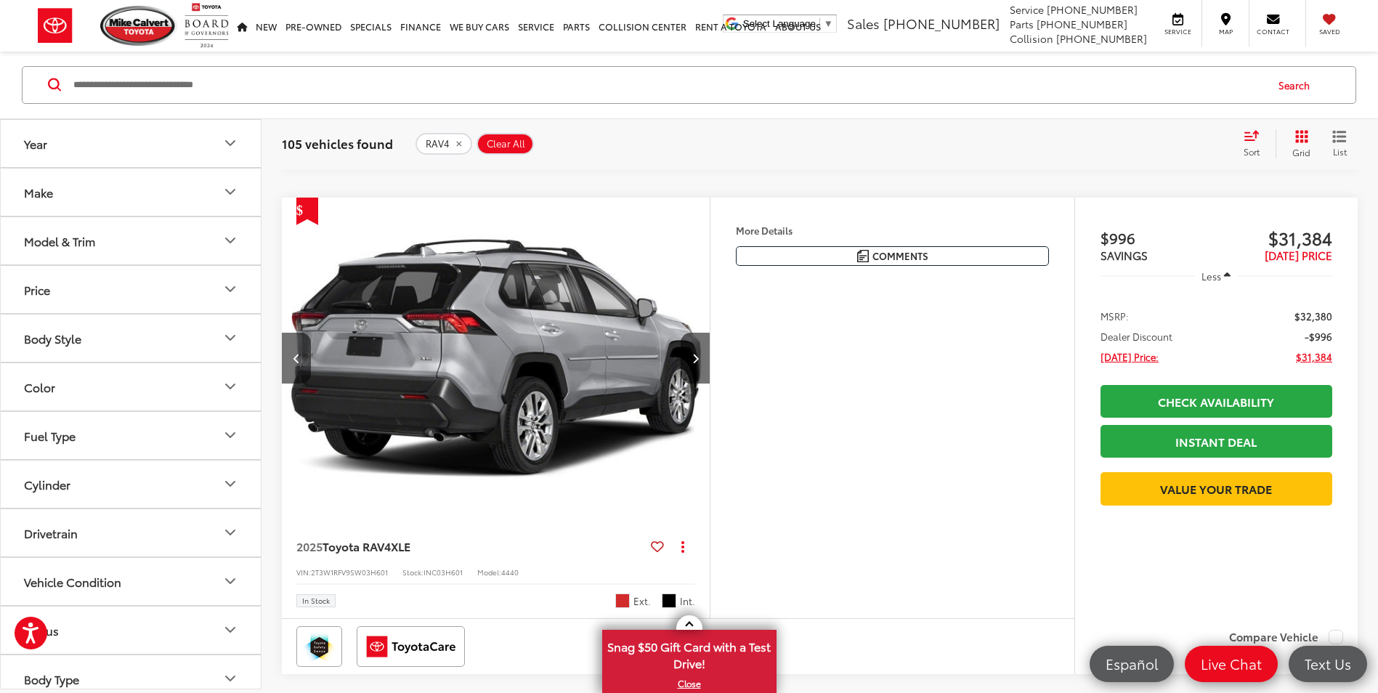
scroll to position [2760, 0]
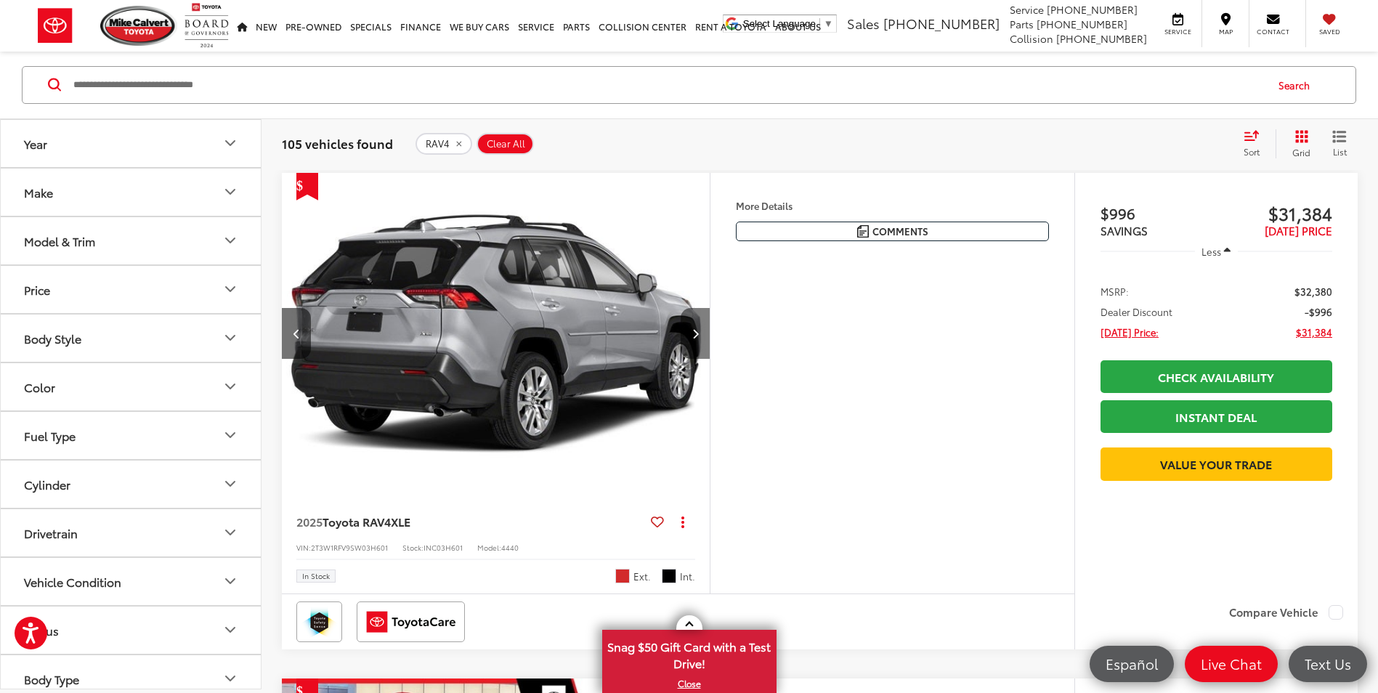
click at [696, 340] on button "Next image" at bounding box center [694, 333] width 29 height 51
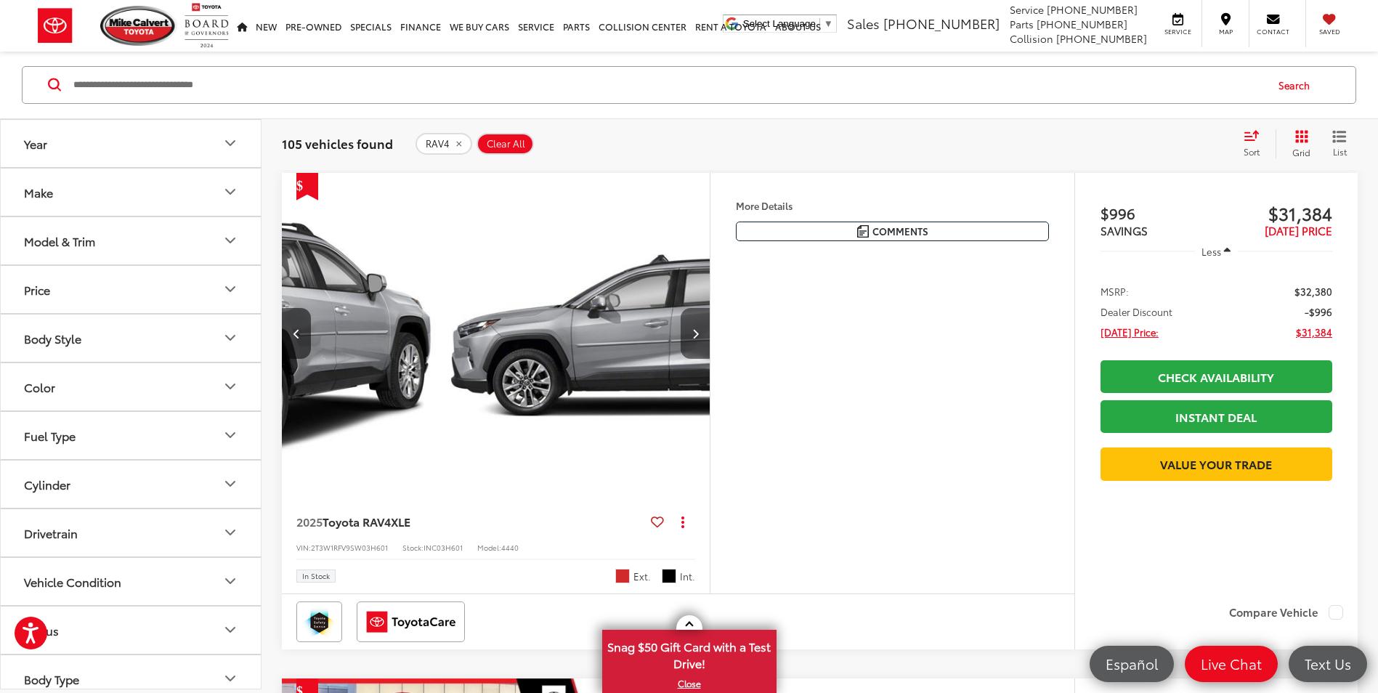
scroll to position [0, 860]
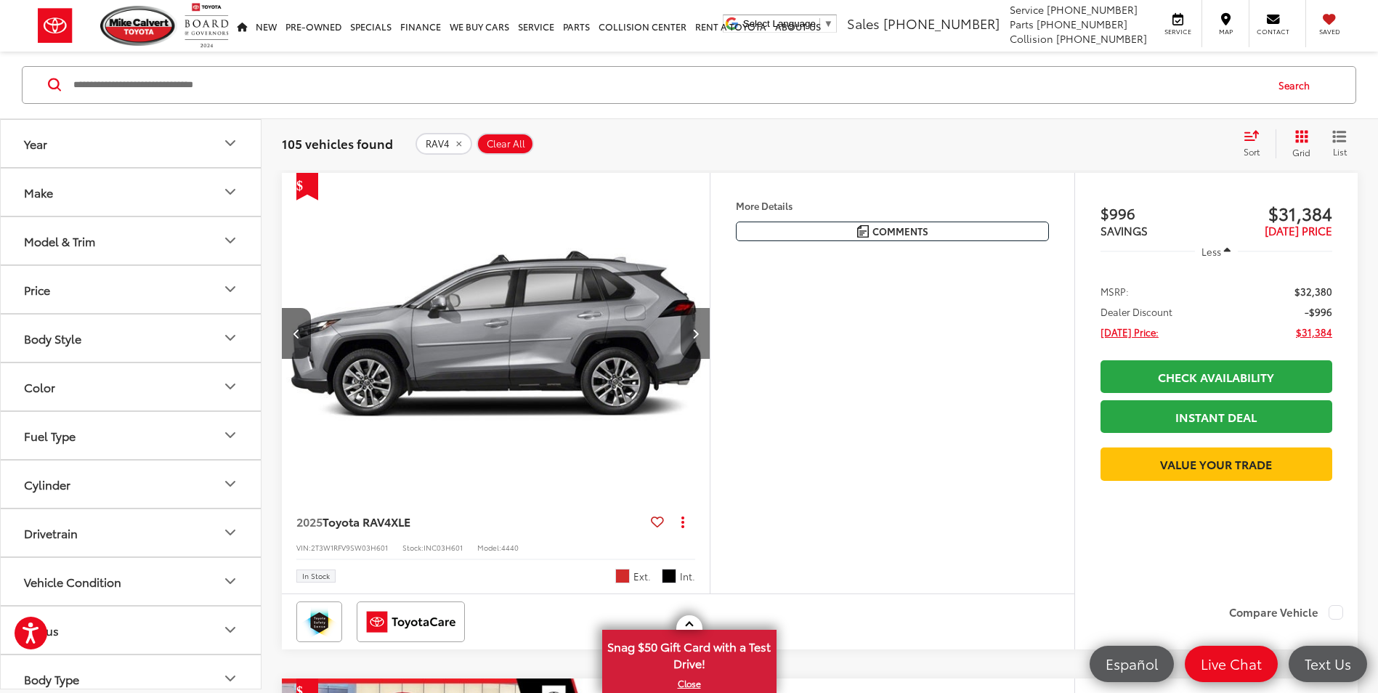
click at [696, 341] on button "Next image" at bounding box center [694, 333] width 29 height 51
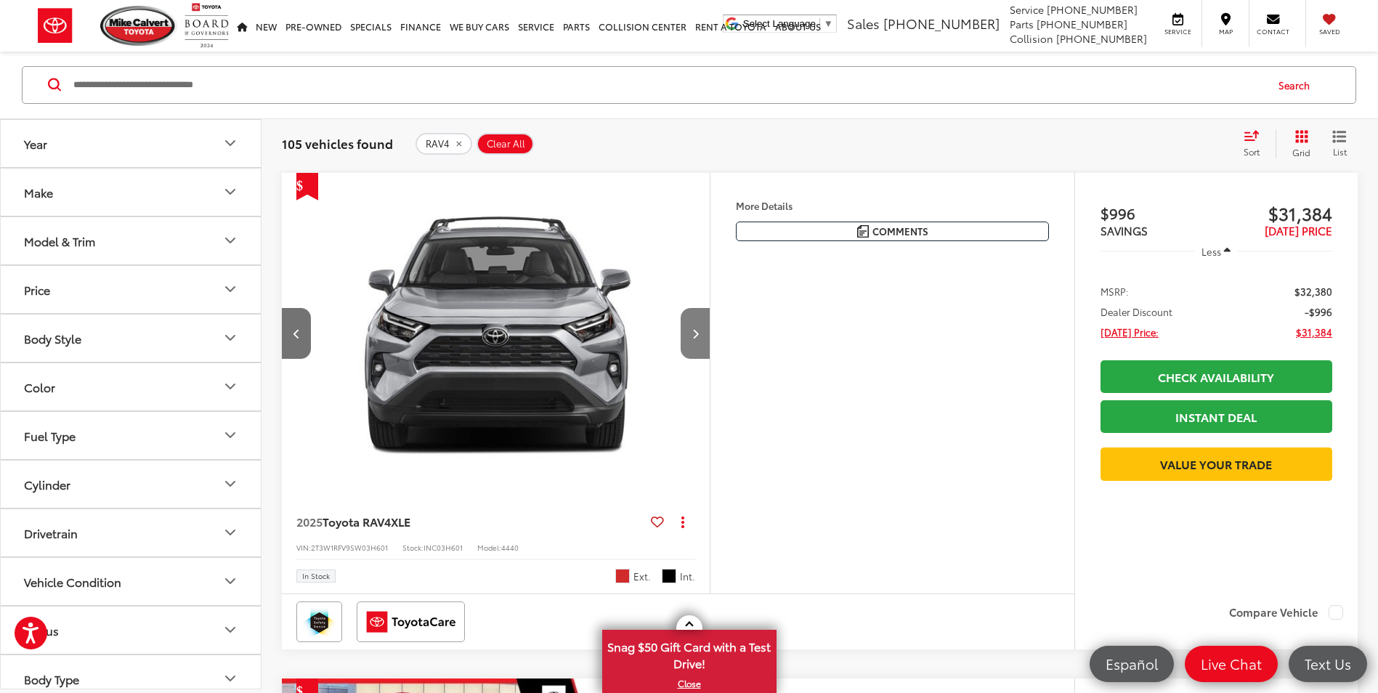
click at [696, 341] on button "Next image" at bounding box center [694, 333] width 29 height 51
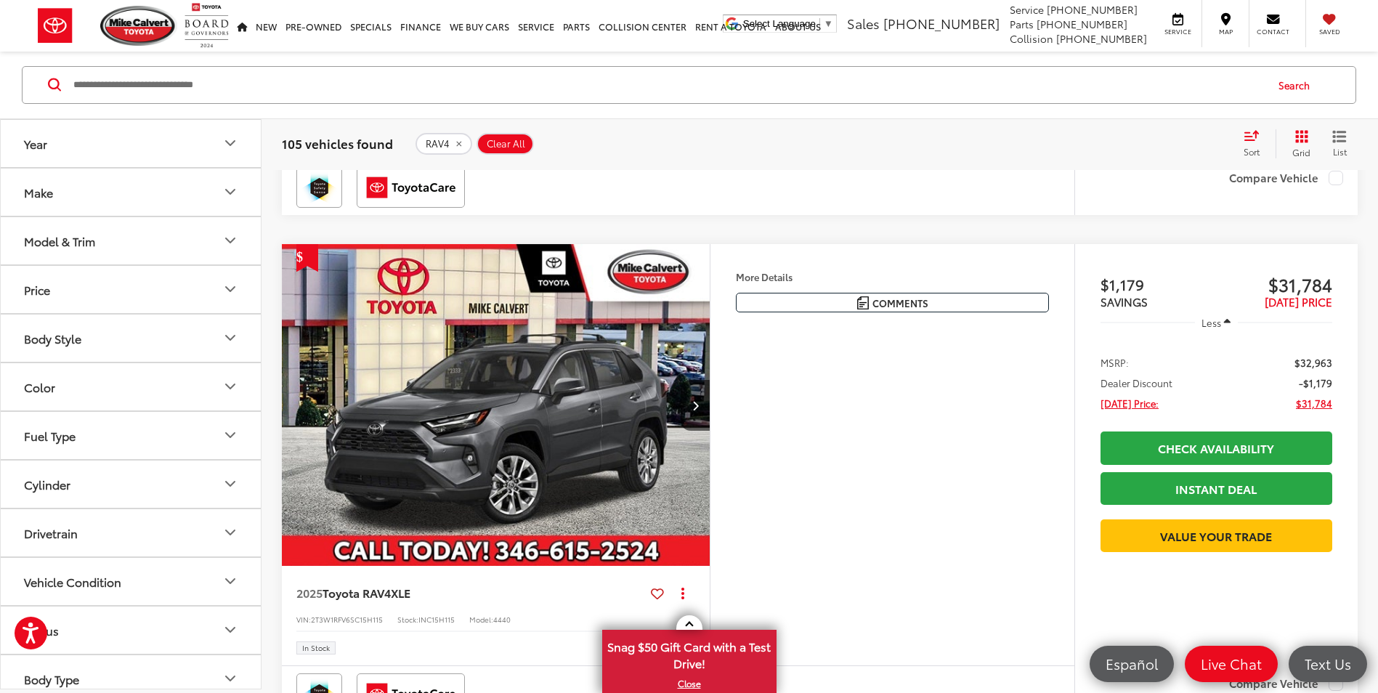
scroll to position [3195, 0]
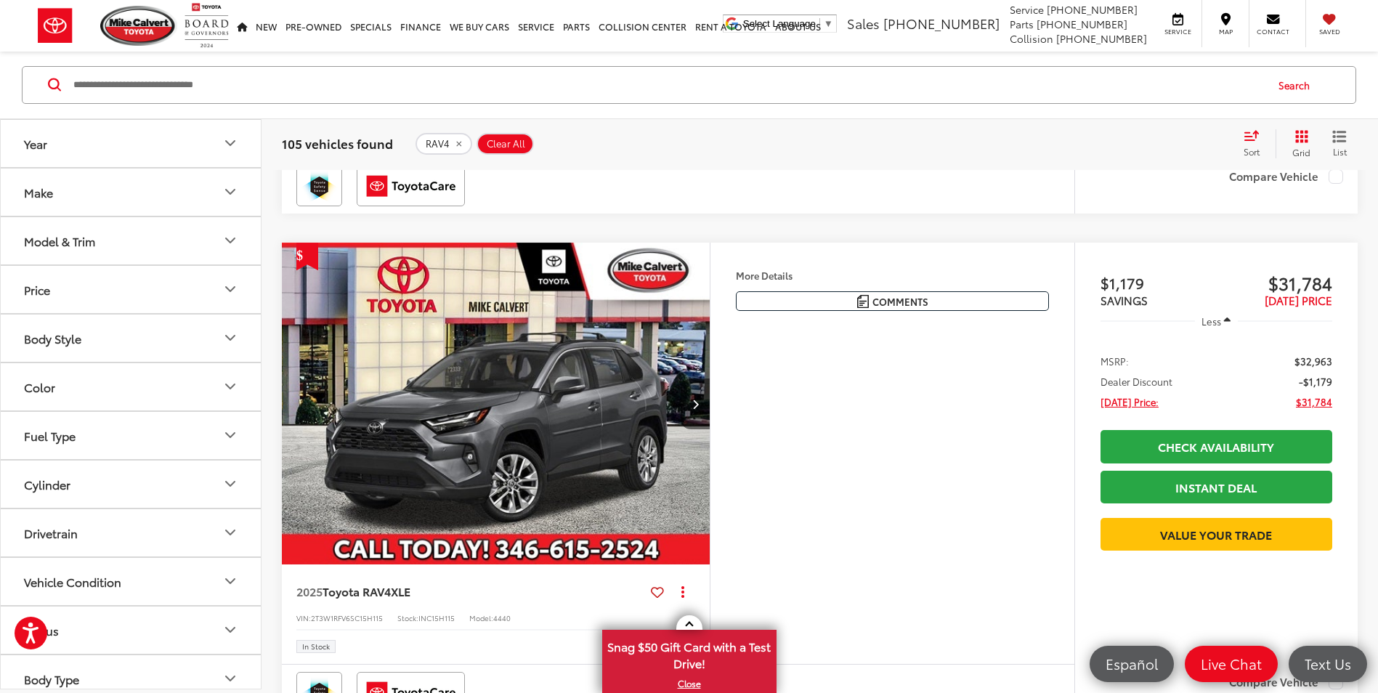
click at [702, 393] on button "Next image" at bounding box center [694, 403] width 29 height 51
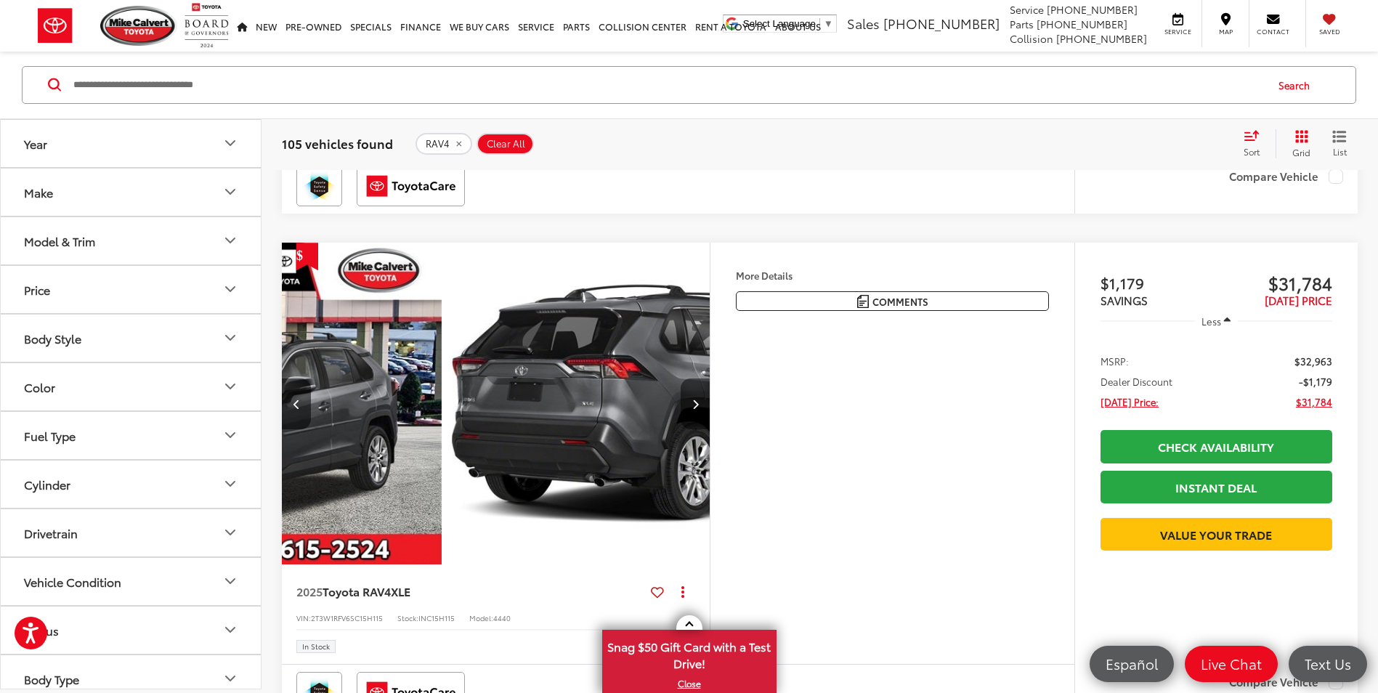
scroll to position [0, 430]
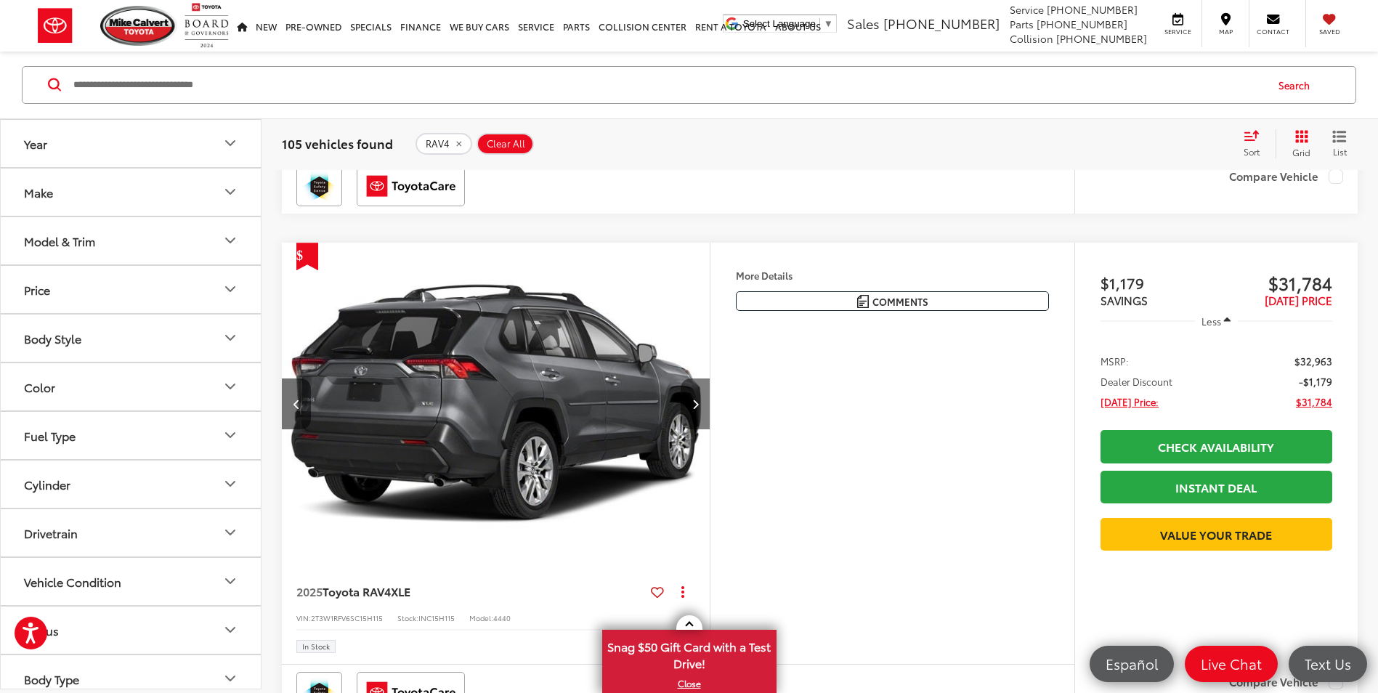
click at [694, 402] on icon "Next image" at bounding box center [695, 404] width 7 height 10
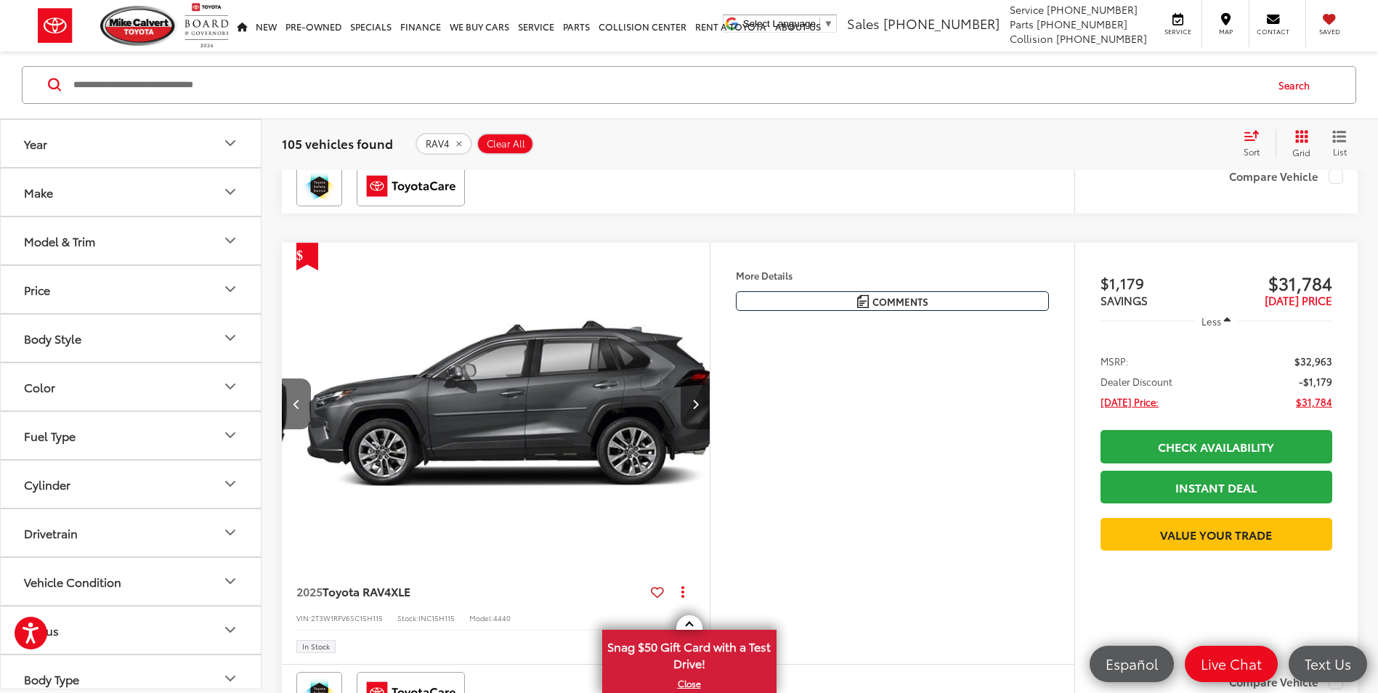
scroll to position [0, 860]
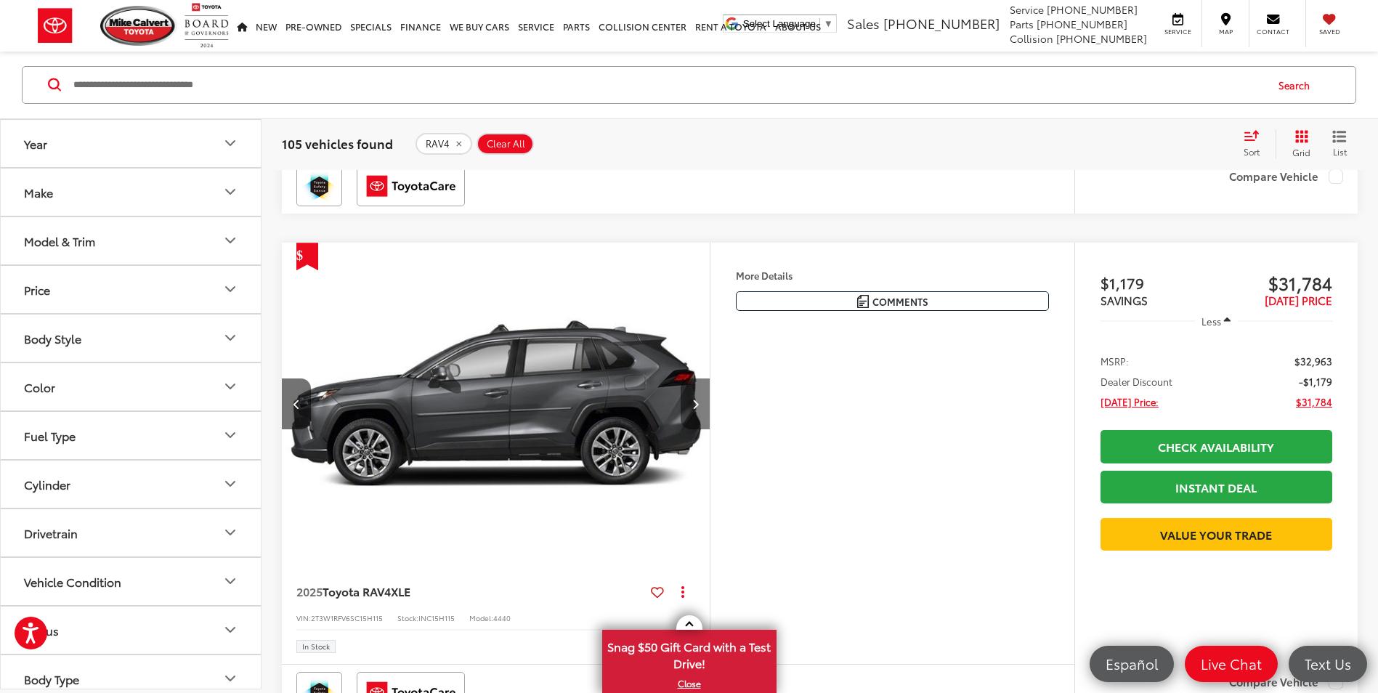
click at [694, 402] on icon "Next image" at bounding box center [695, 404] width 7 height 10
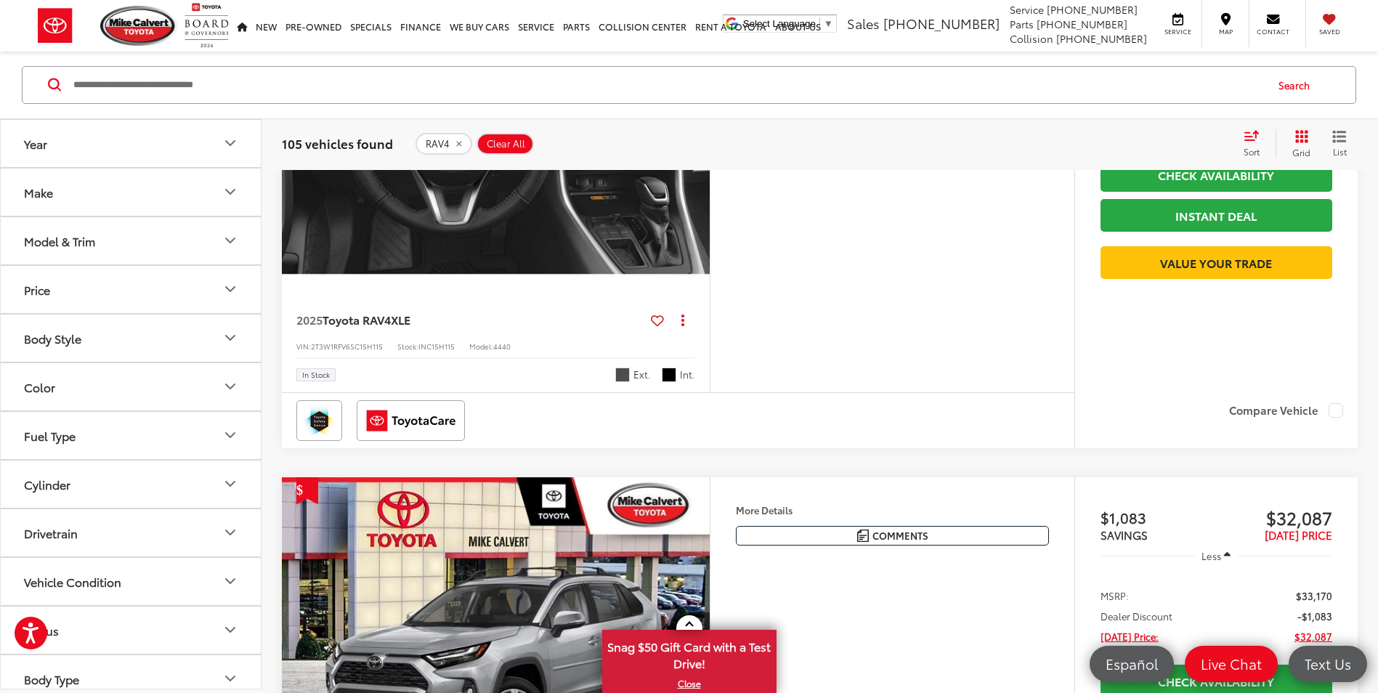
scroll to position [3486, 0]
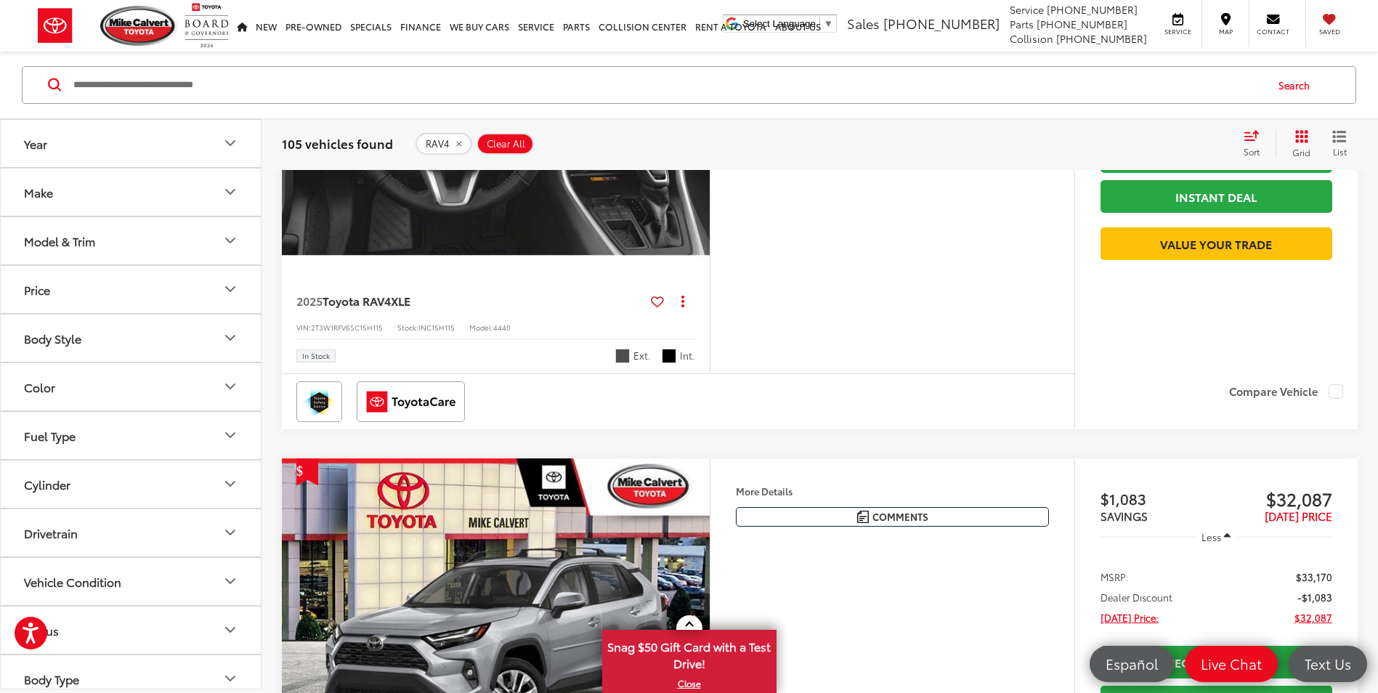
click at [436, 323] on span "INC15H115" at bounding box center [436, 327] width 36 height 11
click at [684, 297] on button "Actions" at bounding box center [682, 300] width 25 height 25
click at [651, 428] on span "View Details" at bounding box center [653, 426] width 62 height 15
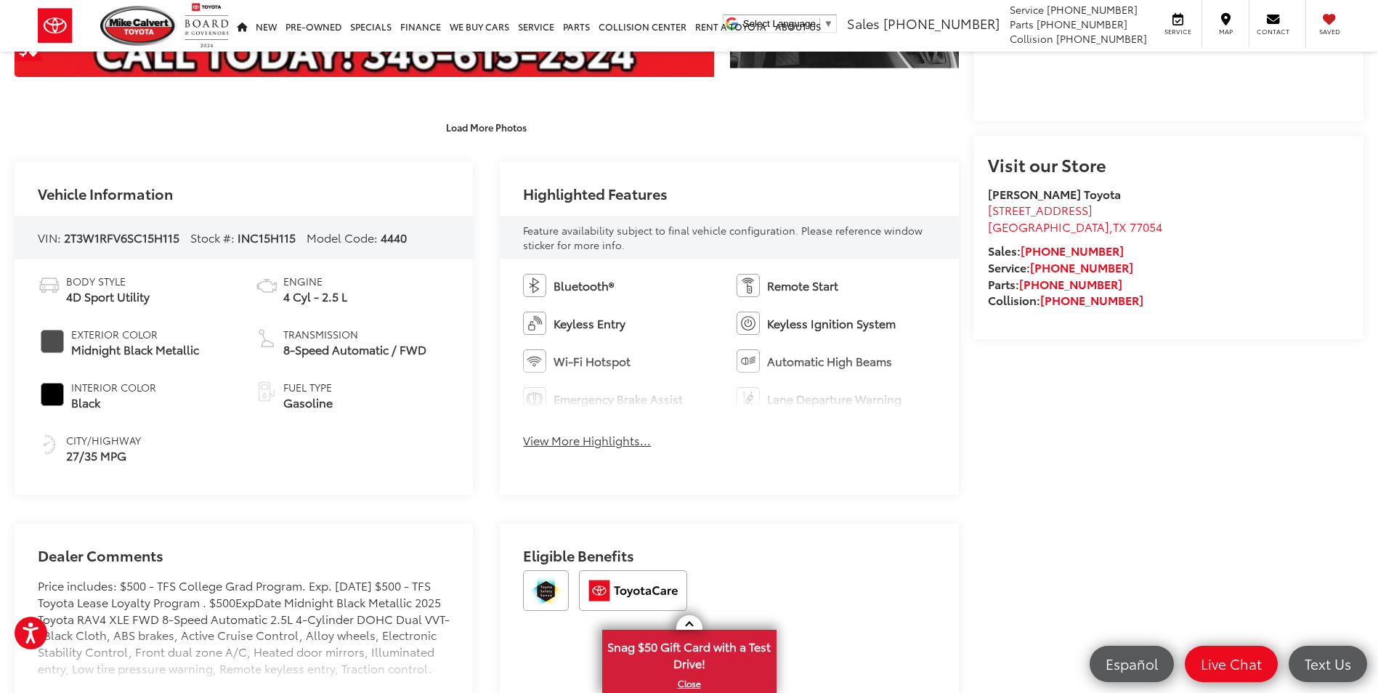
scroll to position [581, 0]
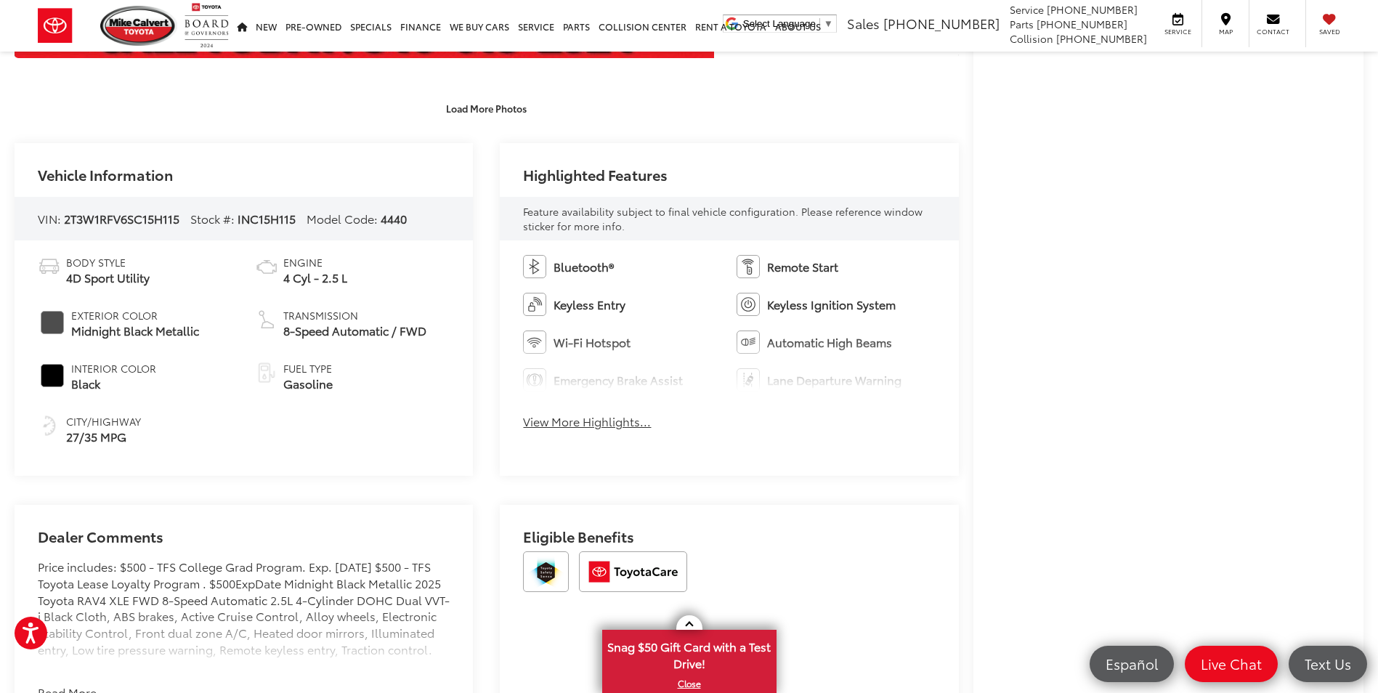
click at [642, 425] on button "View More Highlights..." at bounding box center [587, 421] width 128 height 17
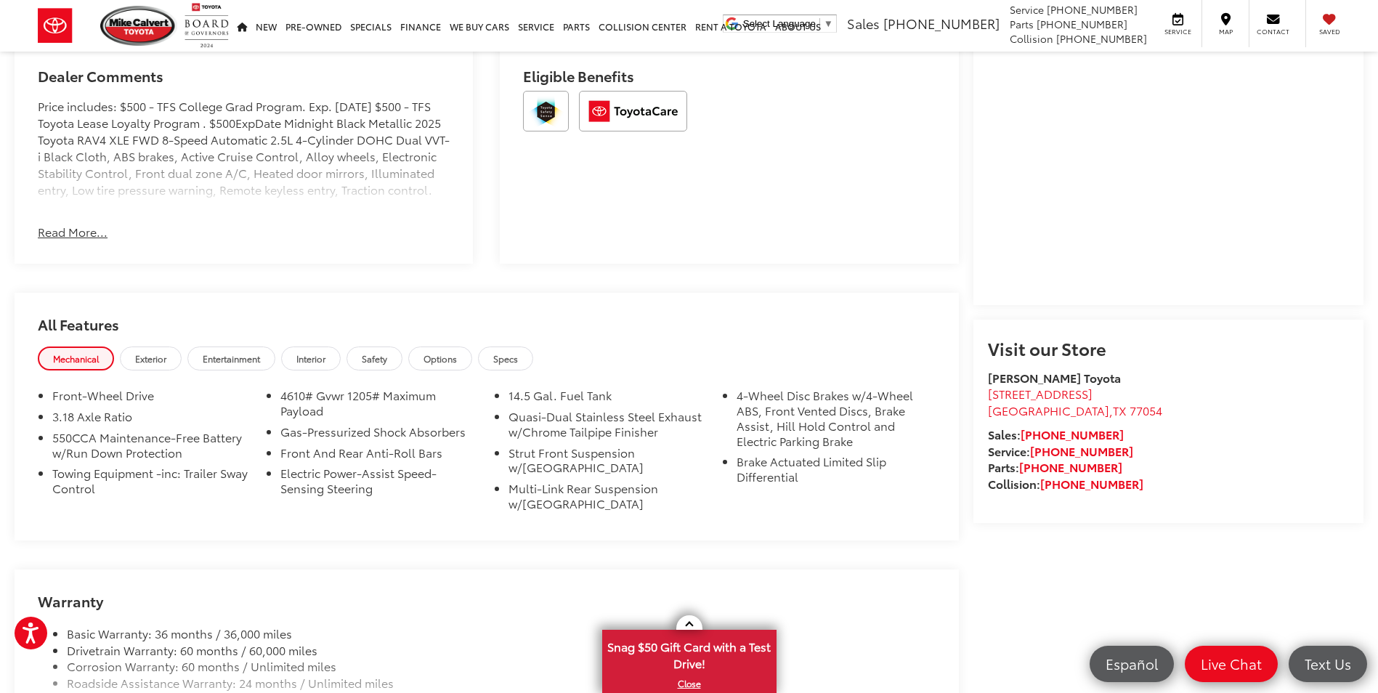
scroll to position [1162, 0]
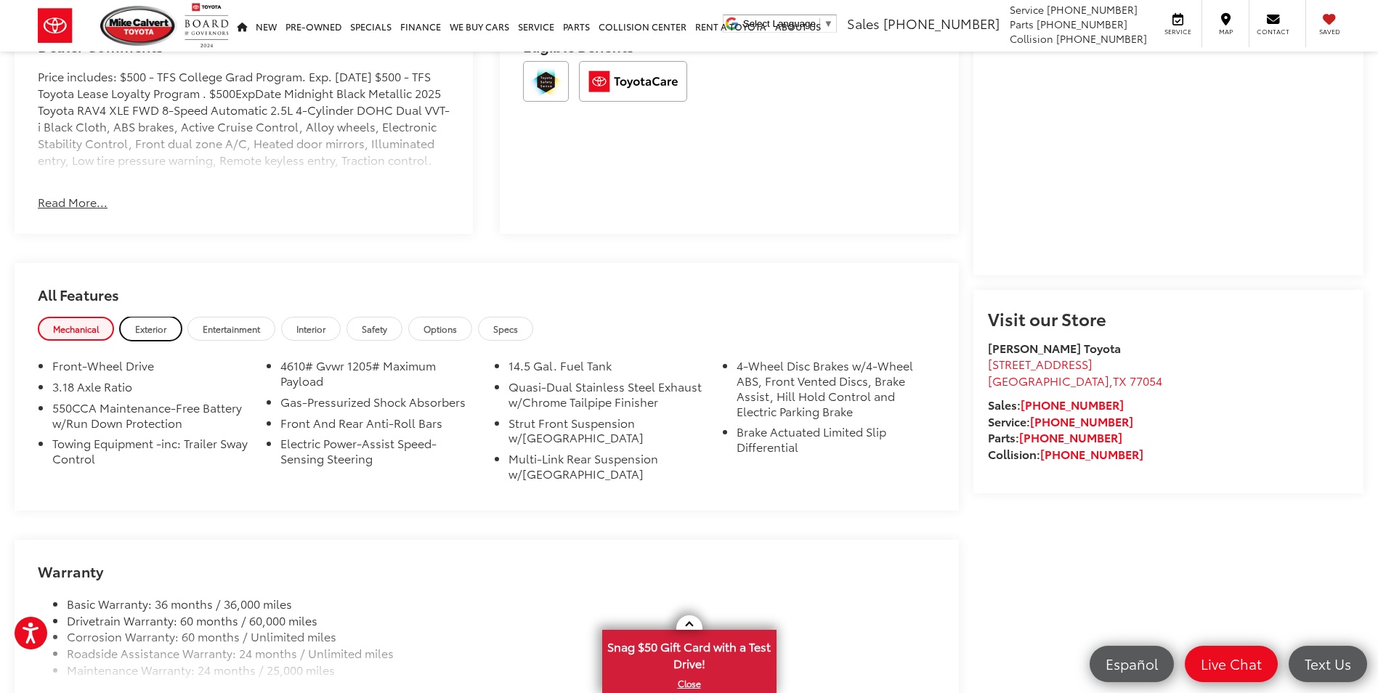
click at [158, 328] on span "Exterior" at bounding box center [150, 328] width 31 height 12
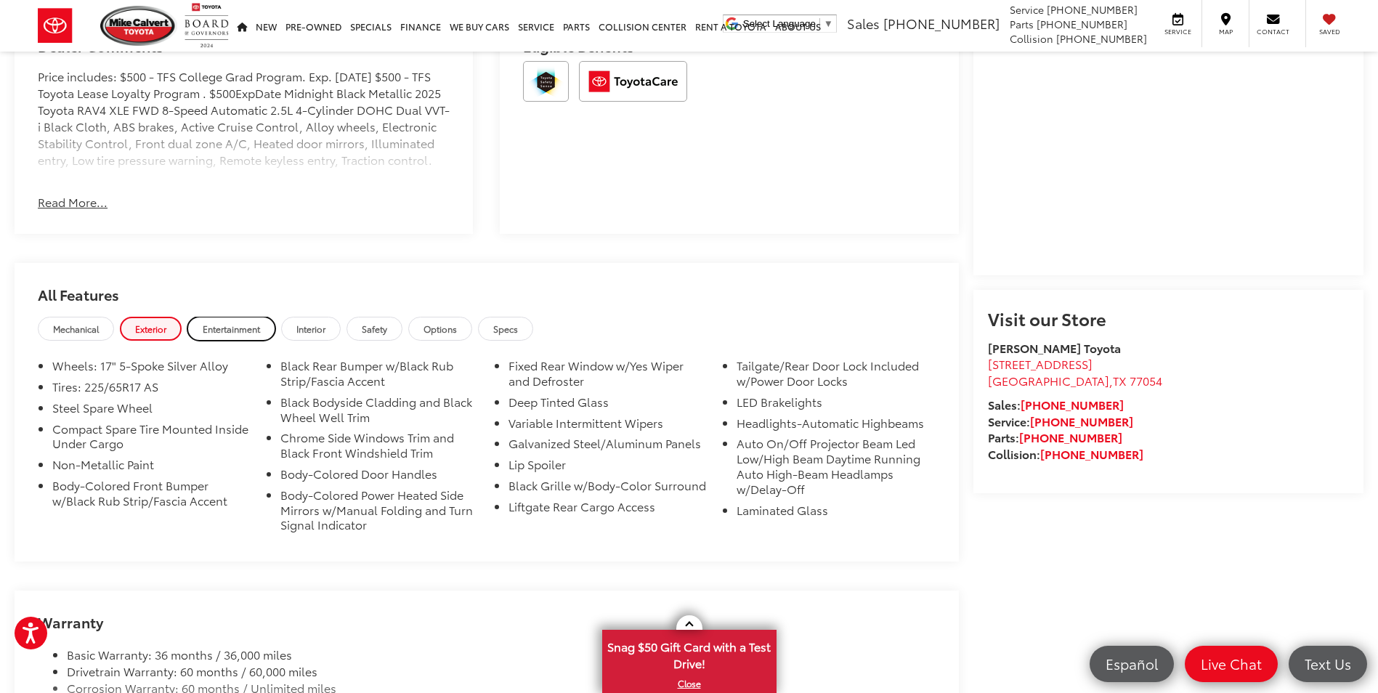
click at [218, 324] on span "Entertainment" at bounding box center [231, 328] width 57 height 12
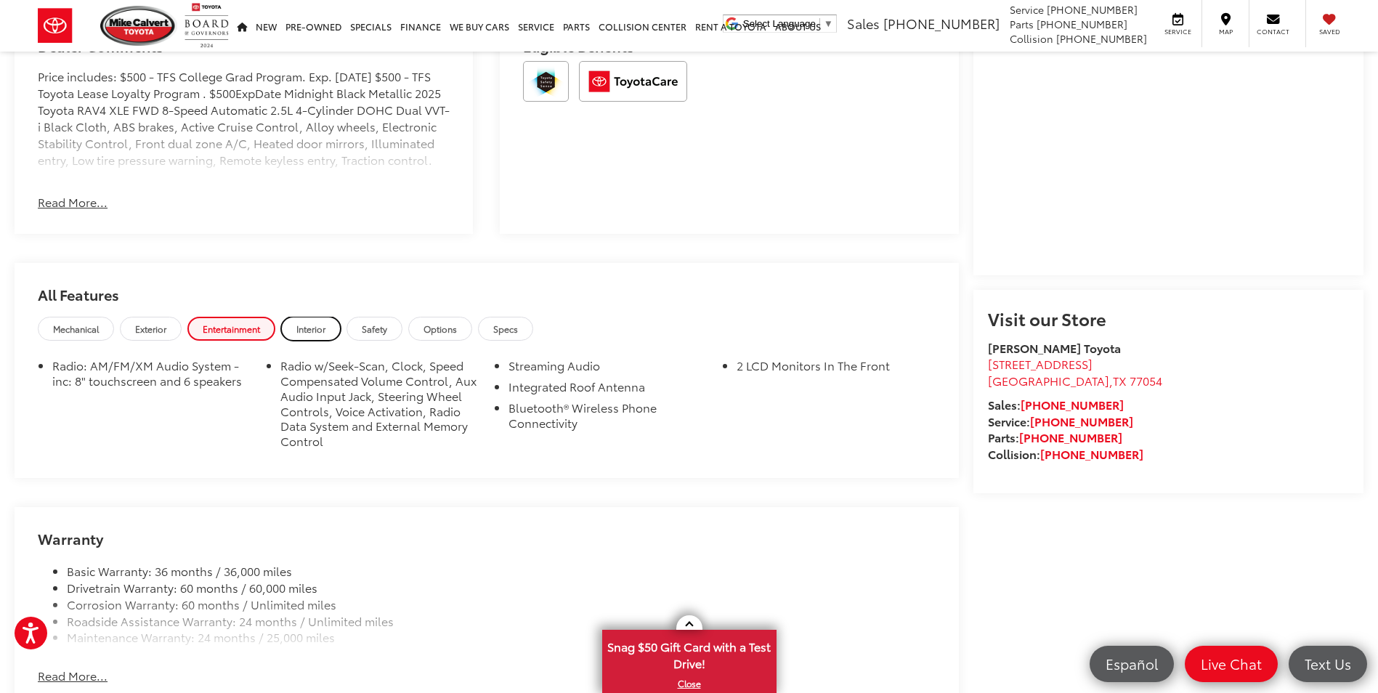
click at [316, 328] on span "Interior" at bounding box center [310, 328] width 29 height 12
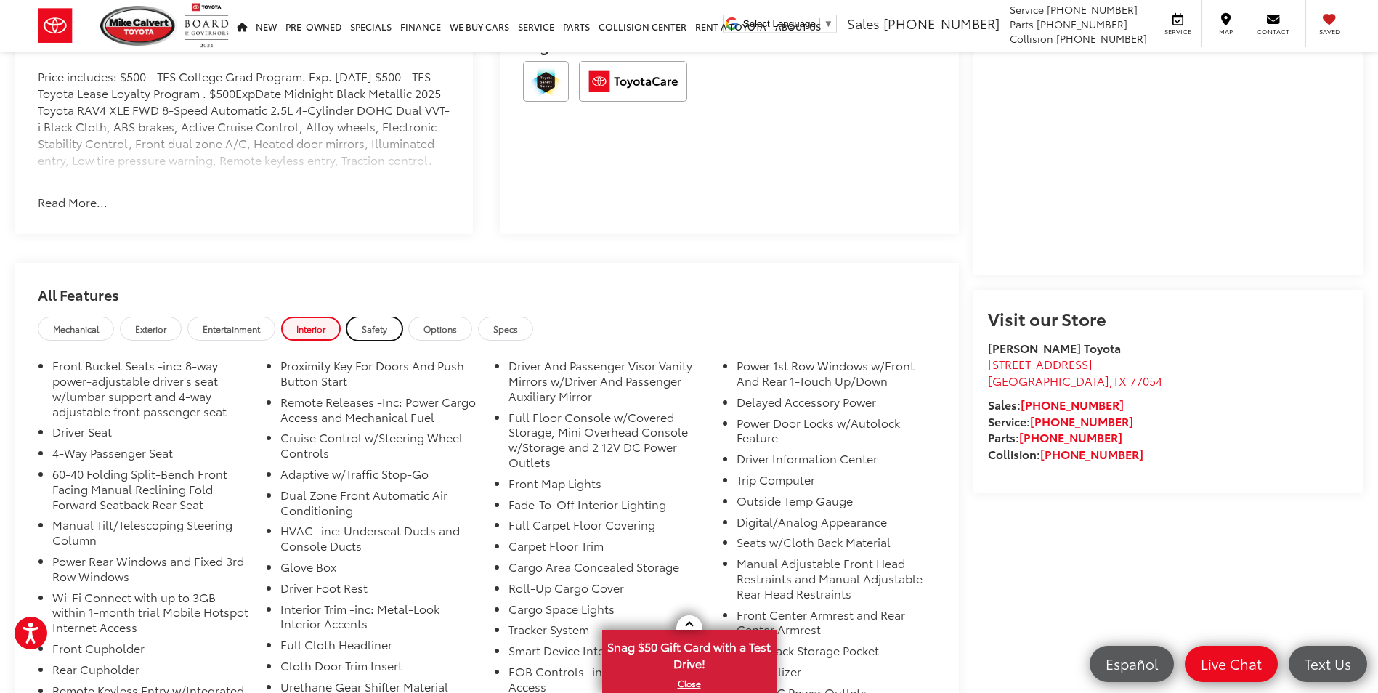
click at [370, 324] on span "Safety" at bounding box center [374, 328] width 25 height 12
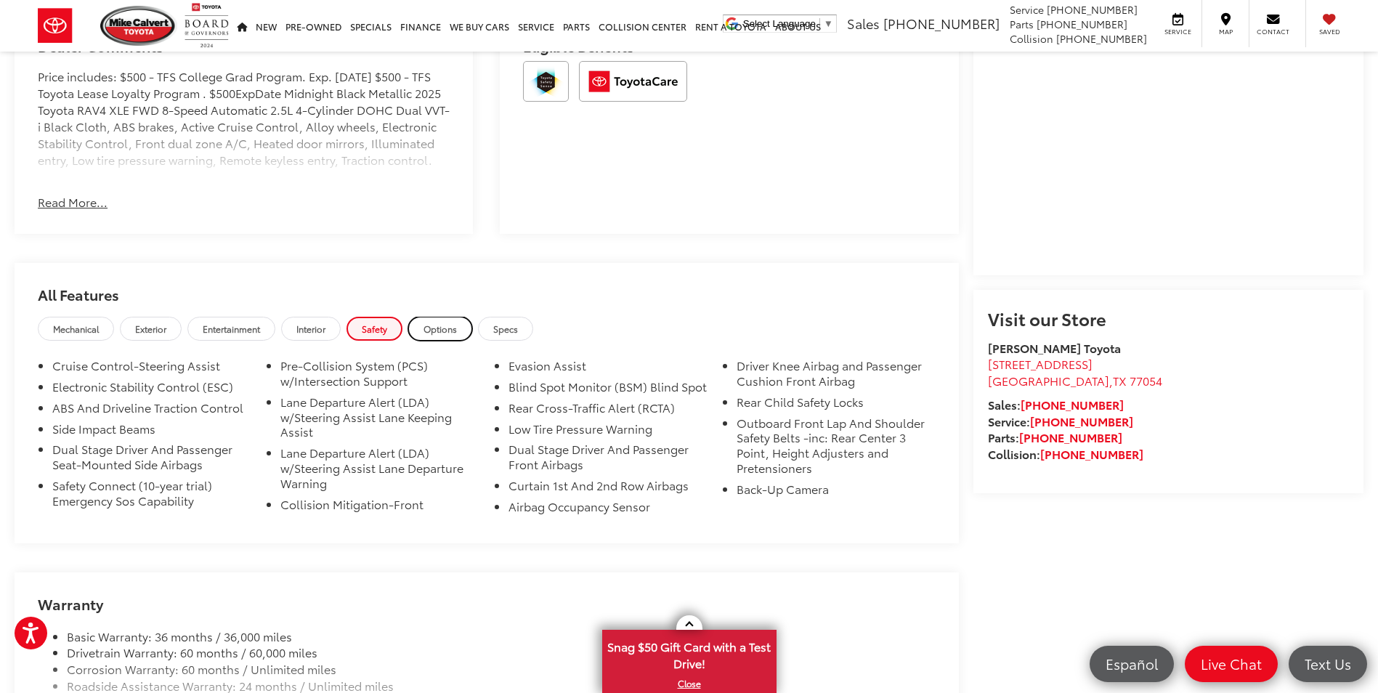
click at [457, 325] on span "Options" at bounding box center [439, 328] width 33 height 12
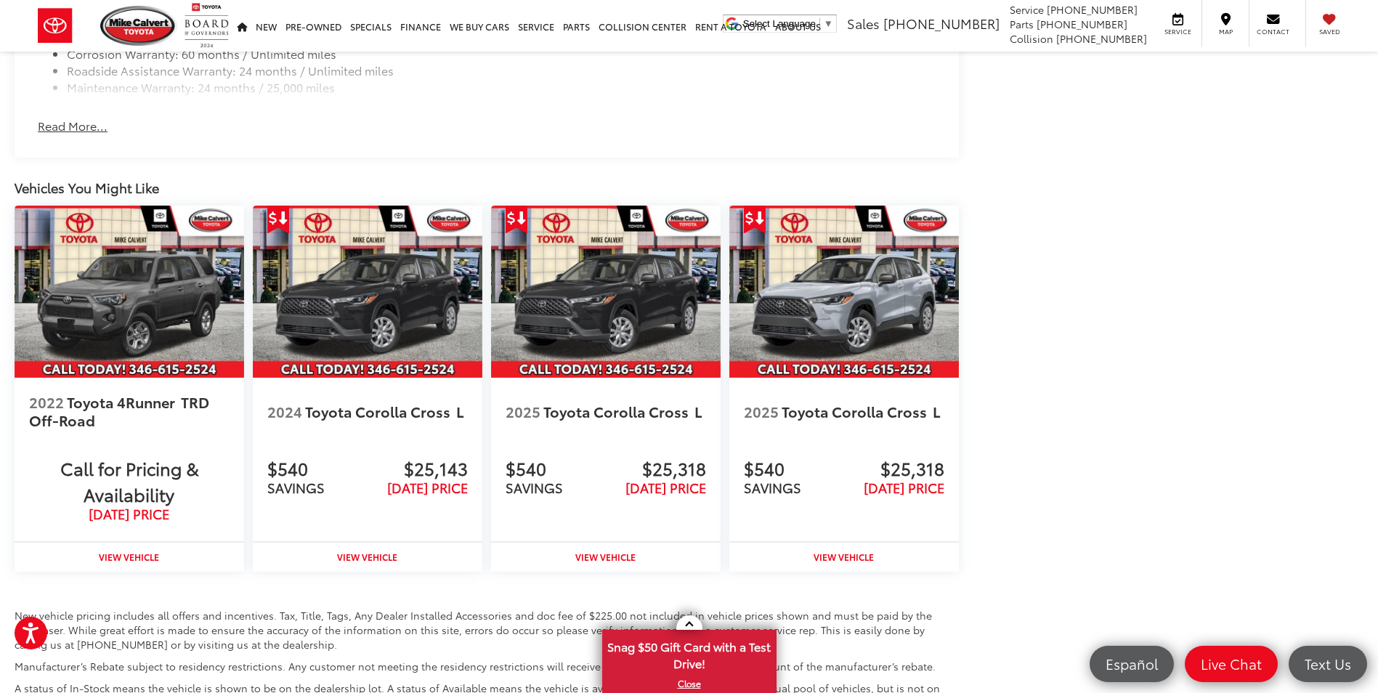
scroll to position [1945, 0]
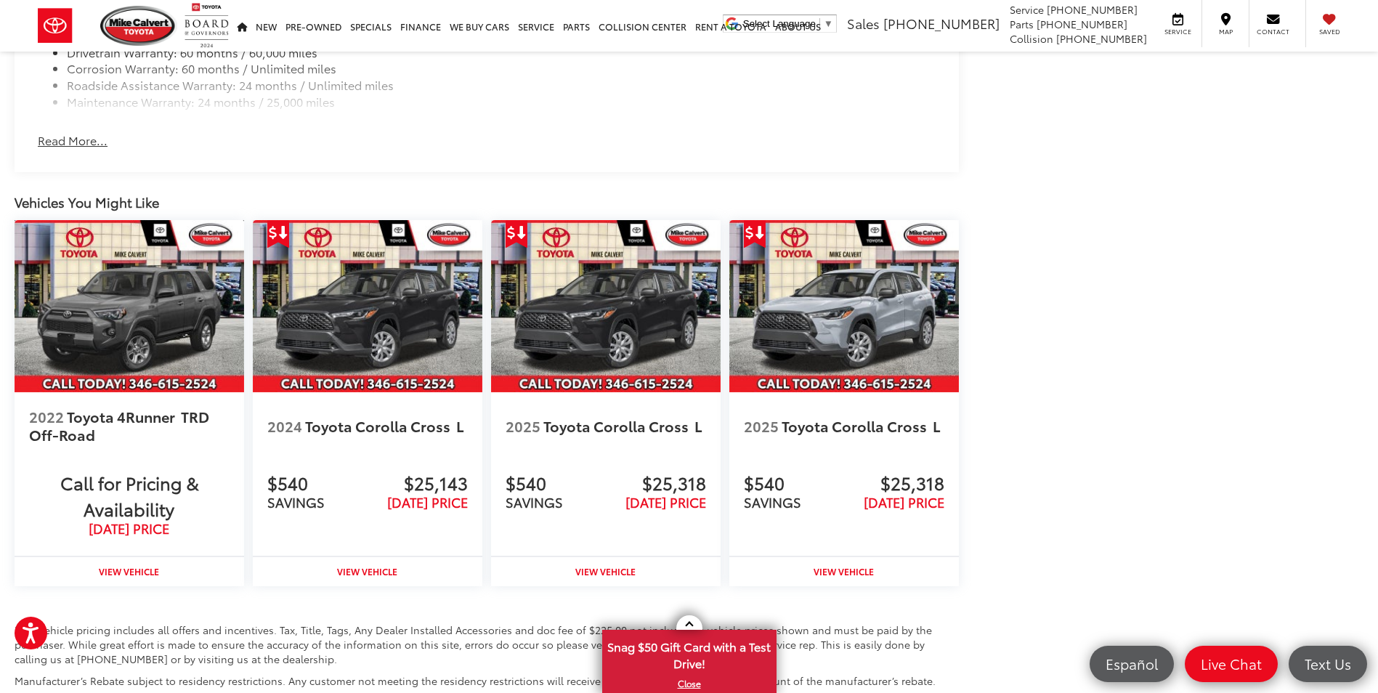
click at [166, 309] on img at bounding box center [129, 306] width 229 height 172
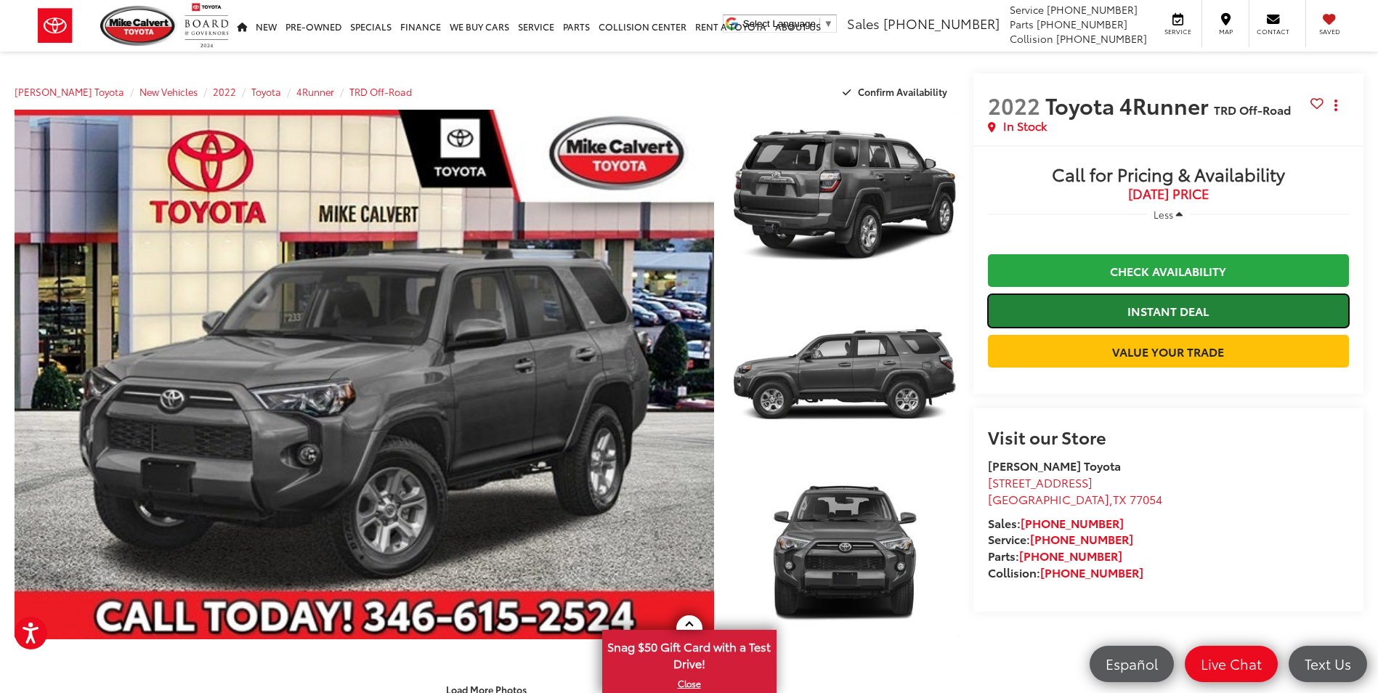
click at [1217, 308] on link "Instant Deal" at bounding box center [1168, 310] width 361 height 33
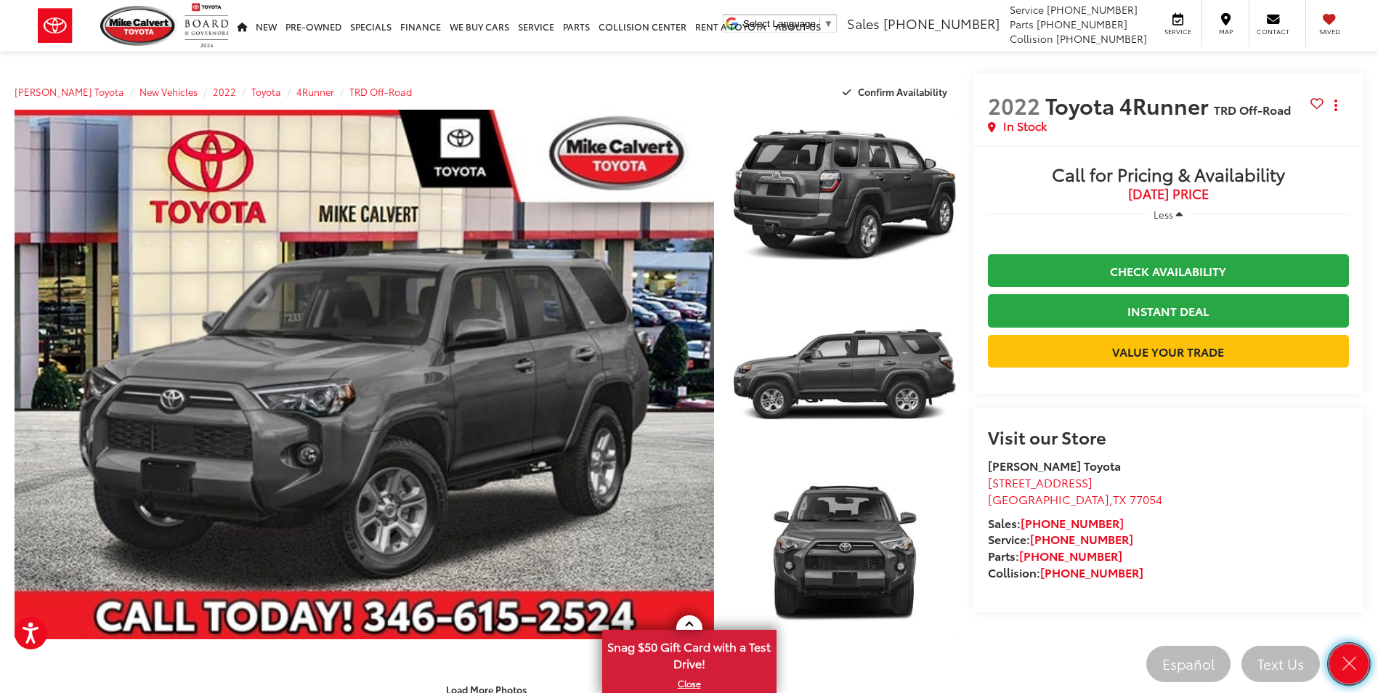
click at [1344, 668] on icon "Close" at bounding box center [1348, 664] width 20 height 20
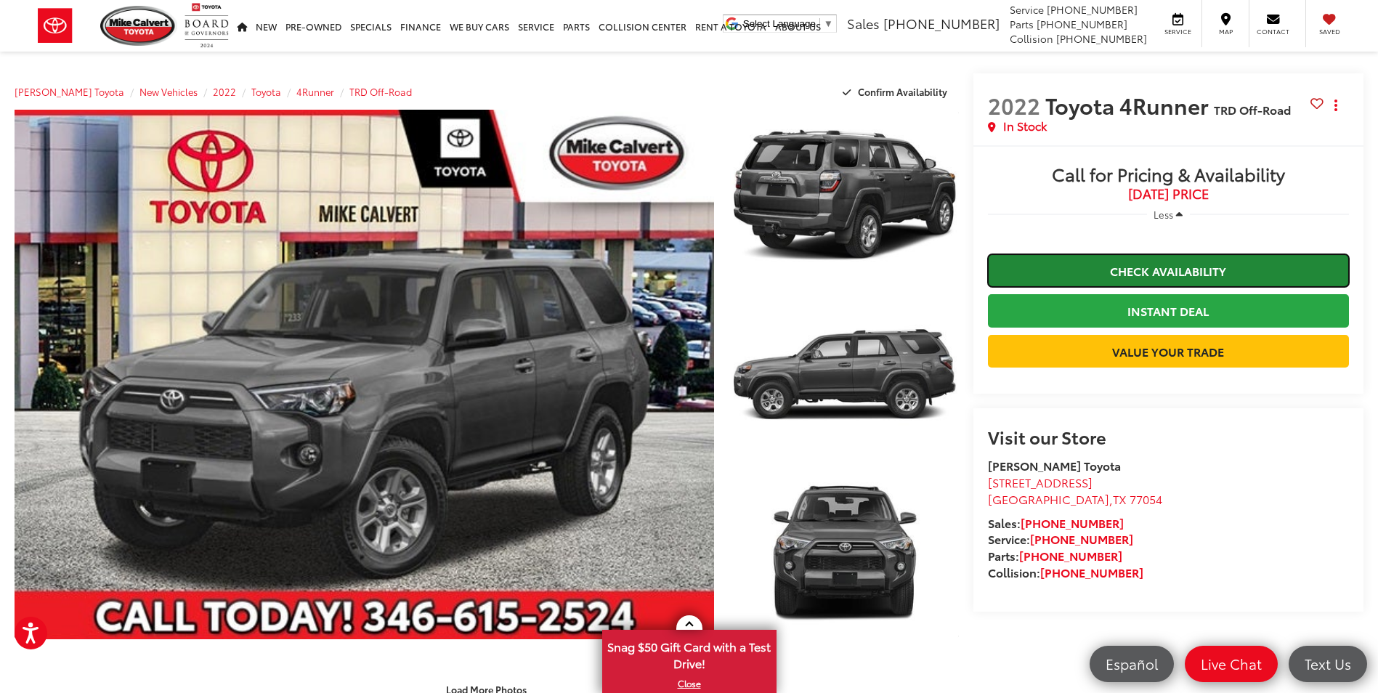
click at [1192, 264] on link "Check Availability" at bounding box center [1168, 270] width 361 height 33
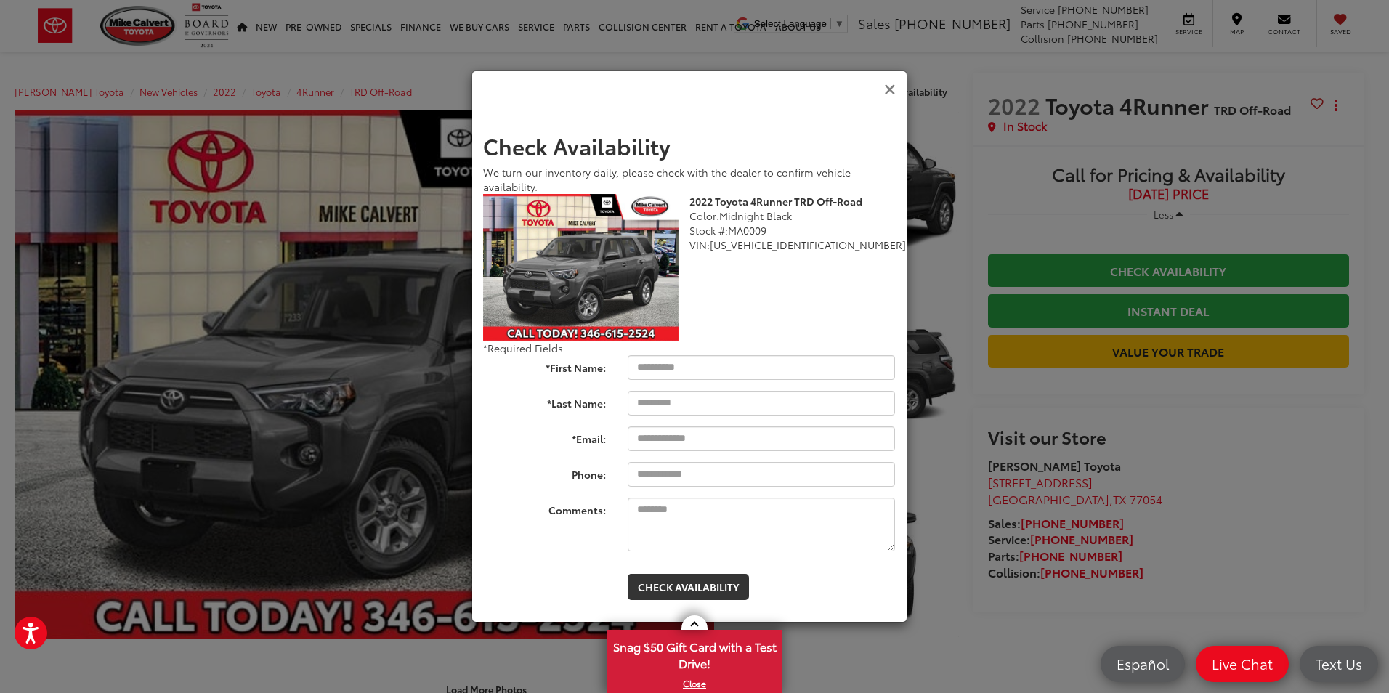
click at [889, 89] on icon "Close" at bounding box center [890, 89] width 12 height 15
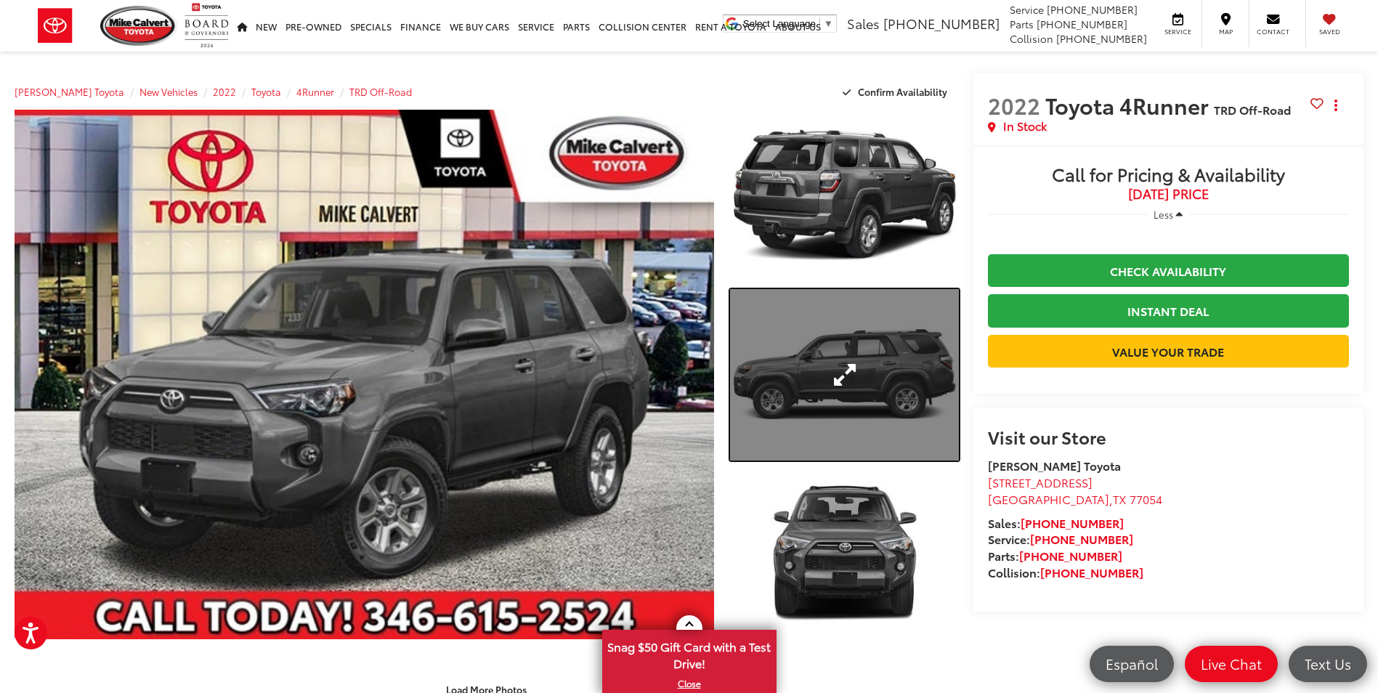
click at [804, 386] on link "Expand Photo 2" at bounding box center [844, 374] width 228 height 171
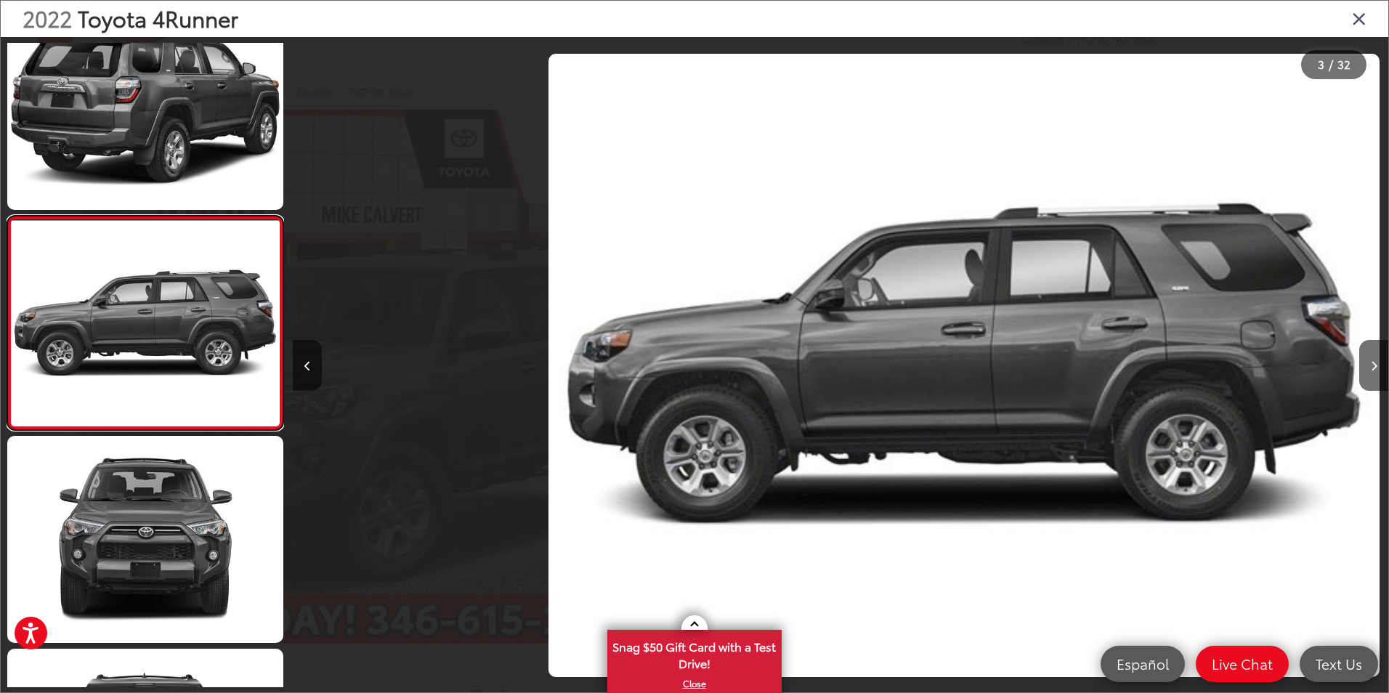
scroll to position [0, 2190]
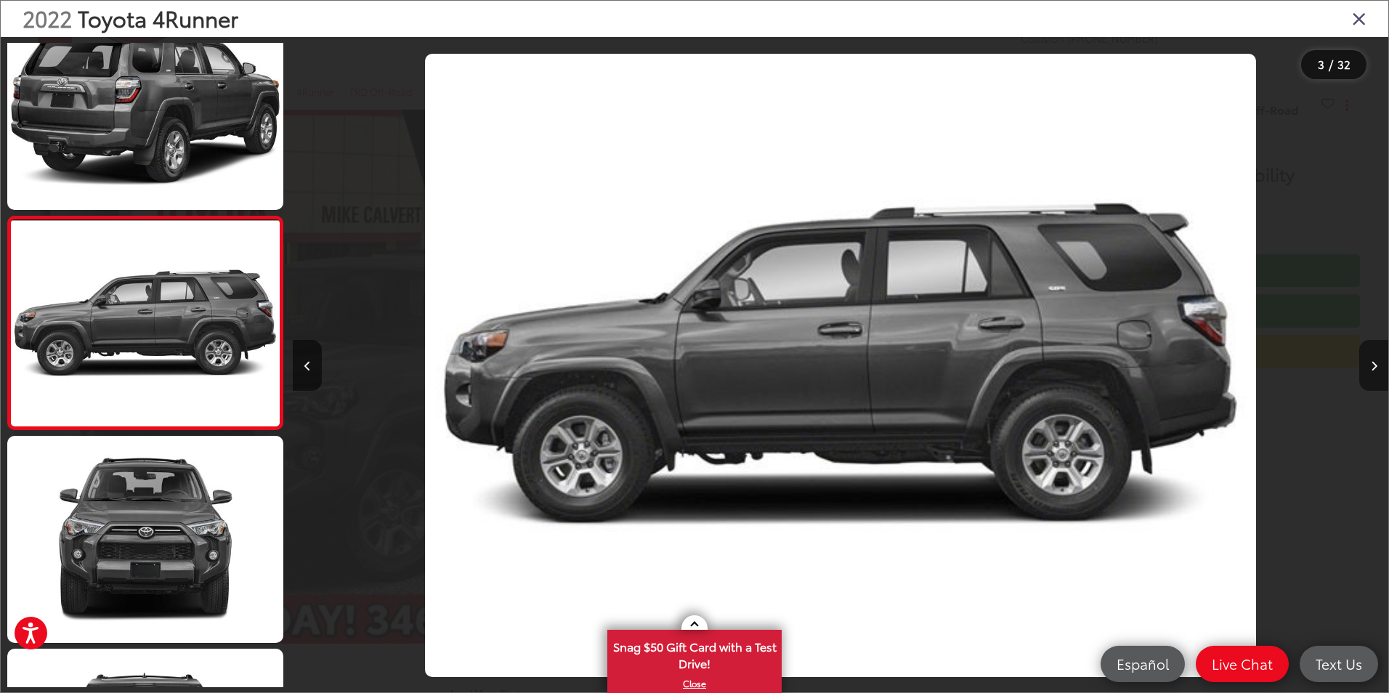
click at [1376, 366] on icon "Next image" at bounding box center [1373, 366] width 7 height 10
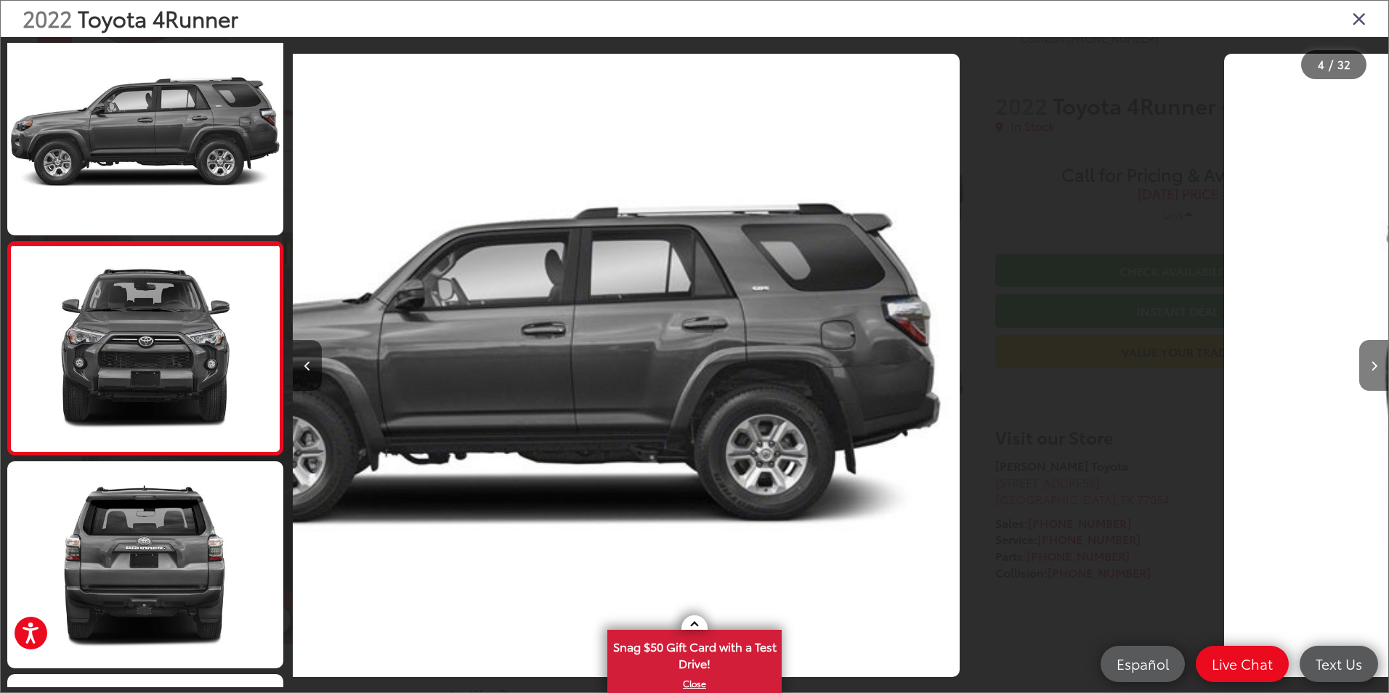
scroll to position [466, 0]
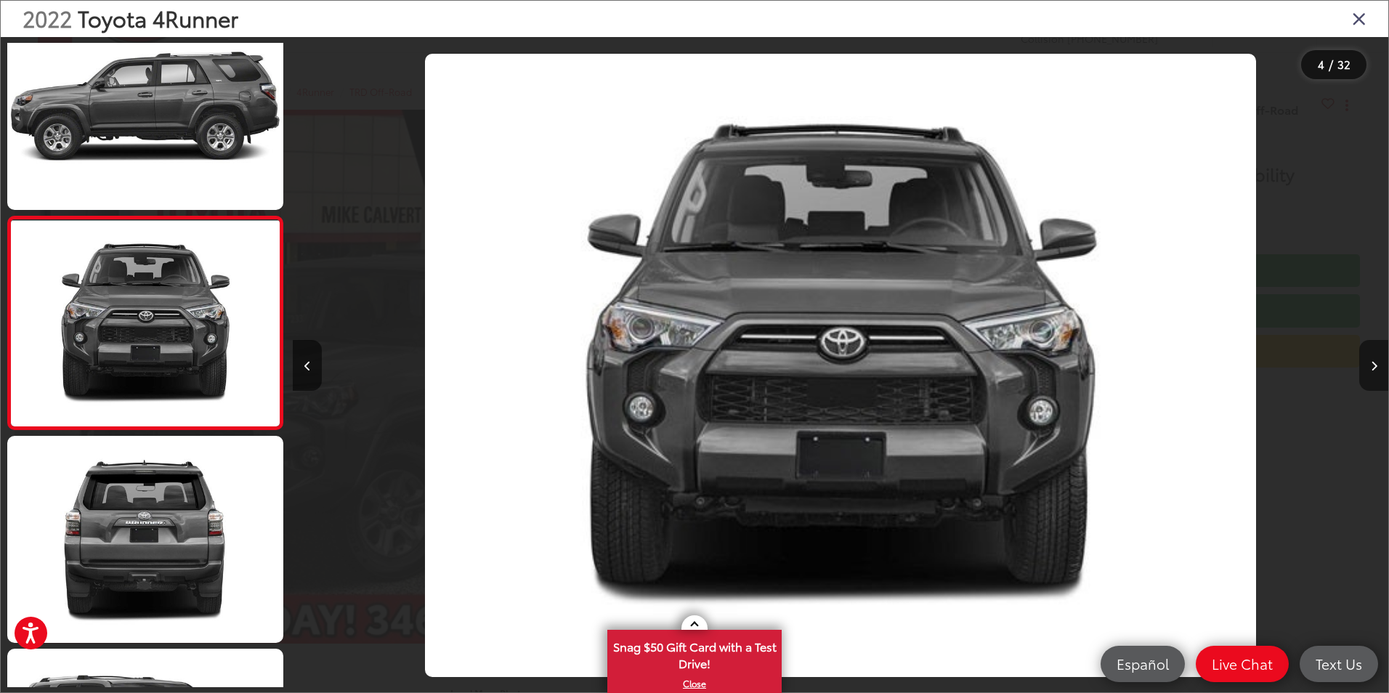
click at [1376, 366] on icon "Next image" at bounding box center [1373, 366] width 7 height 10
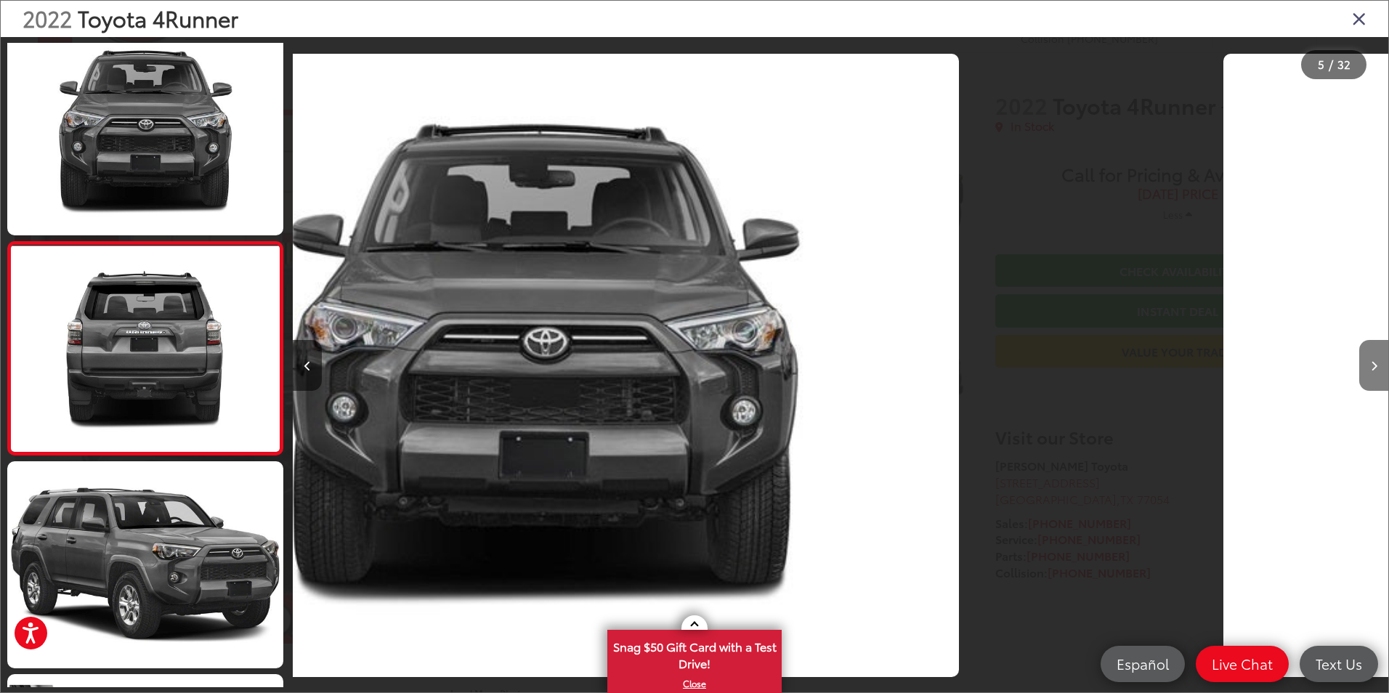
scroll to position [679, 0]
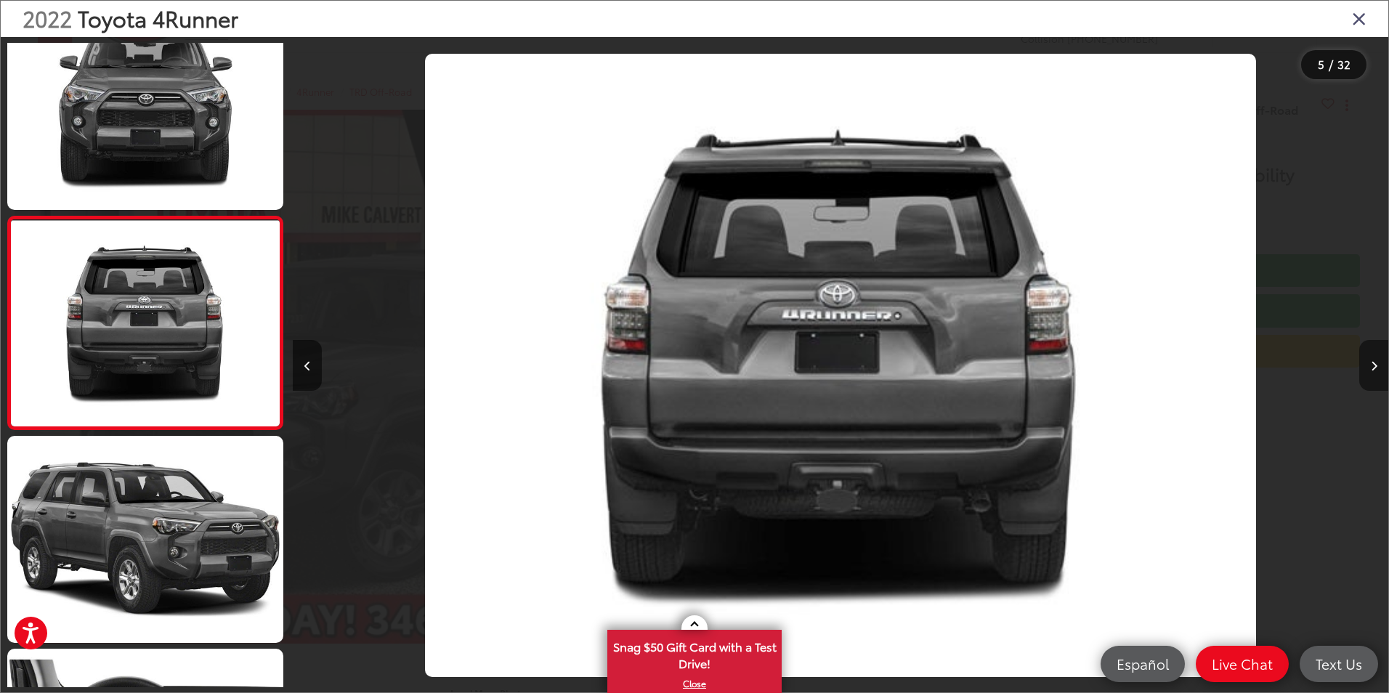
click at [1376, 366] on icon "Next image" at bounding box center [1373, 366] width 7 height 10
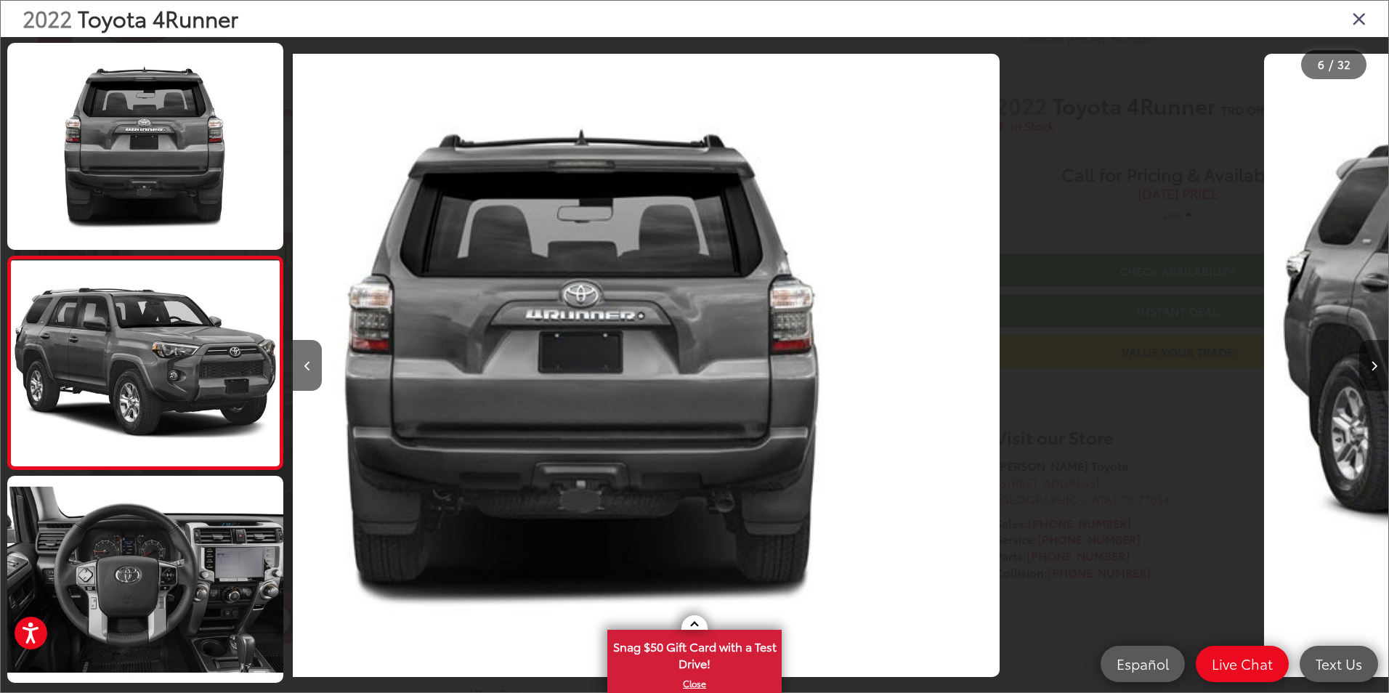
scroll to position [892, 0]
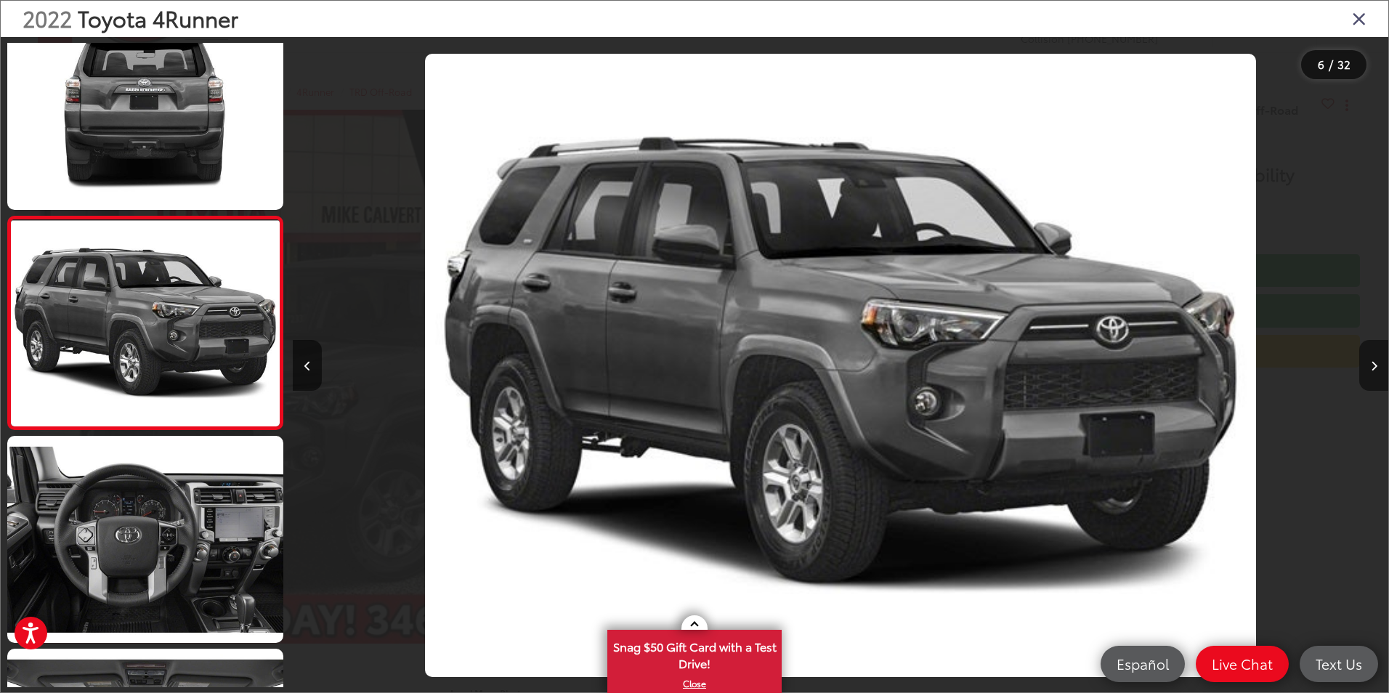
click at [1376, 366] on icon "Next image" at bounding box center [1373, 366] width 7 height 10
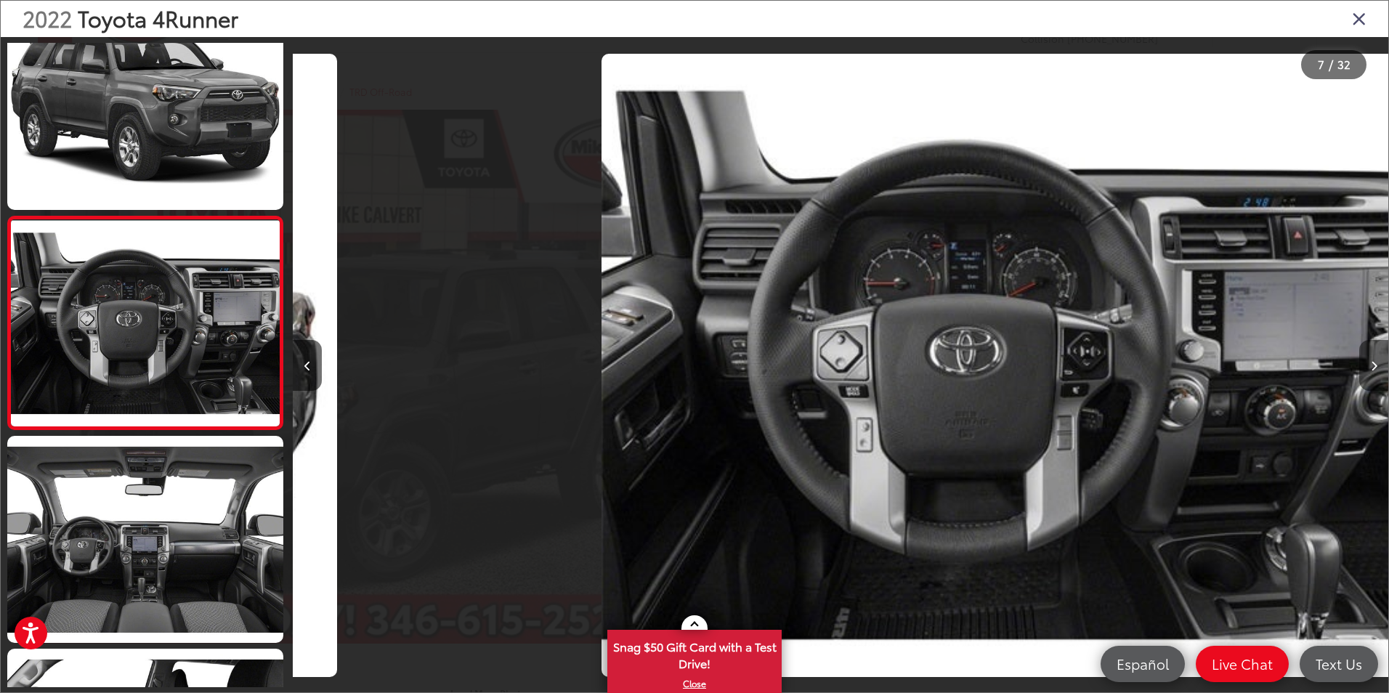
scroll to position [0, 6571]
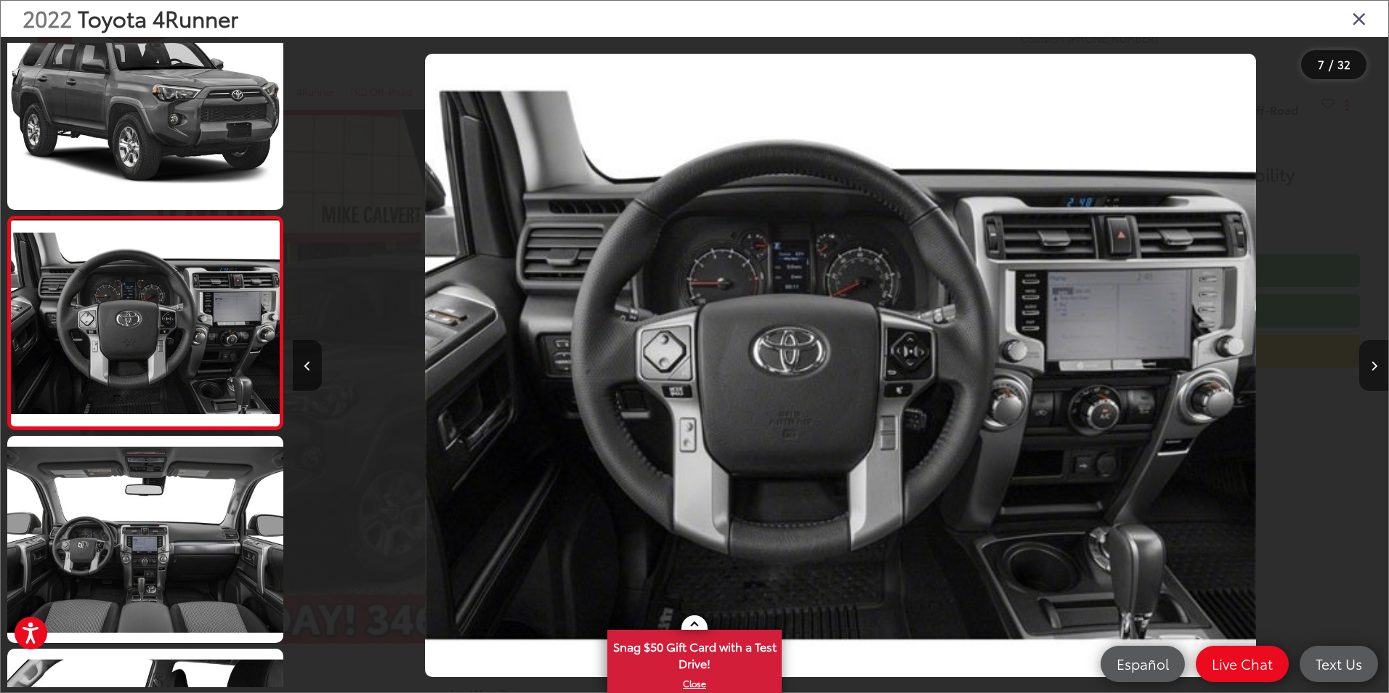
click at [1376, 366] on icon "Next image" at bounding box center [1373, 366] width 7 height 10
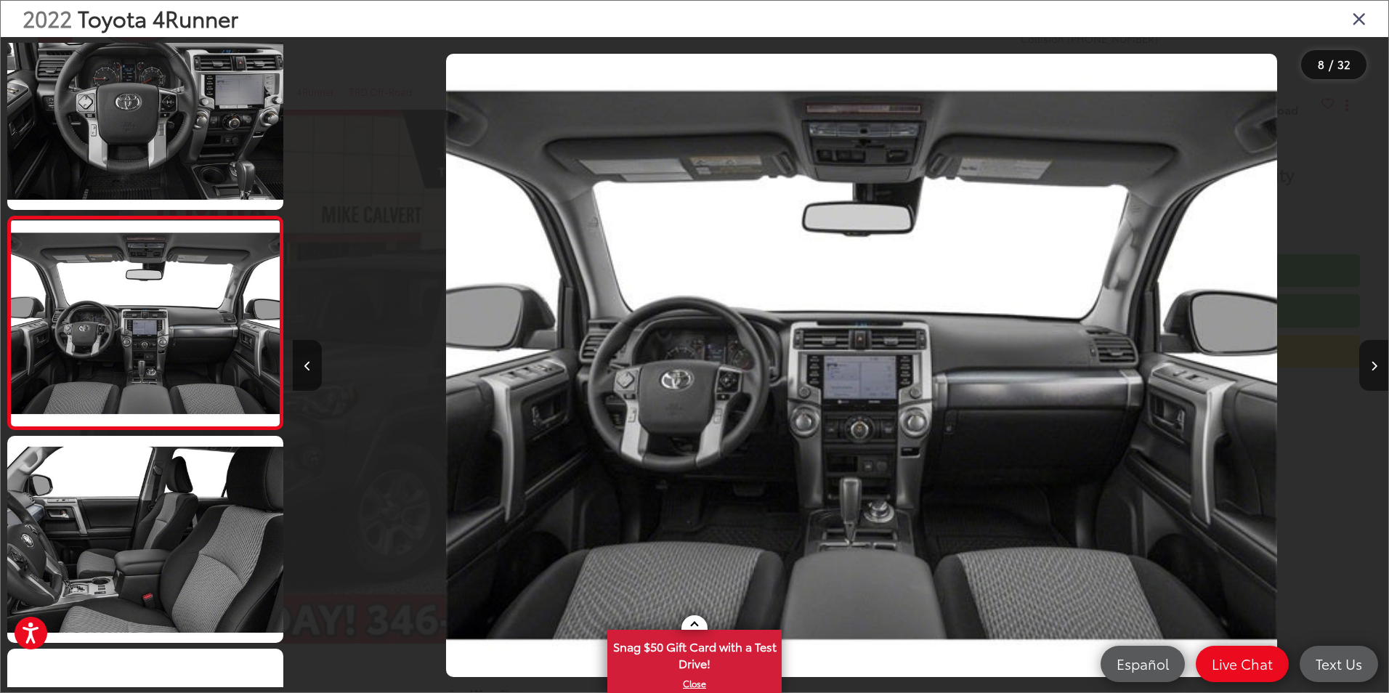
scroll to position [0, 7666]
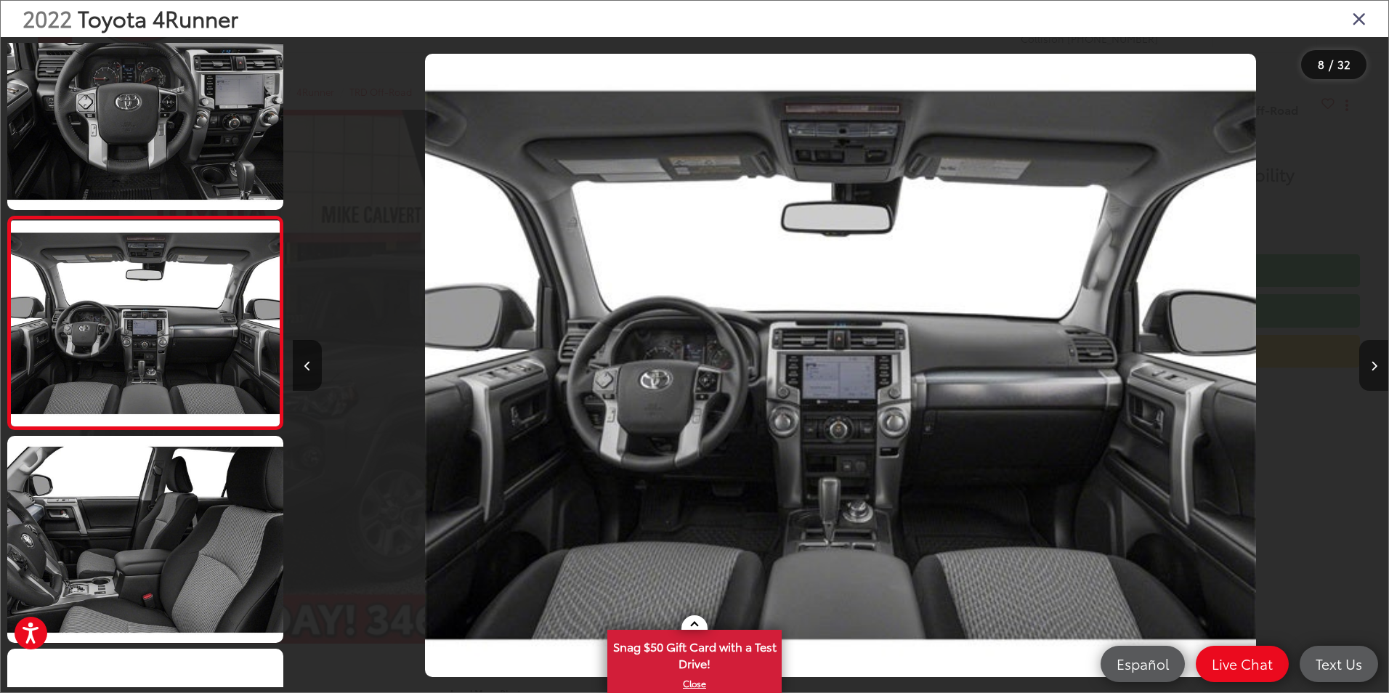
click at [1376, 366] on icon "Next image" at bounding box center [1373, 366] width 7 height 10
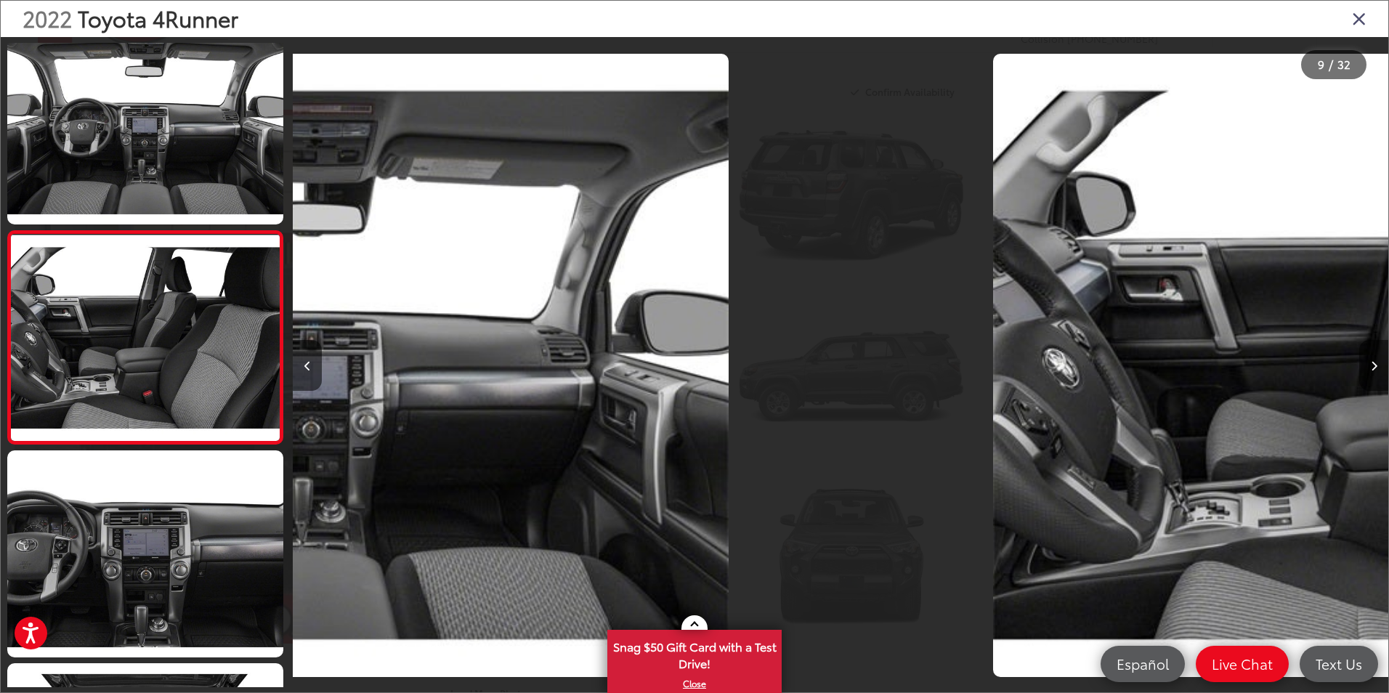
scroll to position [1530, 0]
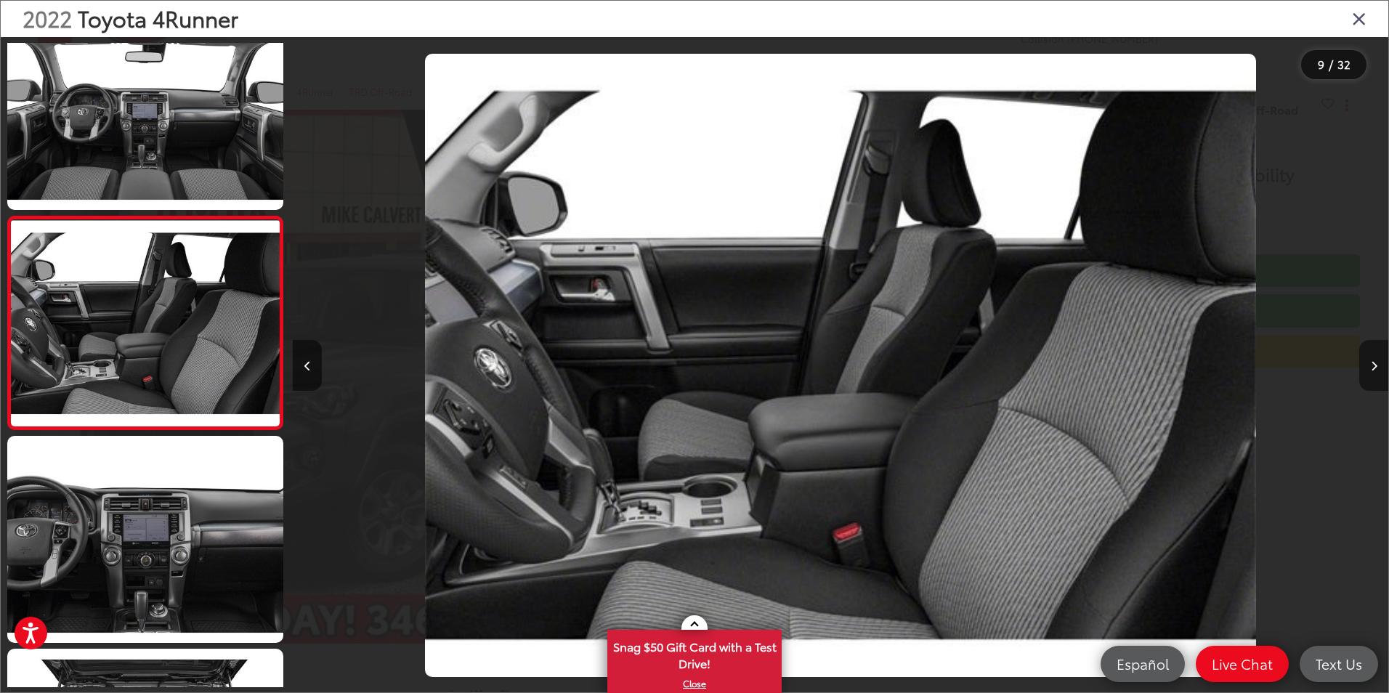
click at [1376, 366] on icon "Next image" at bounding box center [1373, 366] width 7 height 10
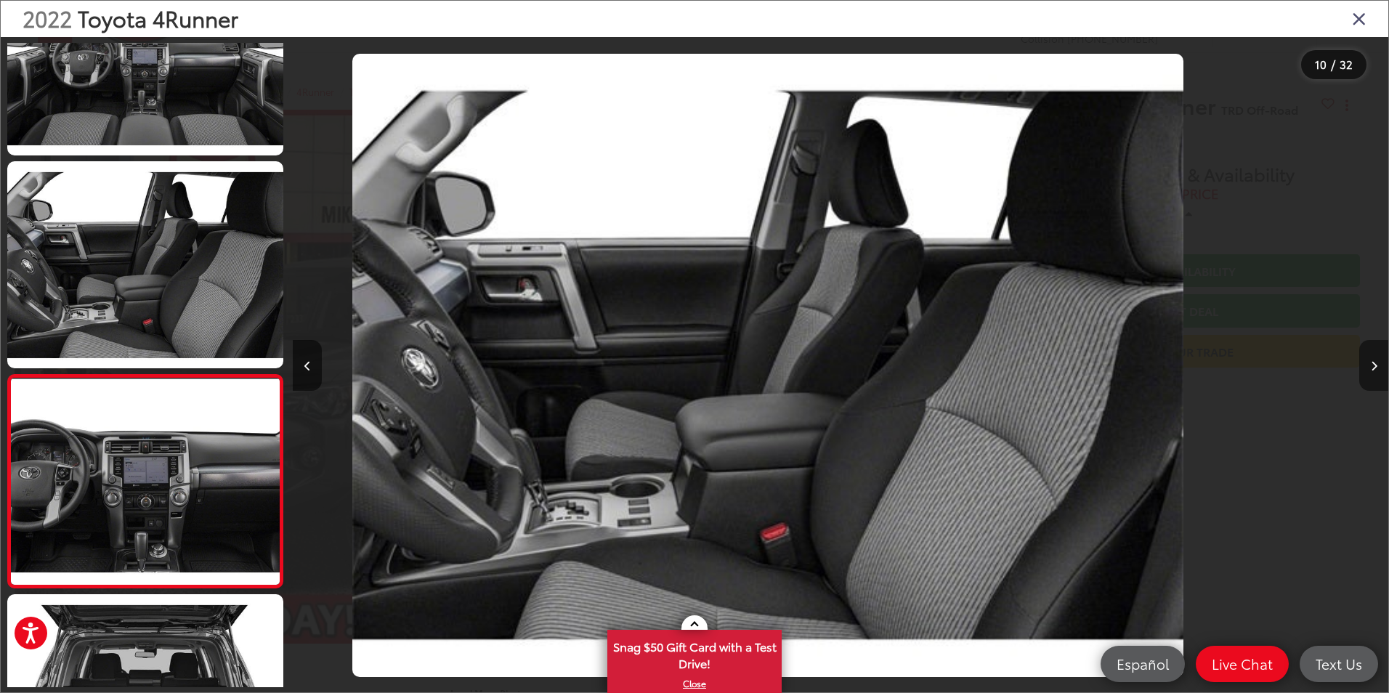
scroll to position [0, 0]
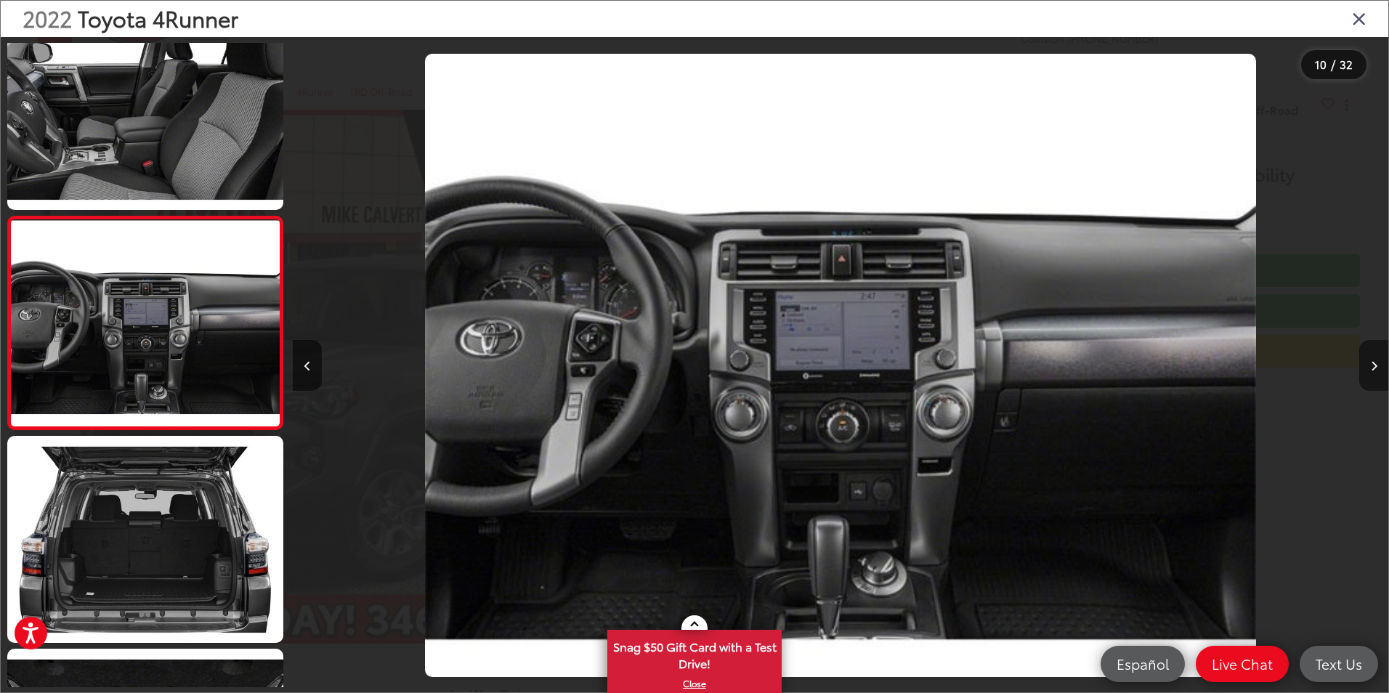
click at [1376, 366] on icon "Next image" at bounding box center [1373, 366] width 7 height 10
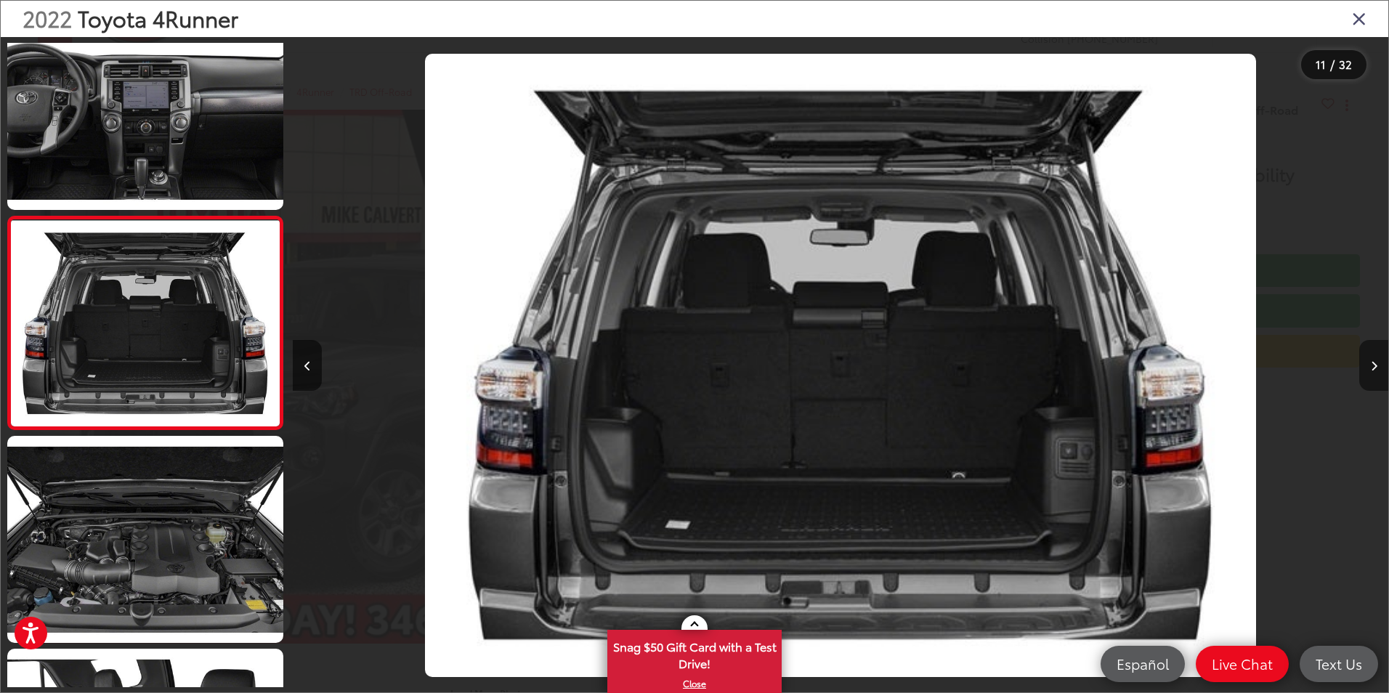
click at [1376, 366] on icon "Next image" at bounding box center [1373, 366] width 7 height 10
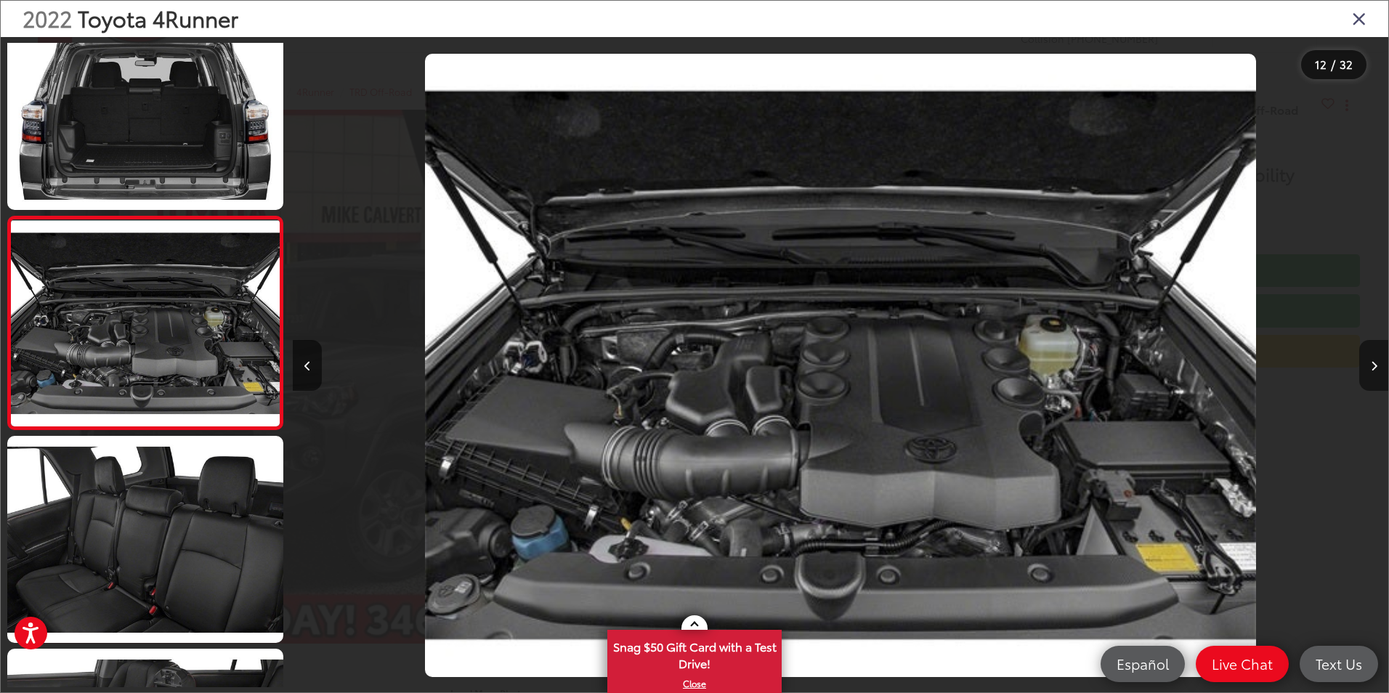
click at [1376, 366] on icon "Next image" at bounding box center [1373, 366] width 7 height 10
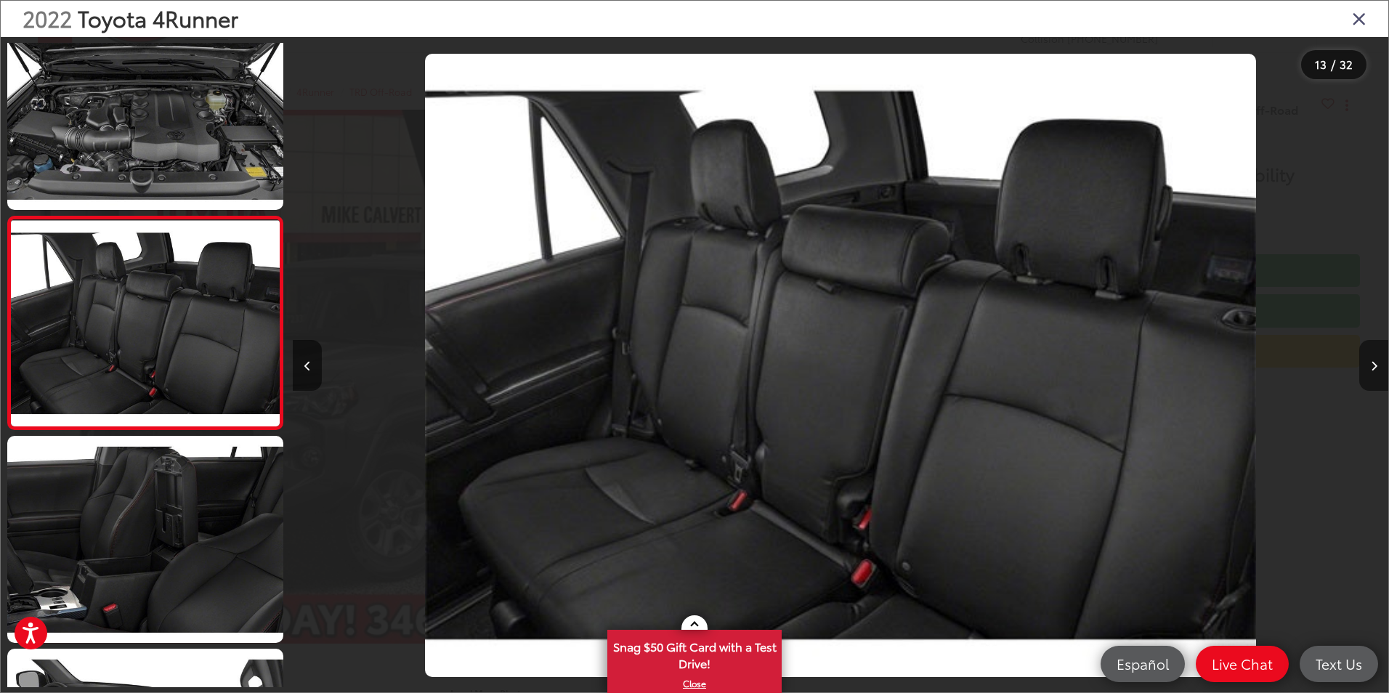
click at [1376, 366] on icon "Next image" at bounding box center [1373, 366] width 7 height 10
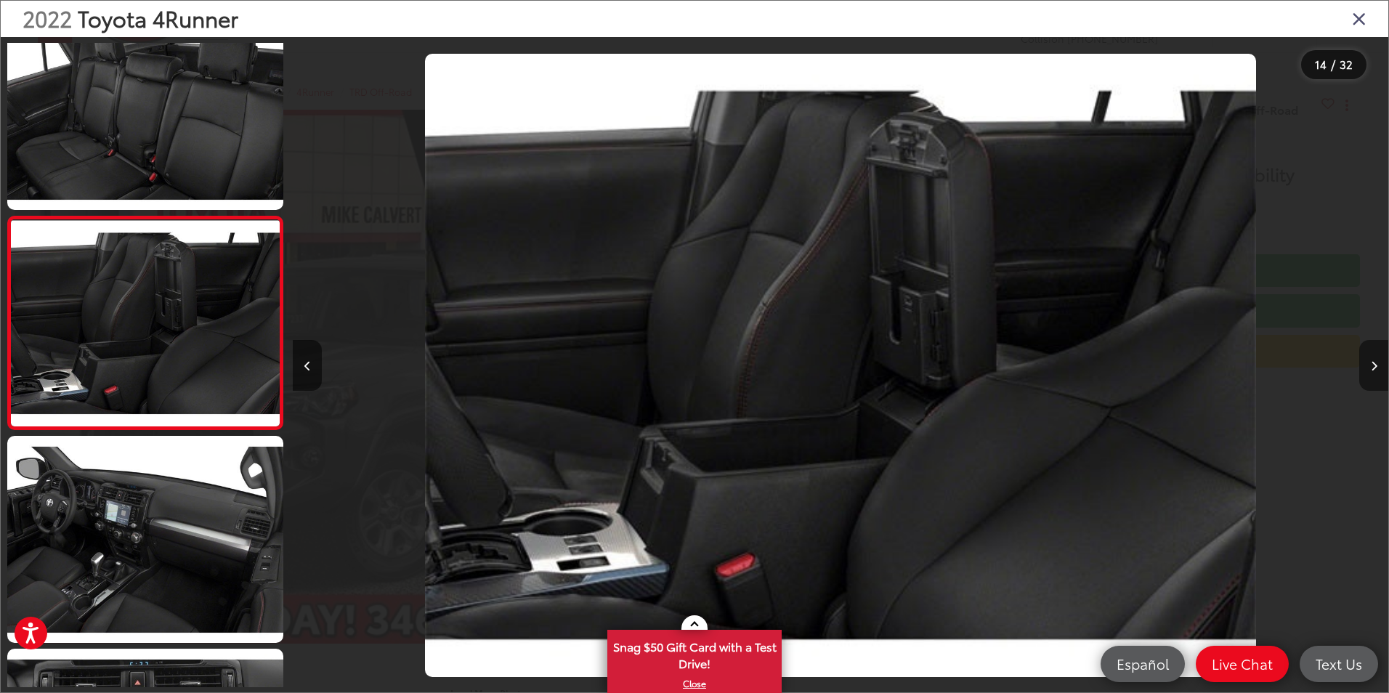
click at [1376, 366] on icon "Next image" at bounding box center [1373, 366] width 7 height 10
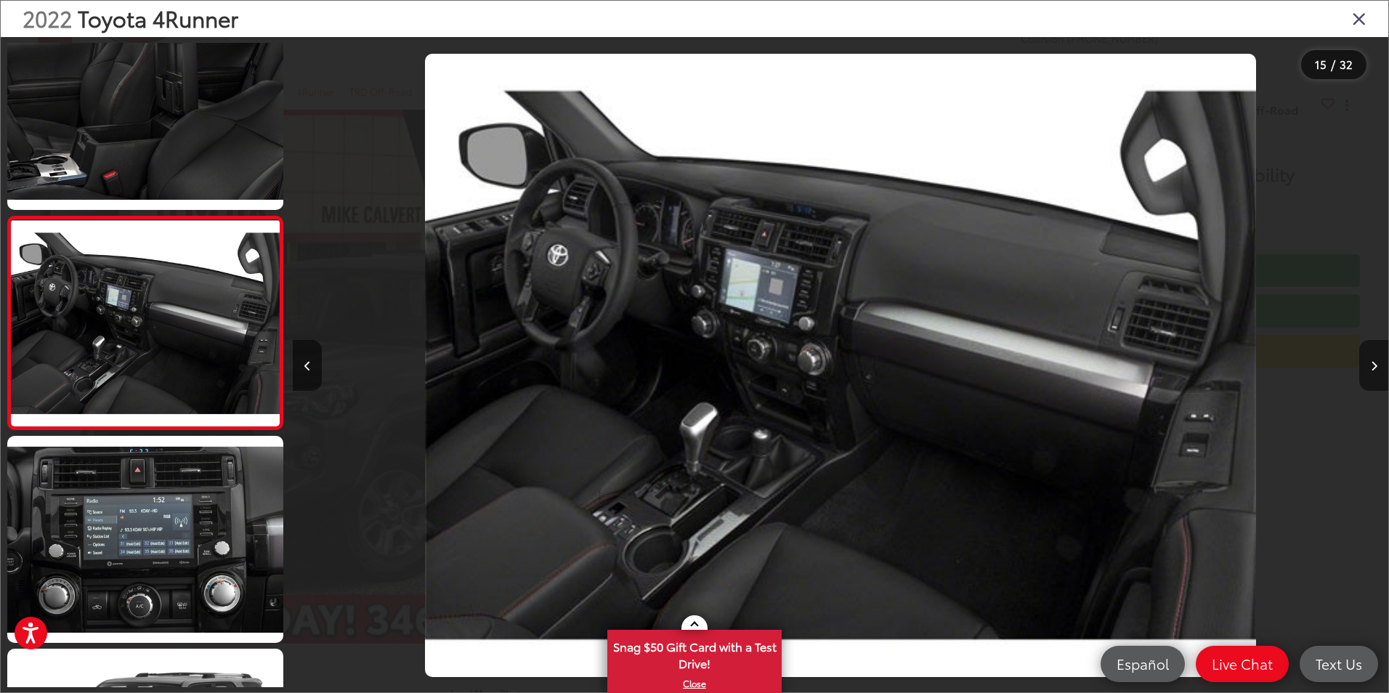
click at [1376, 366] on icon "Next image" at bounding box center [1373, 366] width 7 height 10
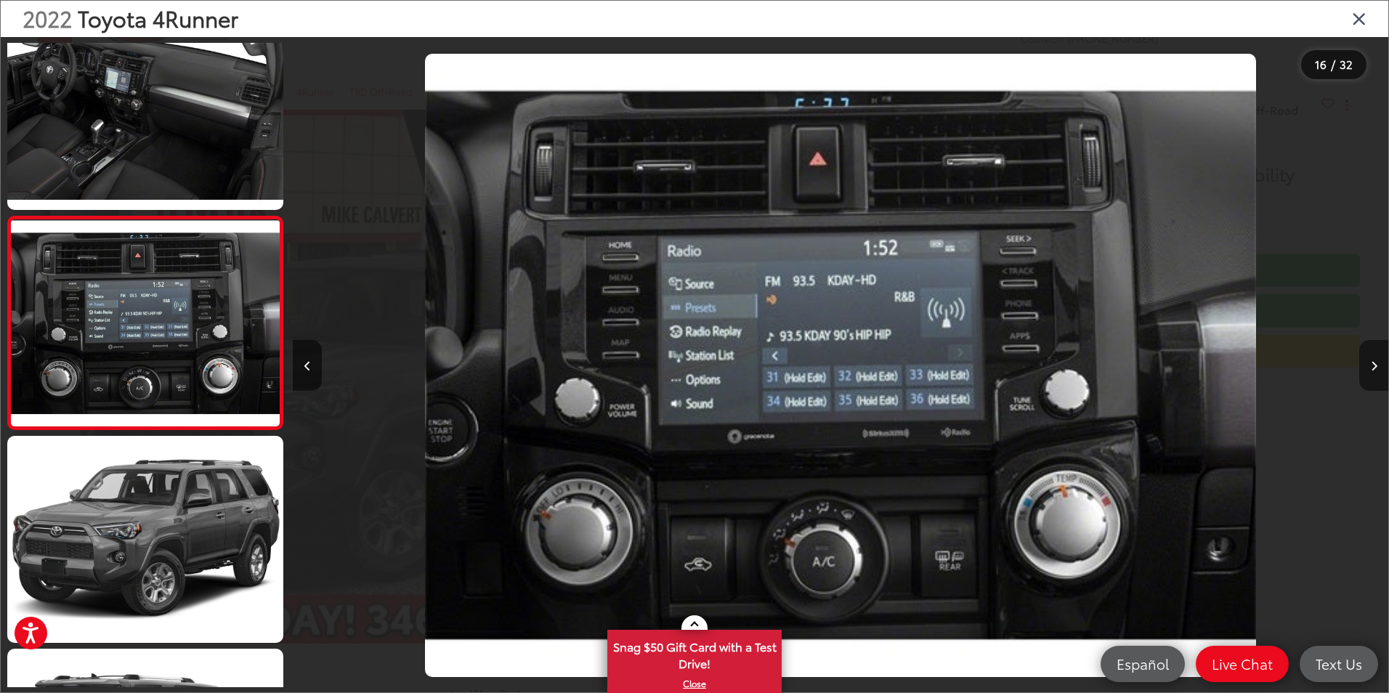
click at [1376, 366] on icon "Next image" at bounding box center [1373, 366] width 7 height 10
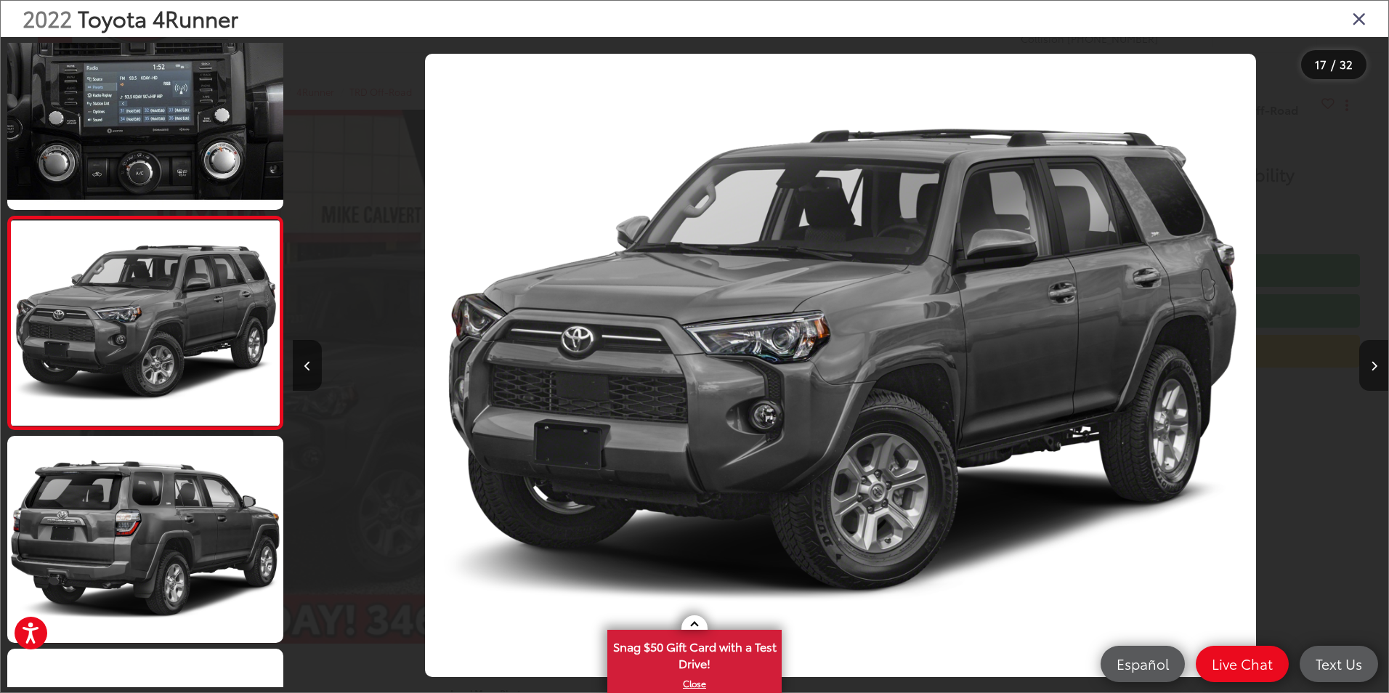
click at [1376, 366] on icon "Next image" at bounding box center [1373, 366] width 7 height 10
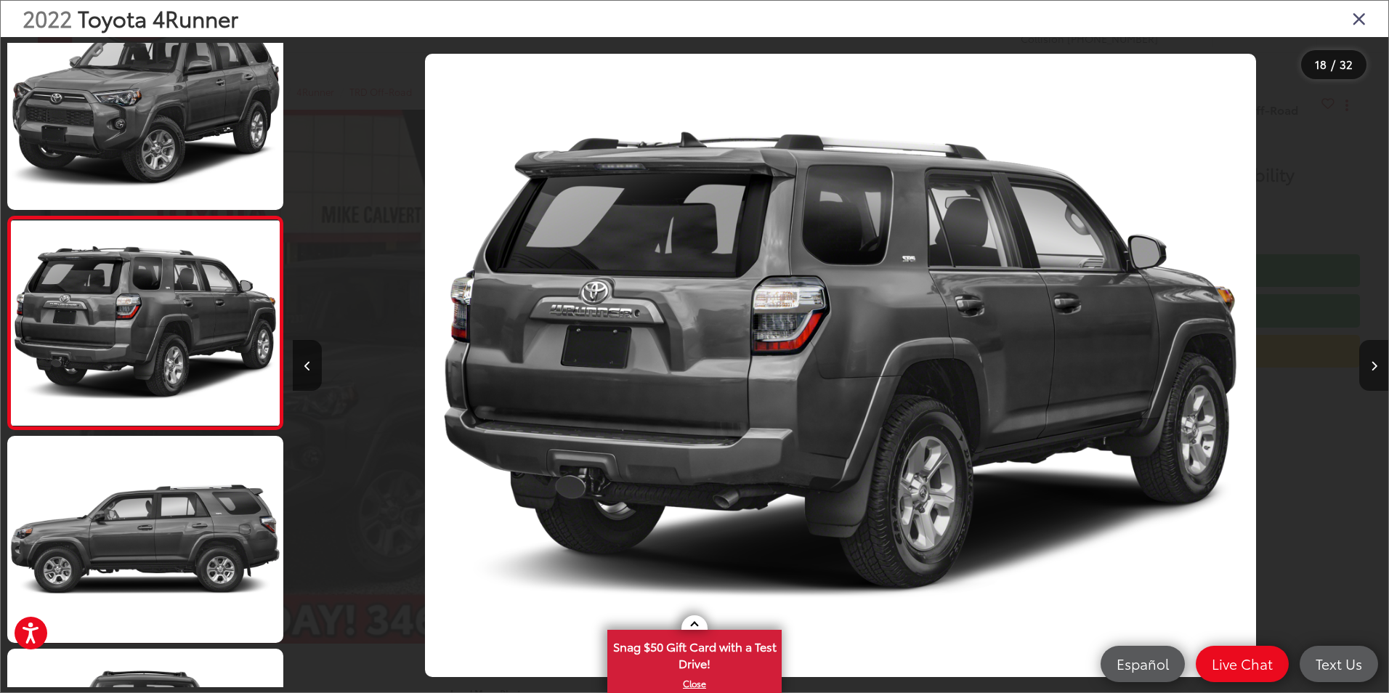
click at [1376, 366] on icon "Next image" at bounding box center [1373, 366] width 7 height 10
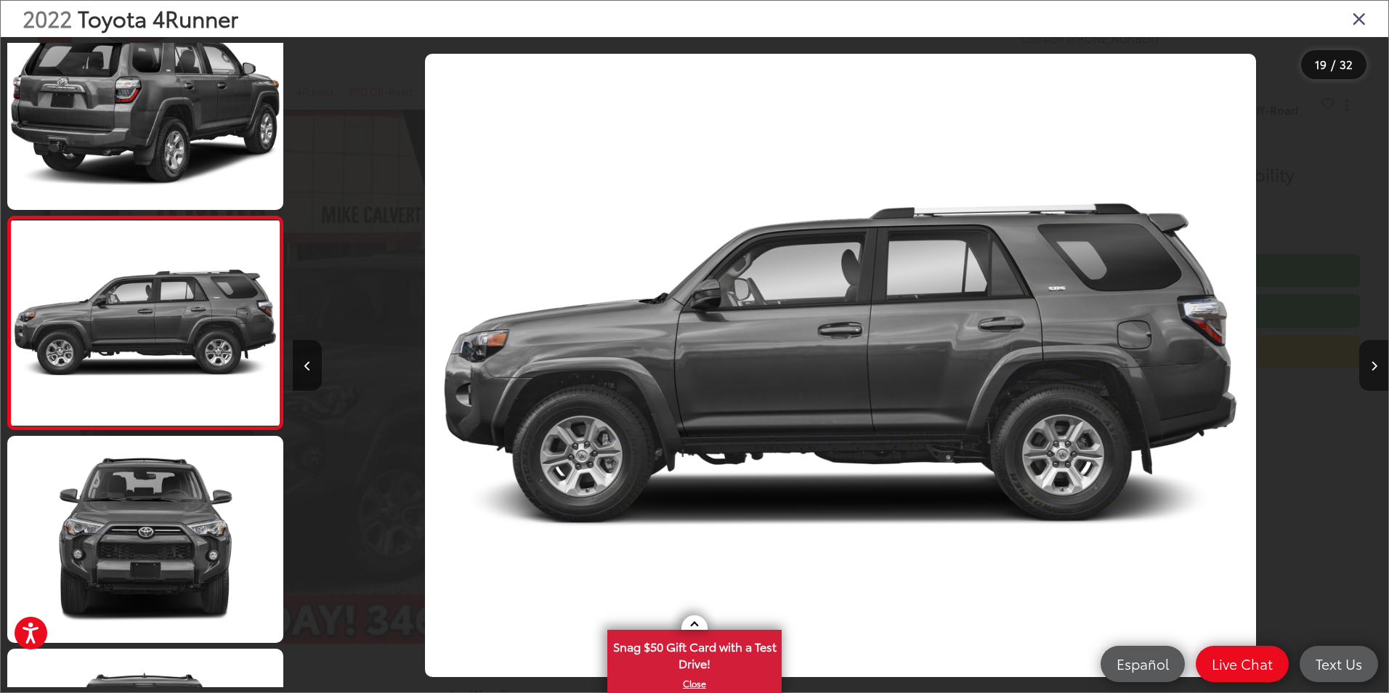
click at [1377, 375] on button "Next image" at bounding box center [1373, 365] width 29 height 51
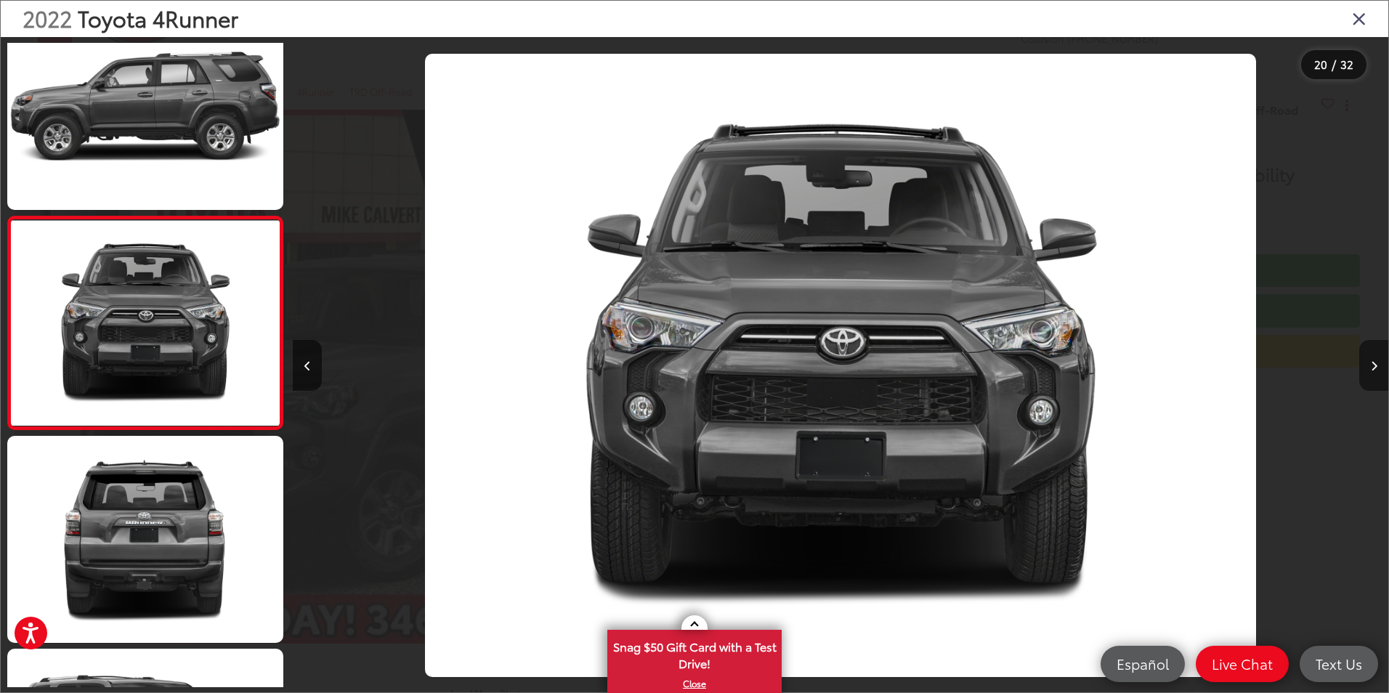
click at [1377, 375] on button "Next image" at bounding box center [1373, 365] width 29 height 51
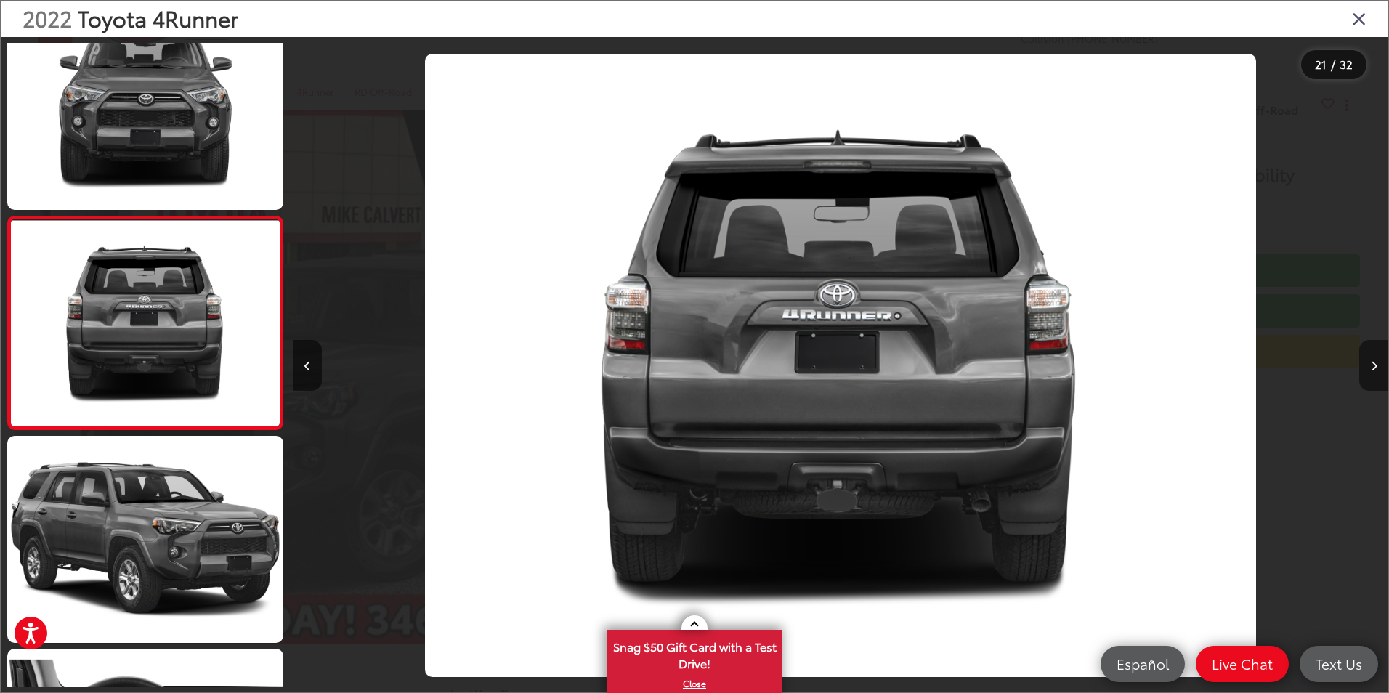
click at [1377, 375] on button "Next image" at bounding box center [1373, 365] width 29 height 51
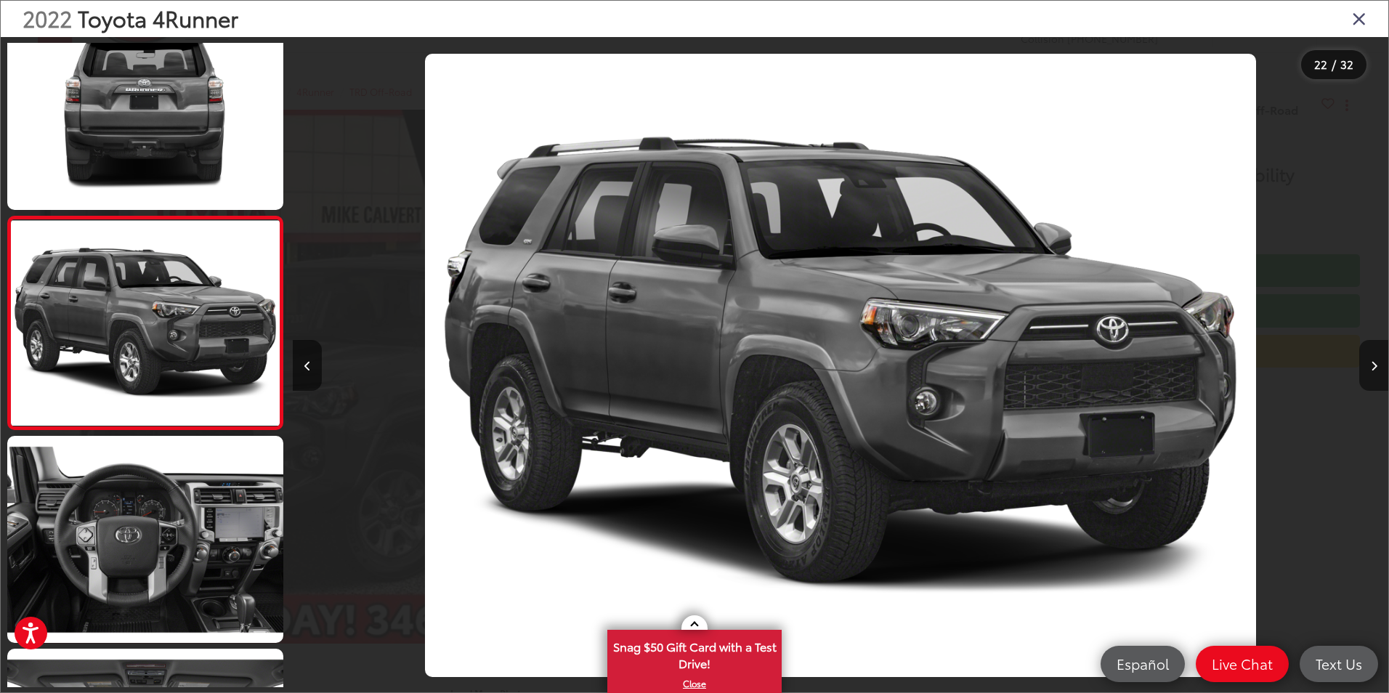
click at [1377, 375] on button "Next image" at bounding box center [1373, 365] width 29 height 51
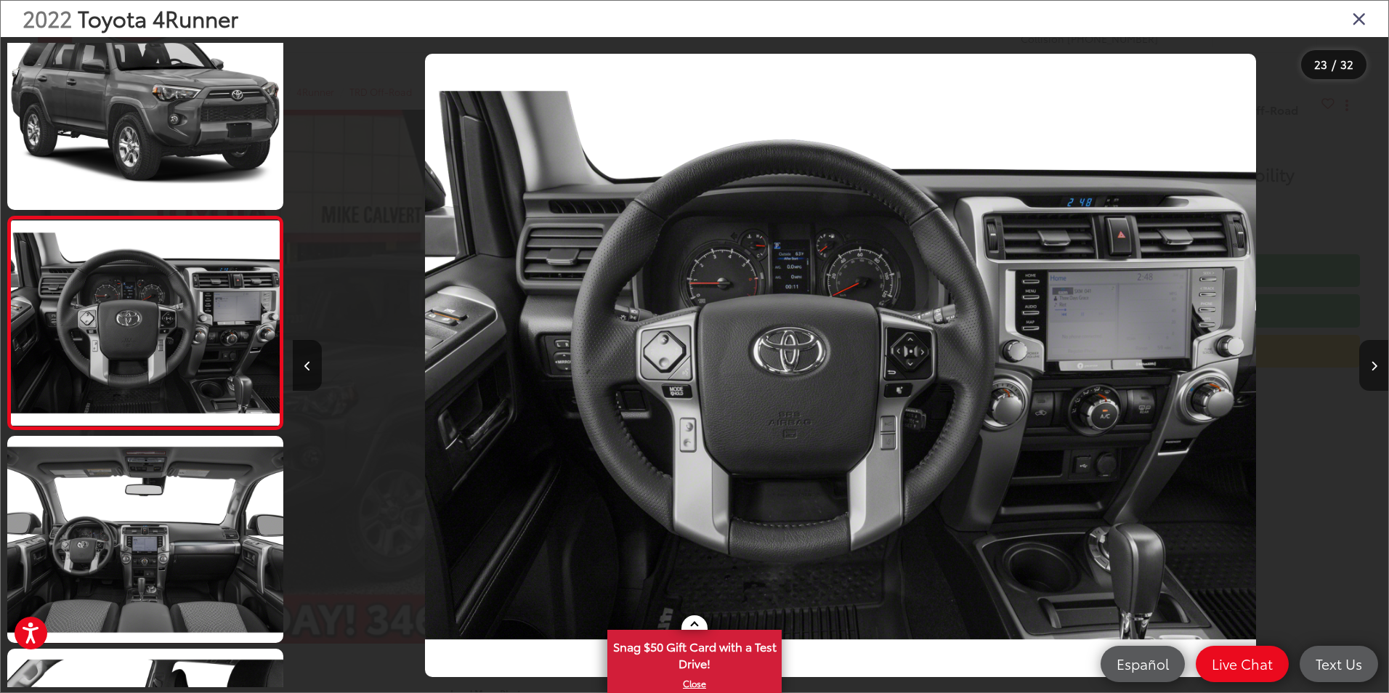
click at [1377, 375] on button "Next image" at bounding box center [1373, 365] width 29 height 51
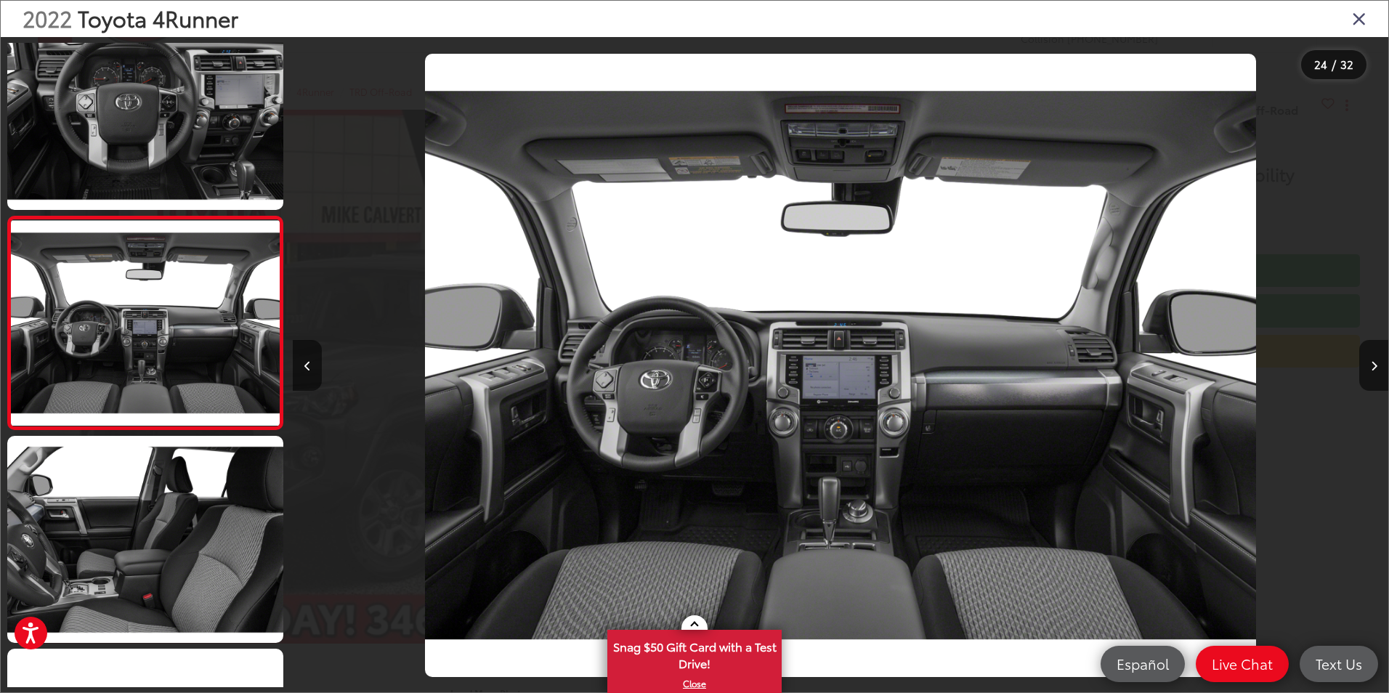
click at [1362, 20] on icon "Close gallery" at bounding box center [1359, 18] width 15 height 19
